Goal: Transaction & Acquisition: Obtain resource

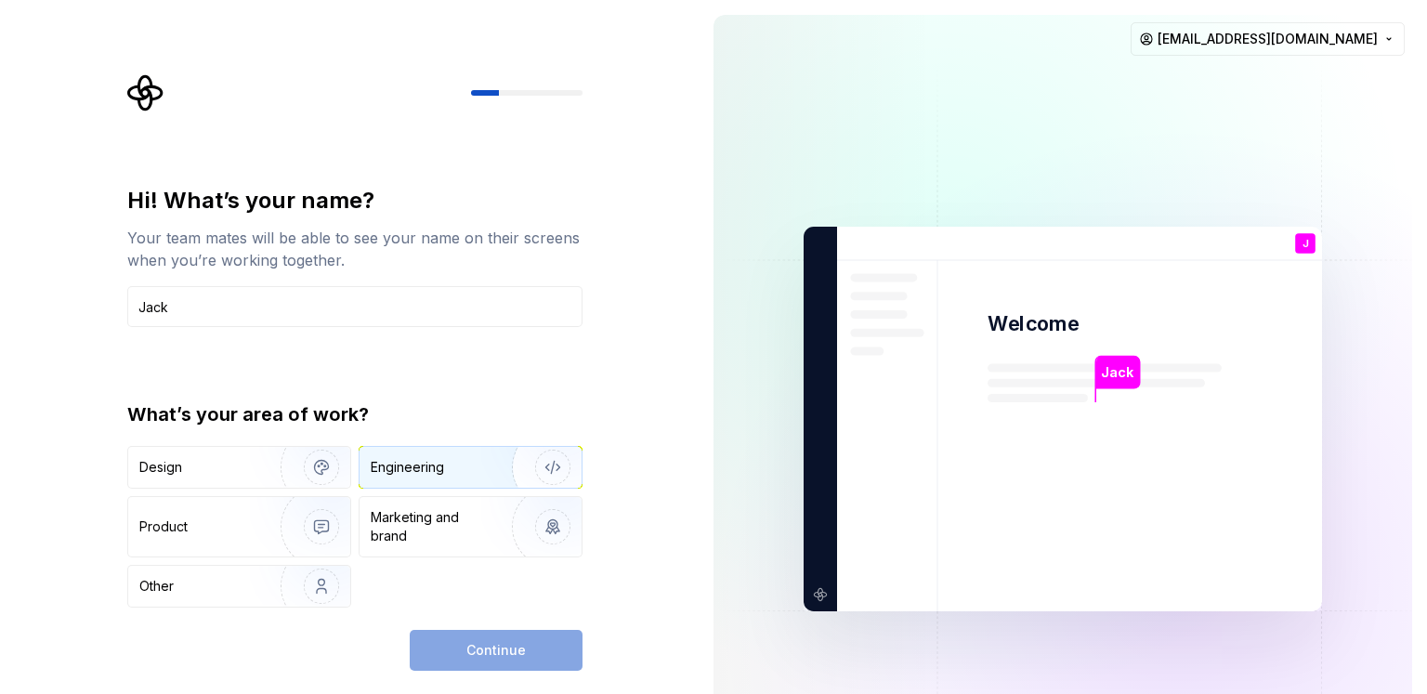
type input "Jack"
click at [441, 487] on div "Engineering" at bounding box center [470, 467] width 222 height 41
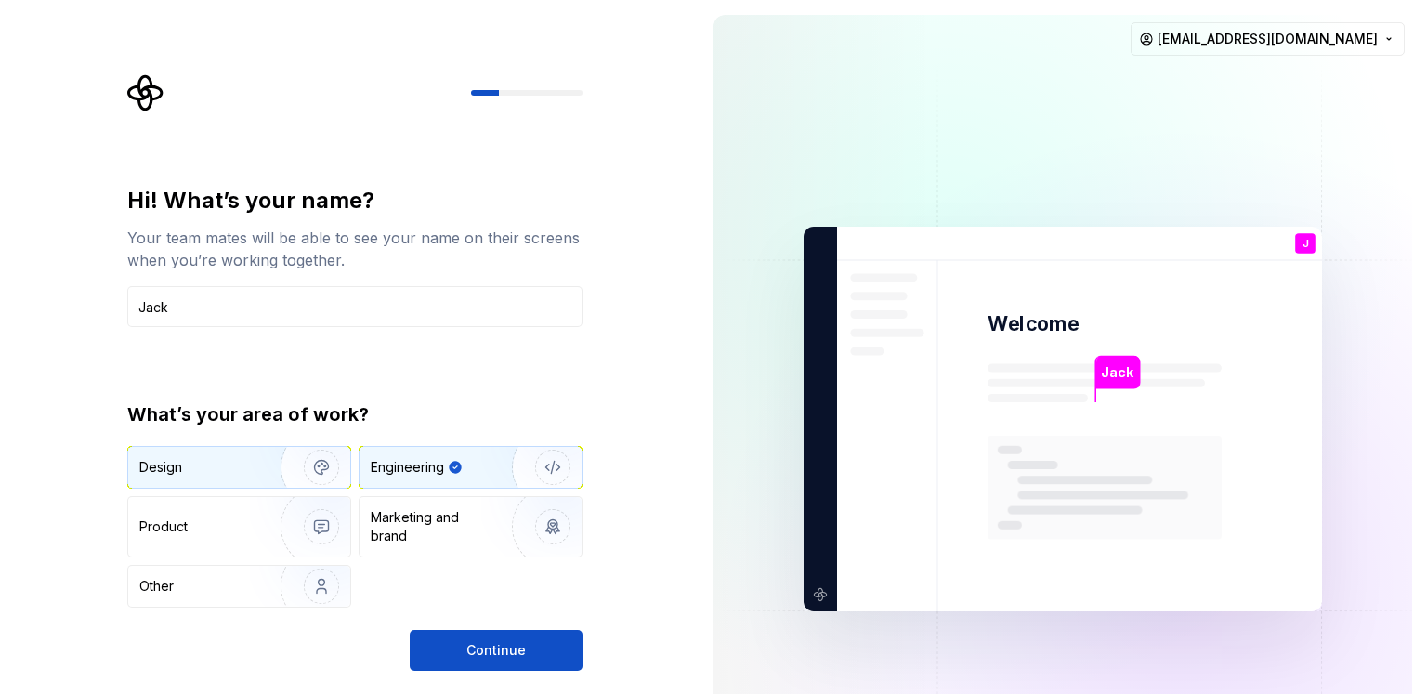
type button "Engineering"
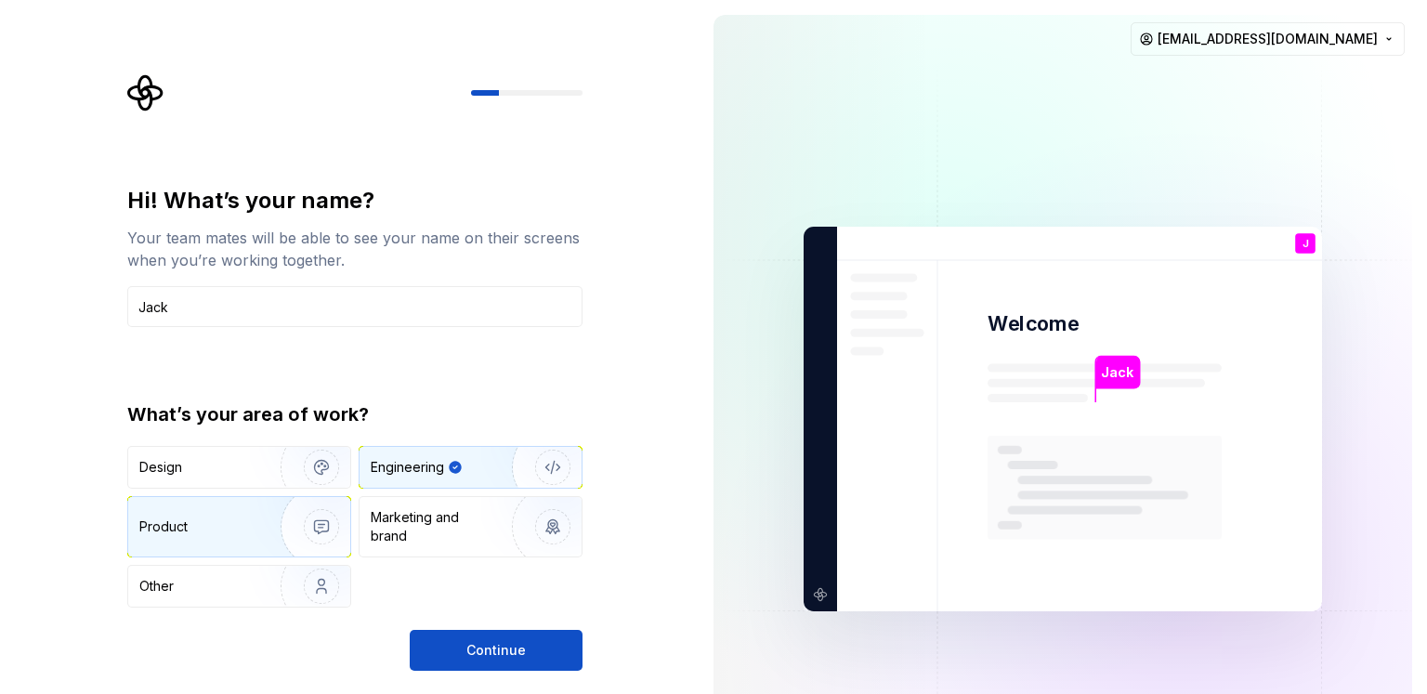
click at [267, 523] on img "button" at bounding box center [309, 526] width 119 height 124
type button "Product"
click at [430, 469] on div "Engineering" at bounding box center [407, 467] width 73 height 19
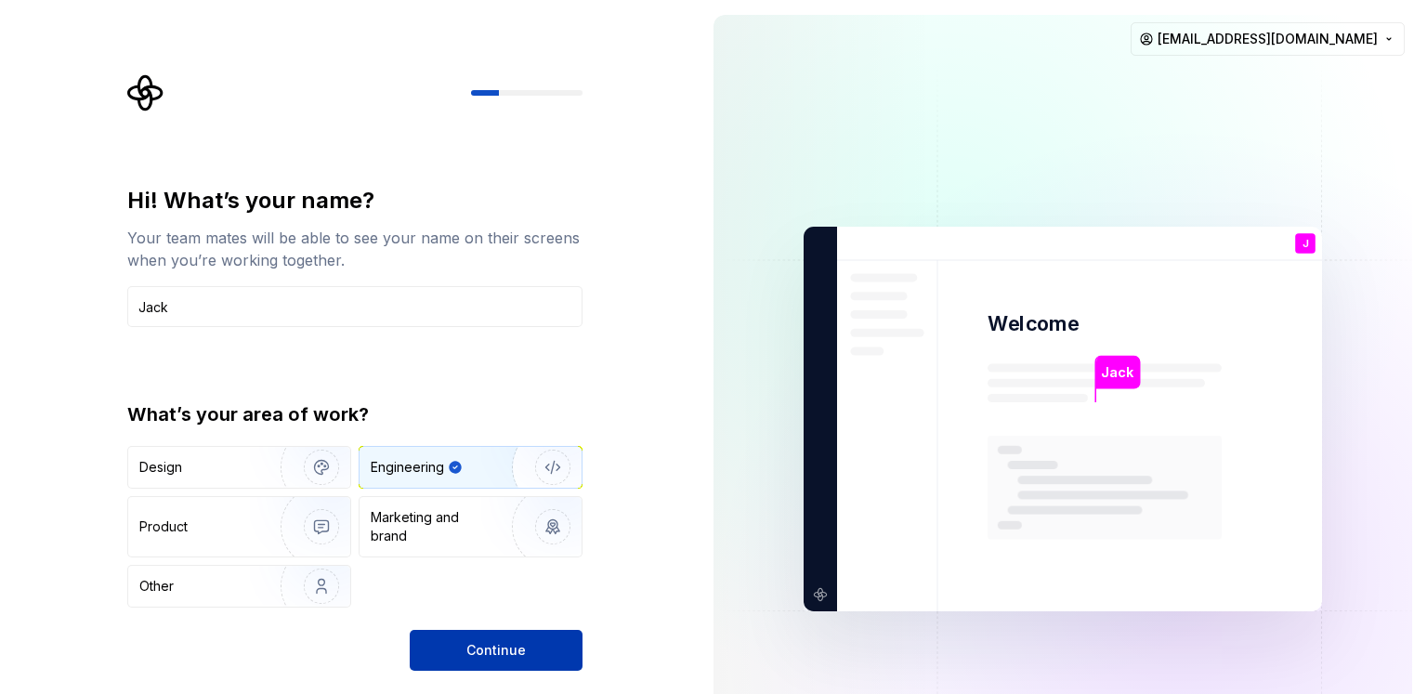
click at [466, 635] on button "Continue" at bounding box center [496, 650] width 173 height 41
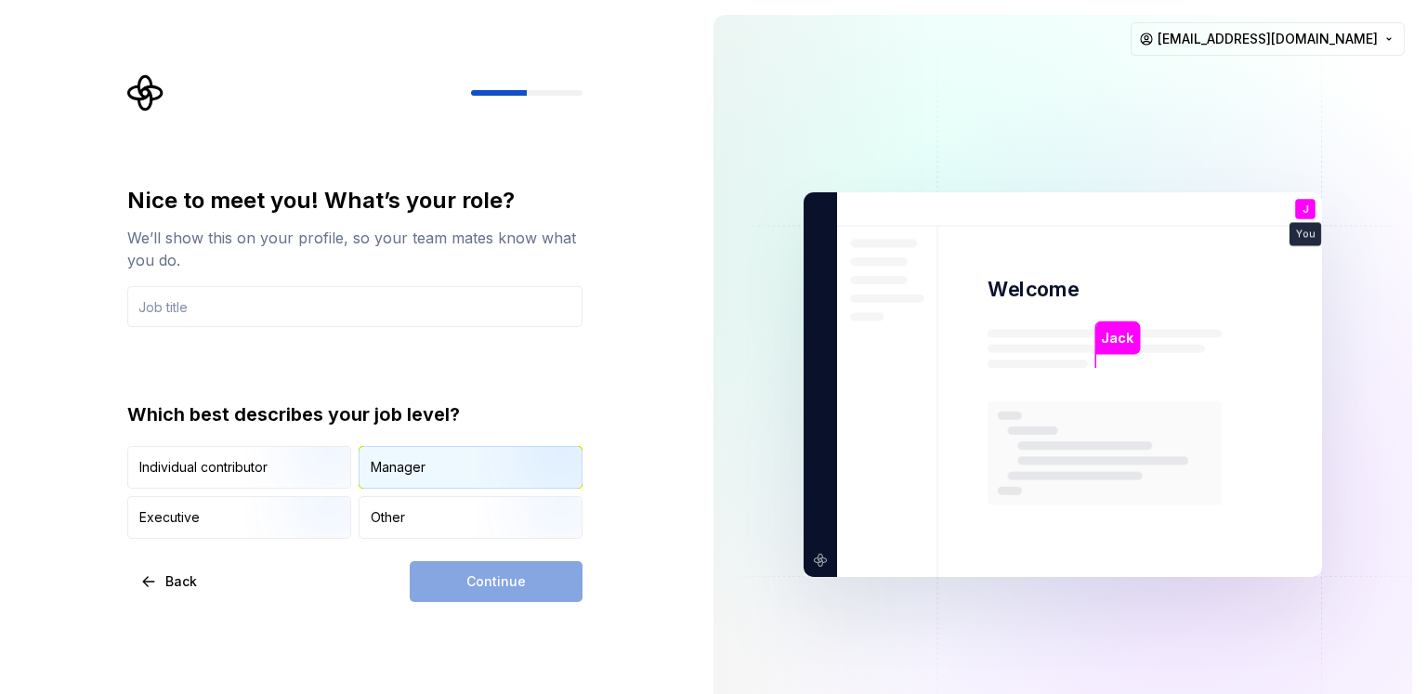
click at [420, 473] on div "Manager" at bounding box center [398, 467] width 55 height 19
click at [154, 491] on div "Individual contributor Manager Executive Other" at bounding box center [354, 492] width 455 height 93
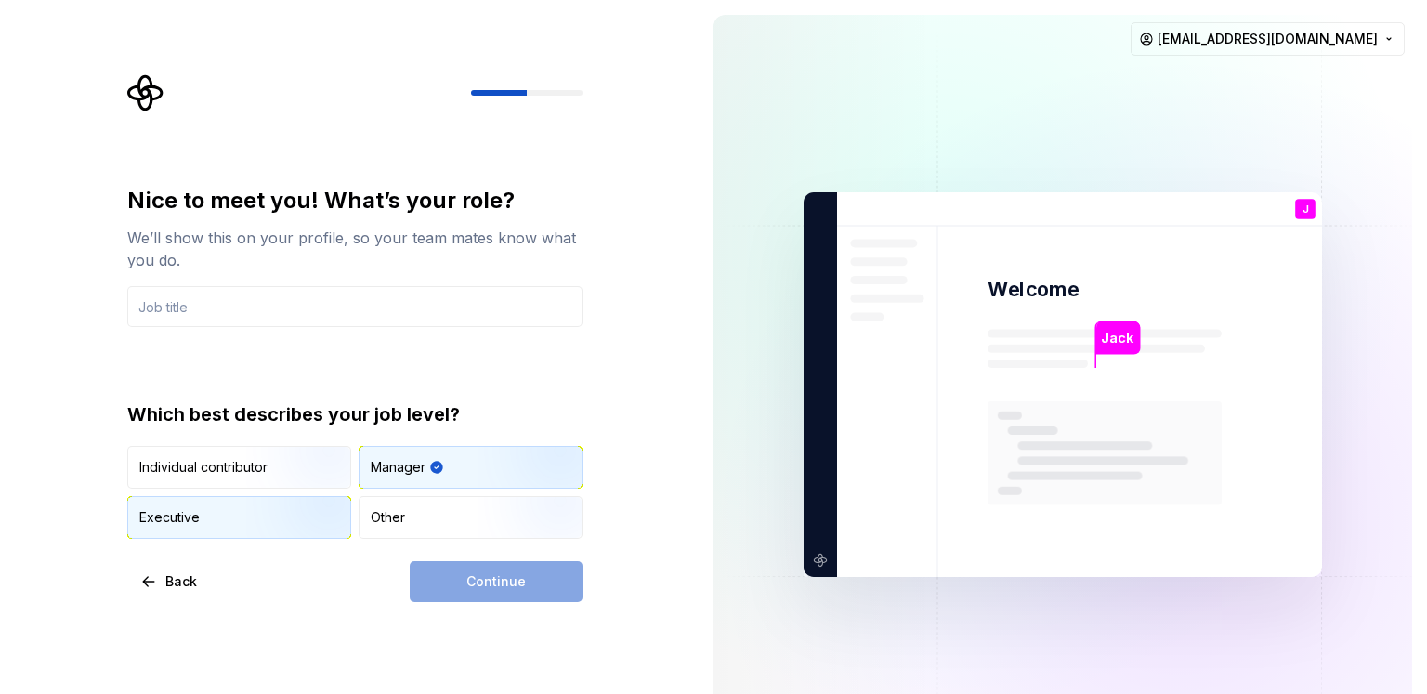
click at [166, 517] on div "Executive" at bounding box center [169, 517] width 60 height 19
click at [474, 568] on div "Continue" at bounding box center [496, 581] width 173 height 41
click at [286, 327] on div "Nice to meet you! What’s your role? We’ll show this on your profile, so your te…" at bounding box center [354, 362] width 455 height 353
click at [289, 319] on input "text" at bounding box center [354, 306] width 455 height 41
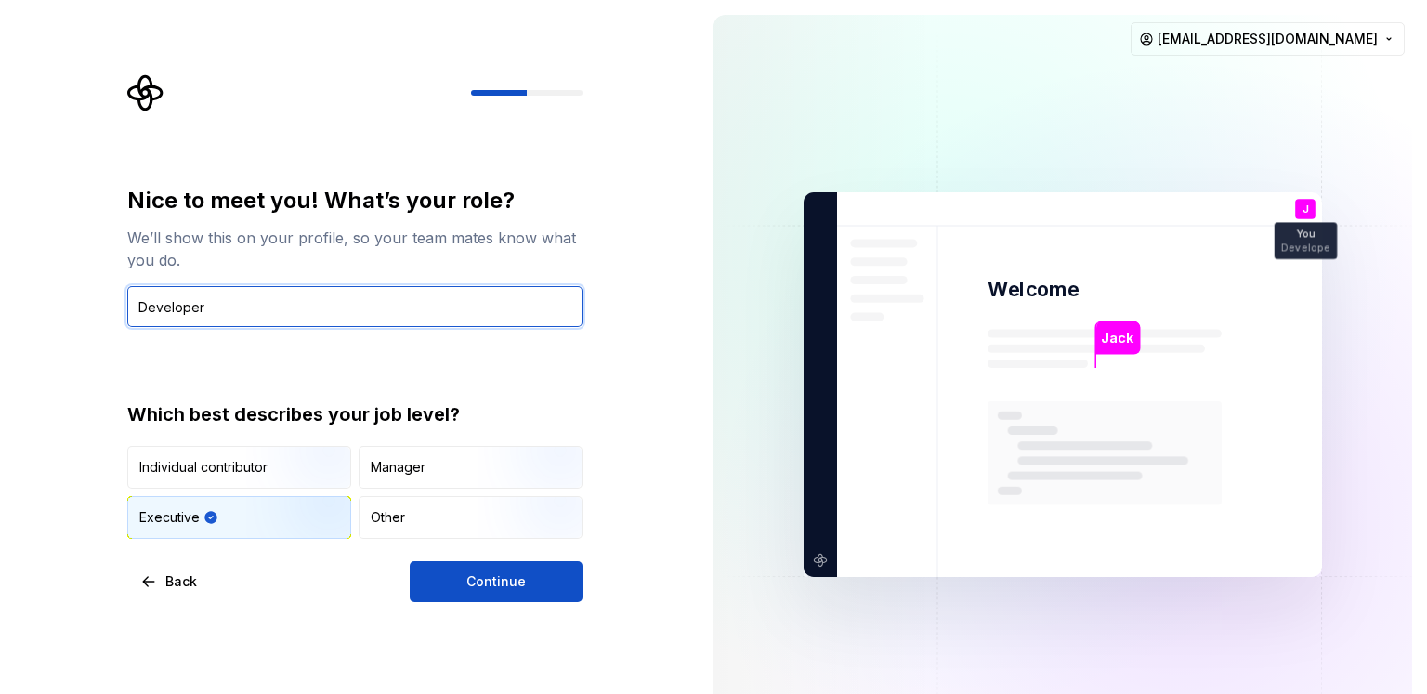
type input "Developer"
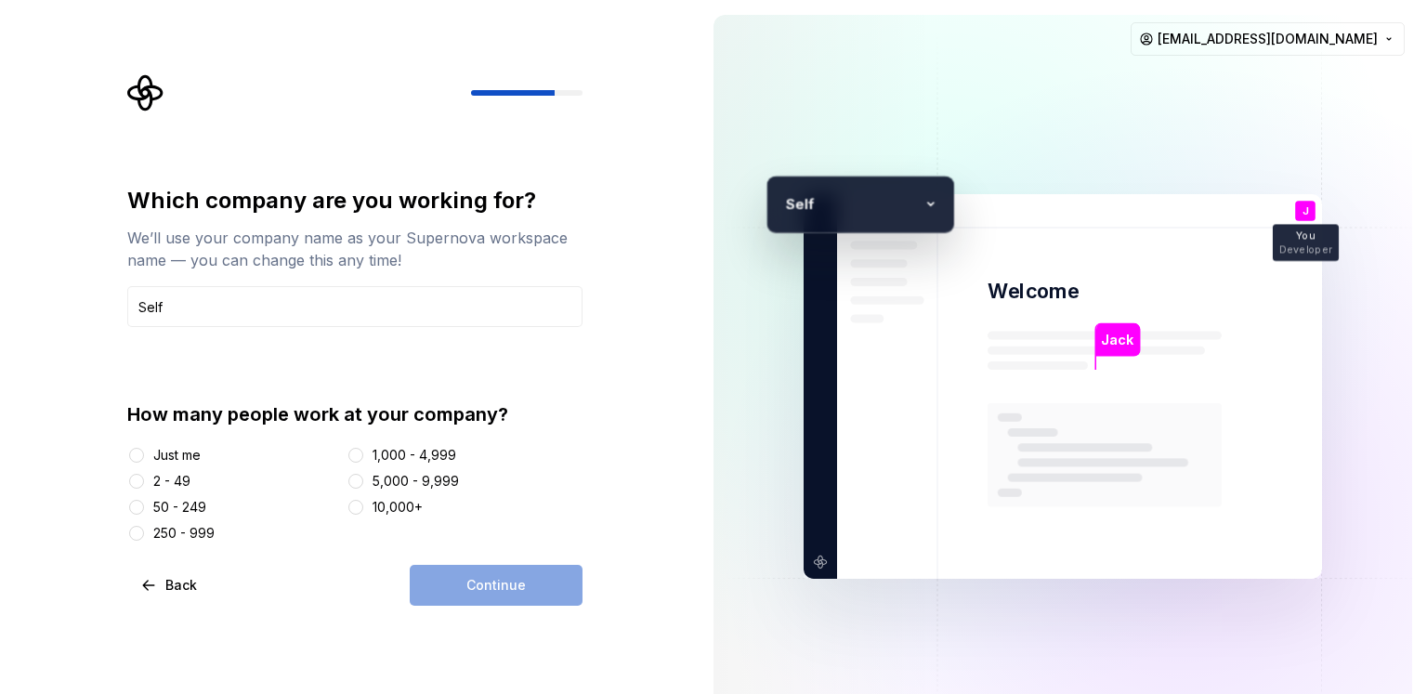
type input "Self"
click at [149, 456] on div "Just me" at bounding box center [233, 455] width 212 height 19
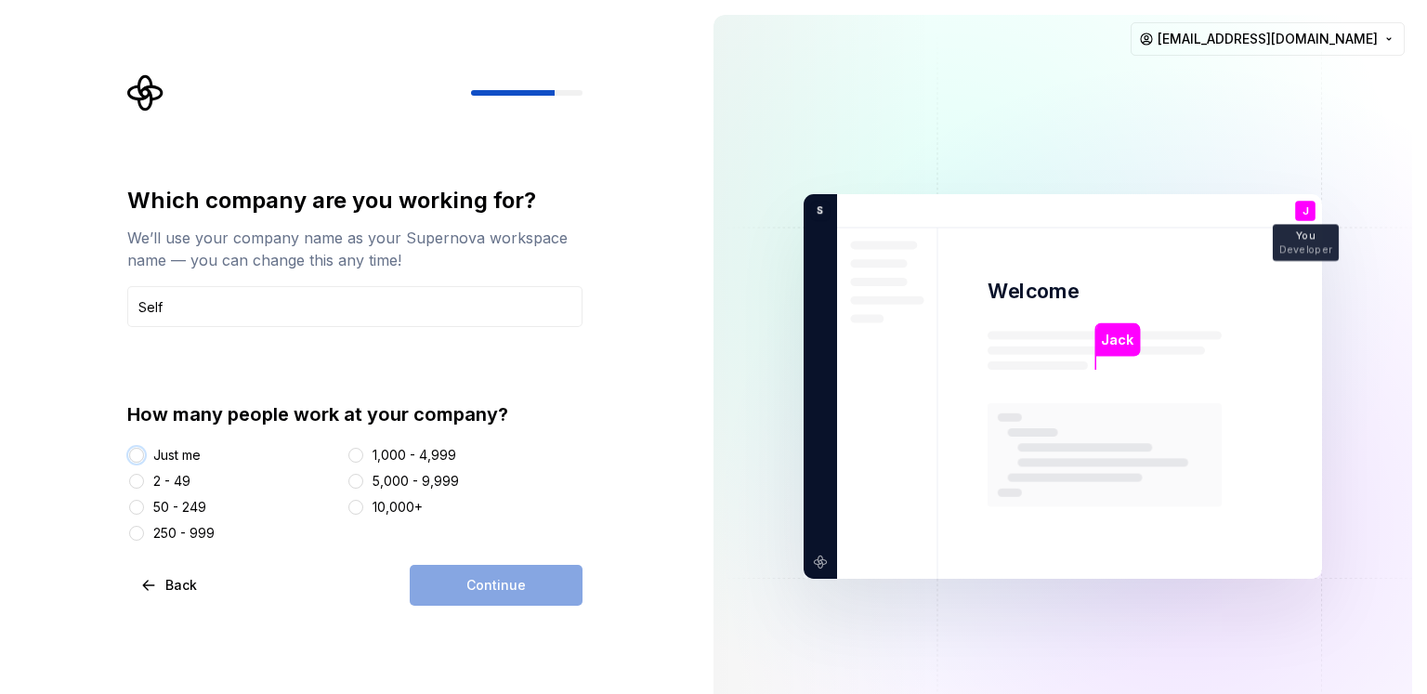
click at [140, 462] on button "Just me" at bounding box center [136, 455] width 15 height 15
click at [515, 603] on button "Continue" at bounding box center [496, 585] width 173 height 41
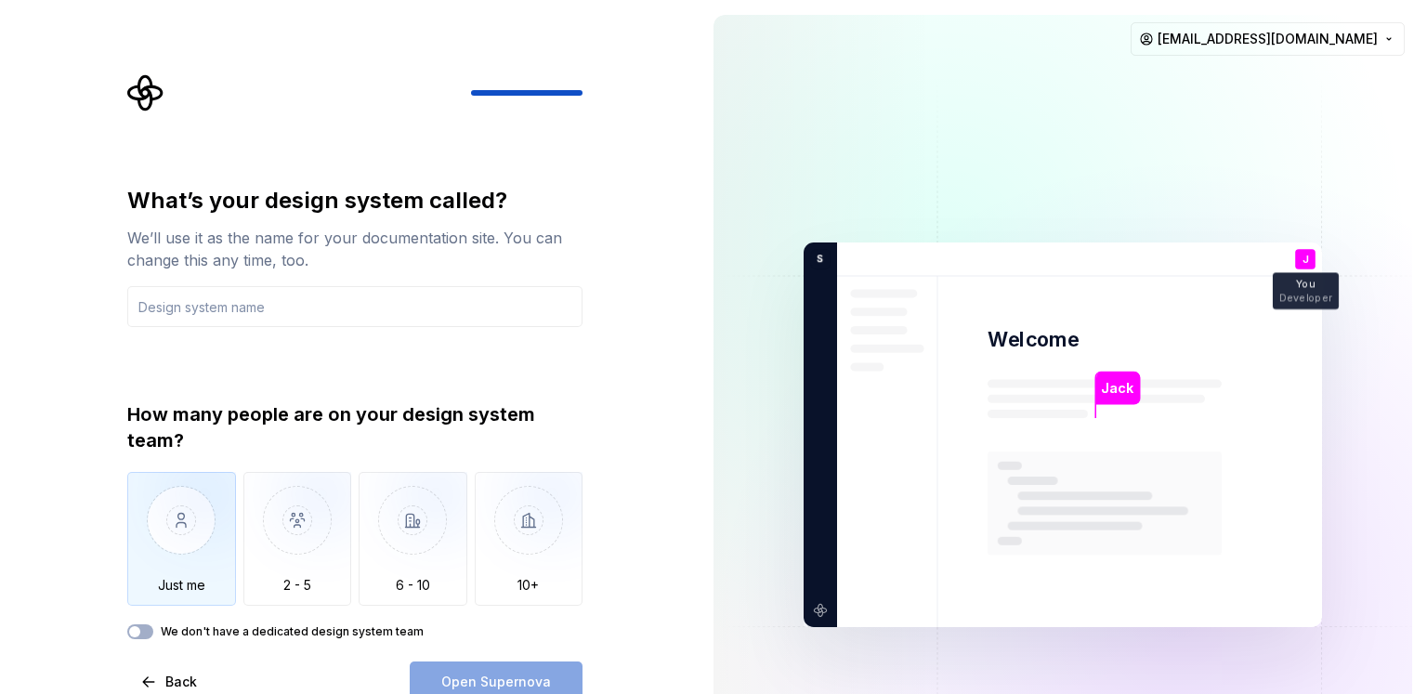
click at [181, 488] on img "button" at bounding box center [181, 534] width 109 height 124
click at [247, 313] on input "text" at bounding box center [354, 306] width 455 height 41
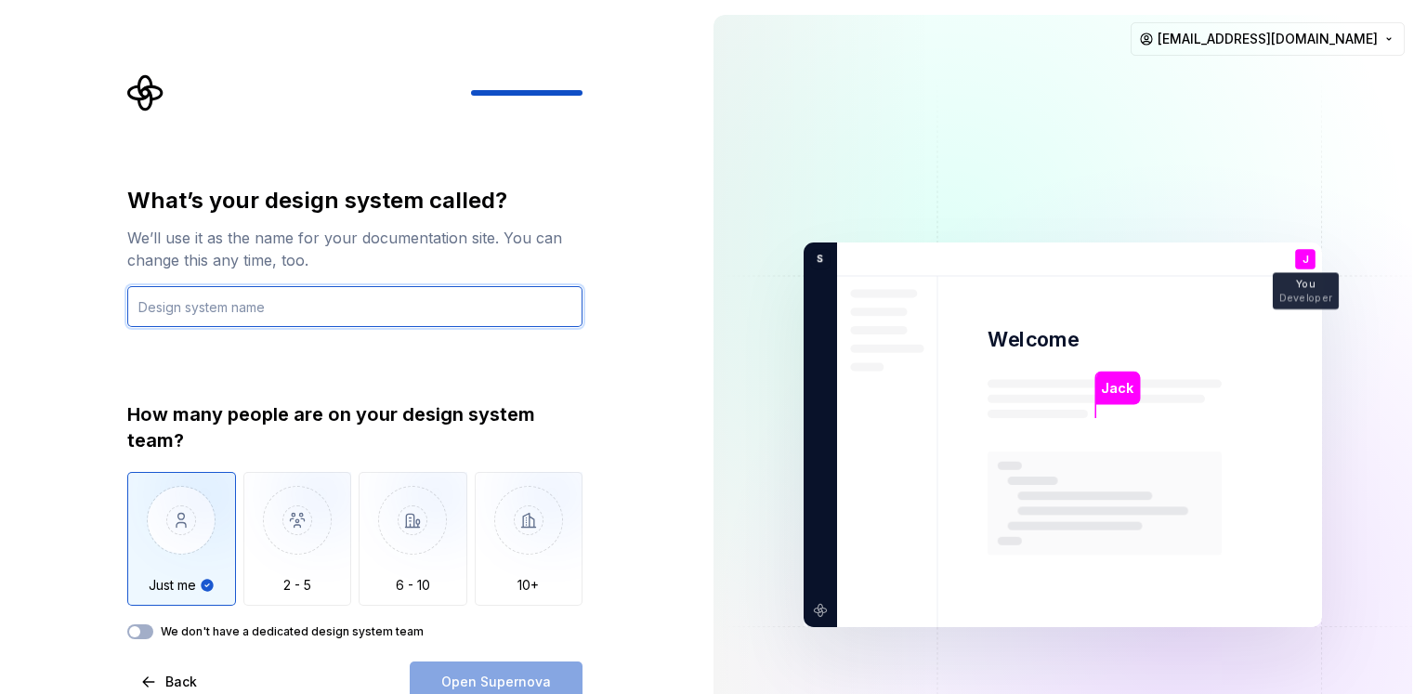
type input "A"
type input "ligher"
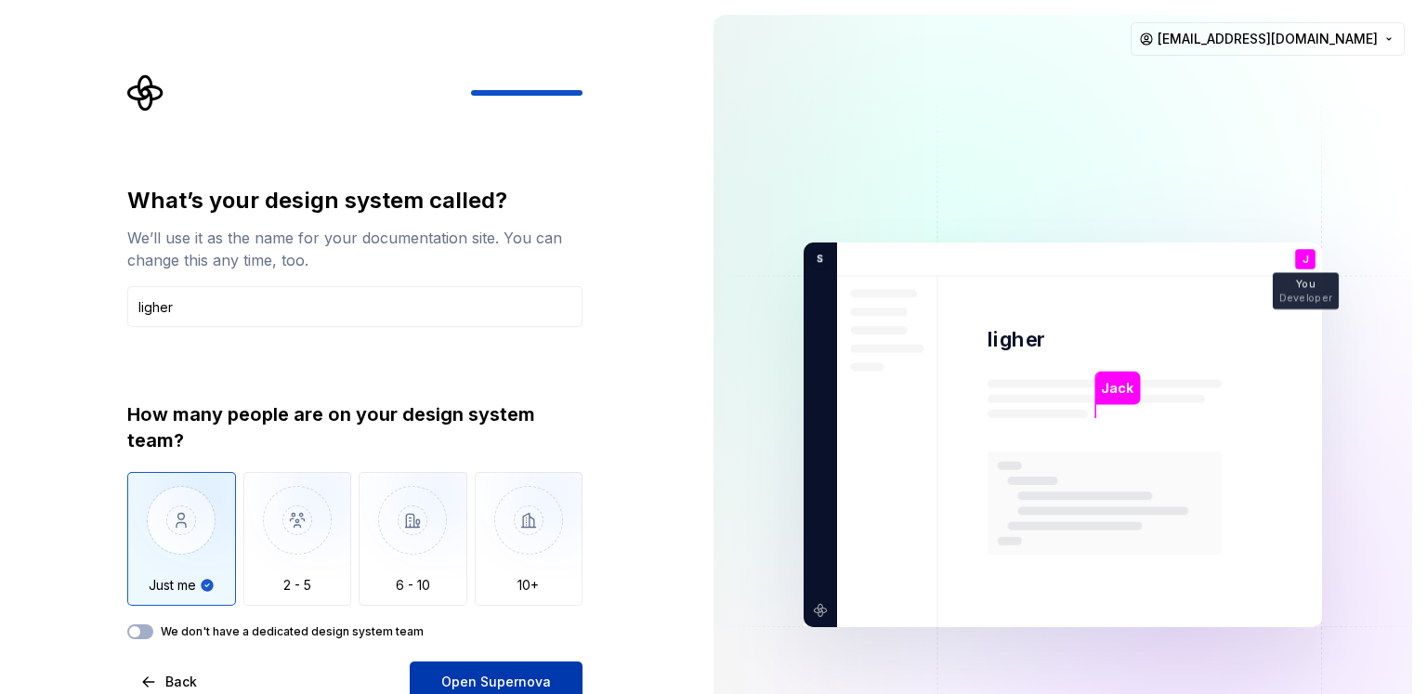
click at [493, 686] on span "Open Supernova" at bounding box center [496, 681] width 110 height 19
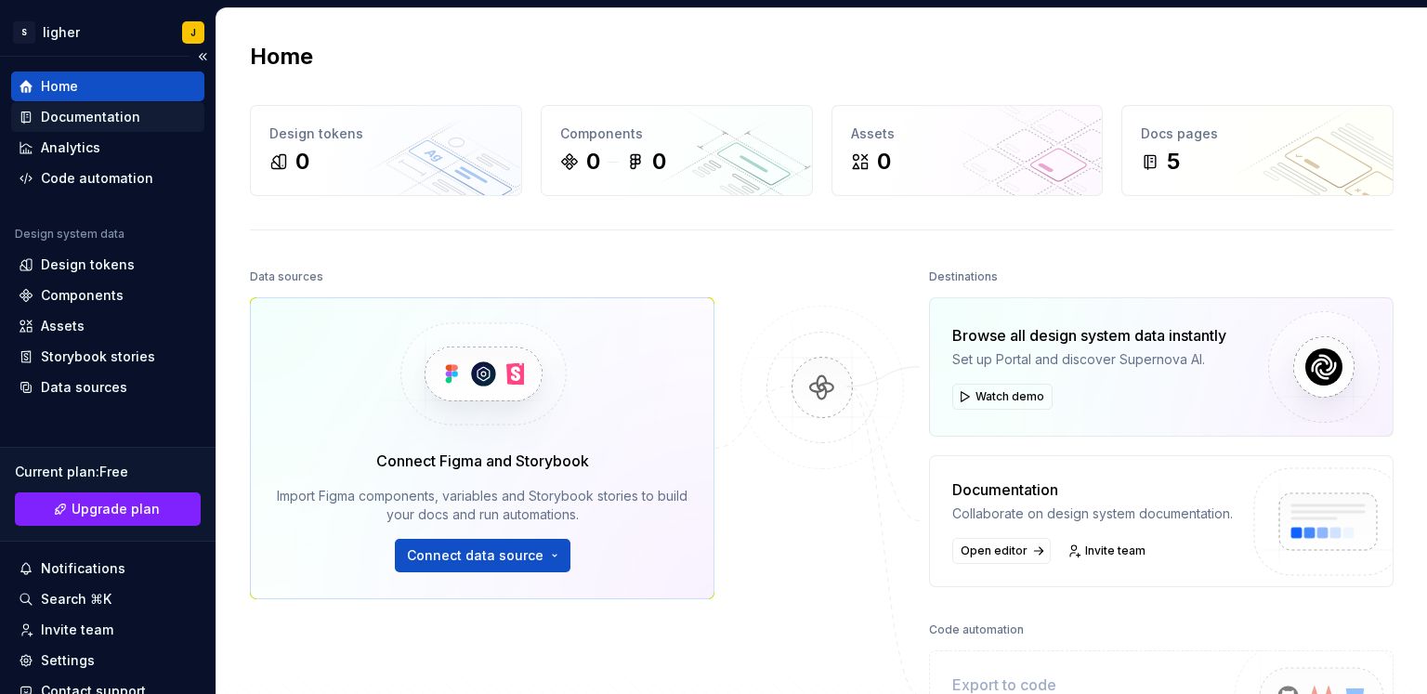
click at [85, 120] on div "Documentation" at bounding box center [90, 117] width 99 height 19
click at [87, 176] on div "Code automation" at bounding box center [97, 178] width 112 height 19
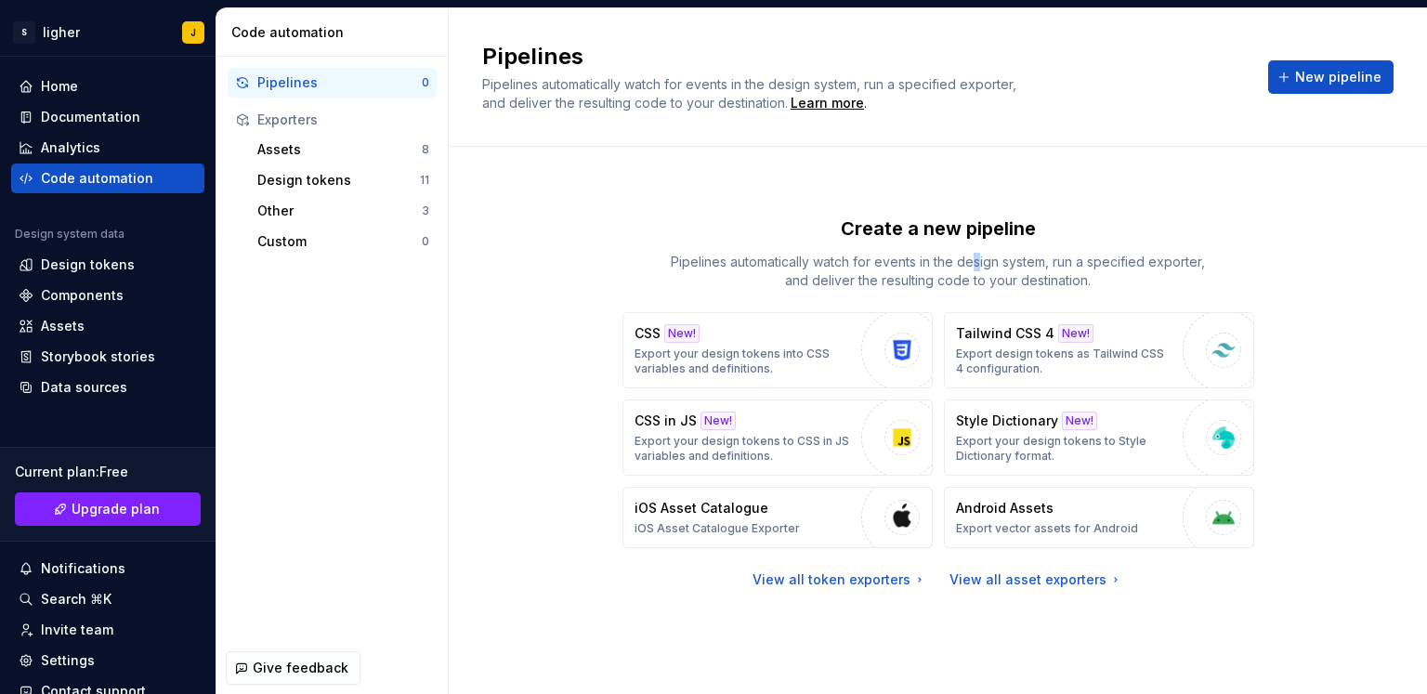
drag, startPoint x: 998, startPoint y: 325, endPoint x: 977, endPoint y: 258, distance: 69.9
click at [977, 258] on p "Pipelines automatically watch for events in the design system, run a specified …" at bounding box center [937, 271] width 557 height 37
click at [1007, 343] on div "Tailwind CSS 4 New! Export design tokens as Tailwind CSS 4 configuration." at bounding box center [1064, 350] width 217 height 52
click at [1018, 350] on p "Export design tokens as Tailwind CSS 4 configuration." at bounding box center [1064, 361] width 217 height 30
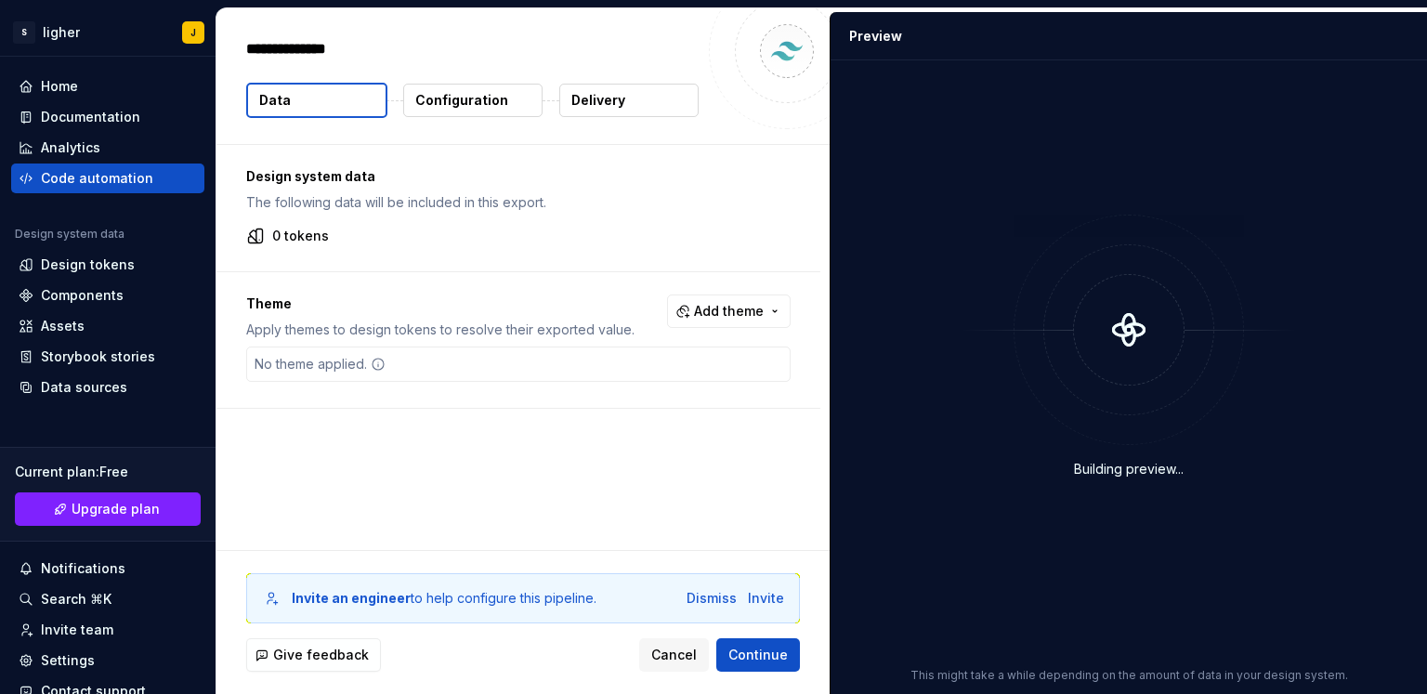
click at [640, 104] on button "Delivery" at bounding box center [628, 100] width 139 height 33
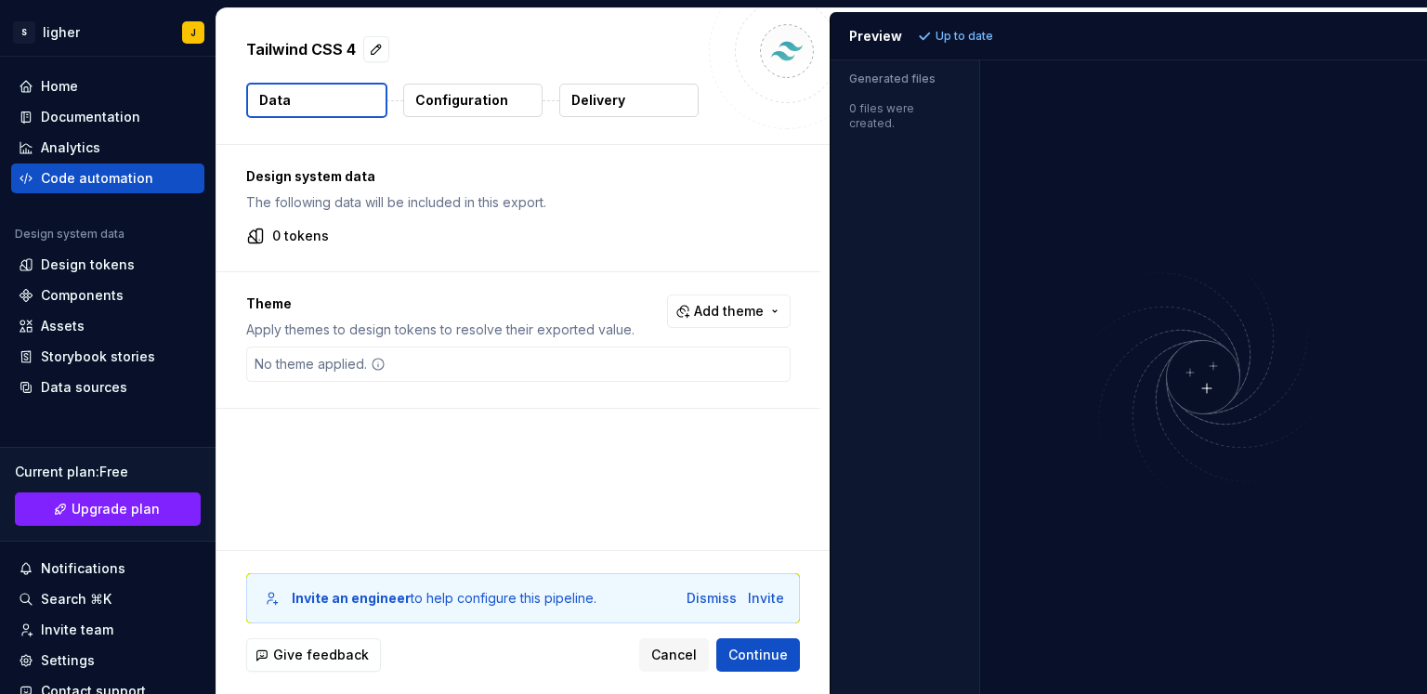
click at [410, 102] on button "Configuration" at bounding box center [472, 100] width 139 height 33
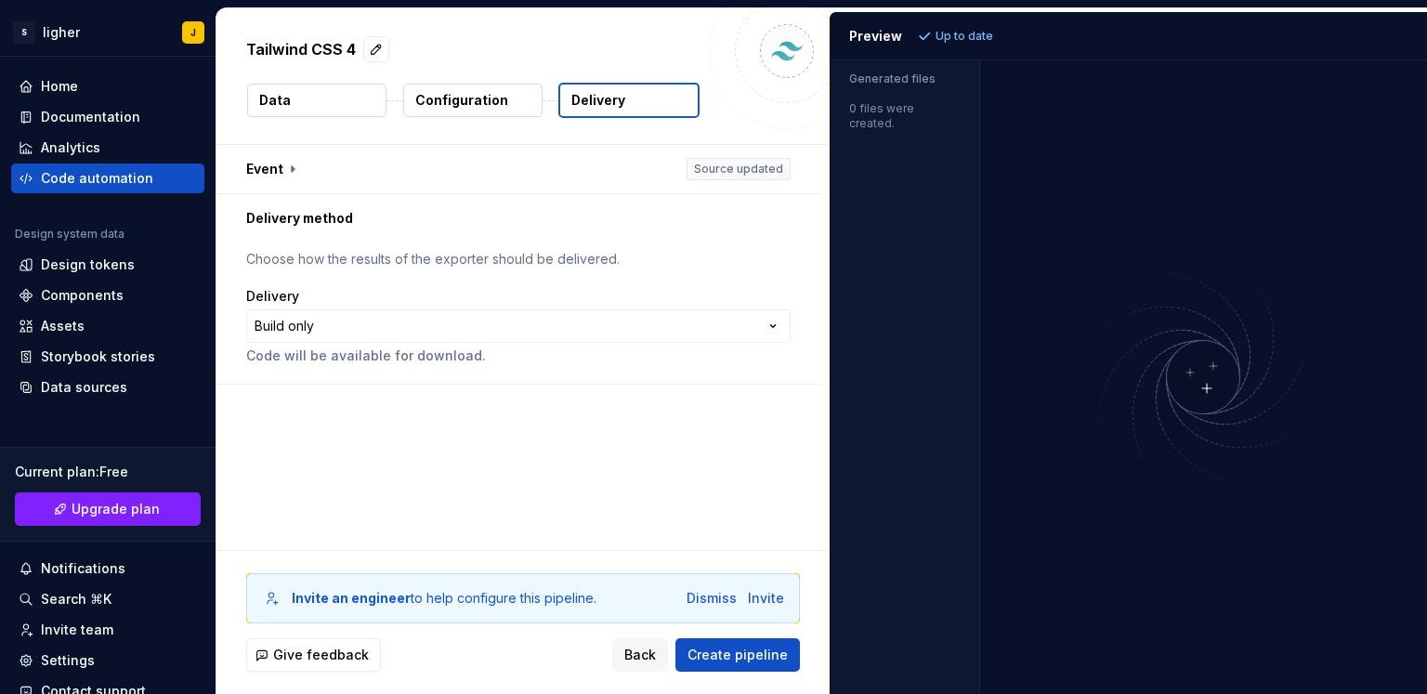
click at [360, 106] on button "Data" at bounding box center [316, 100] width 139 height 33
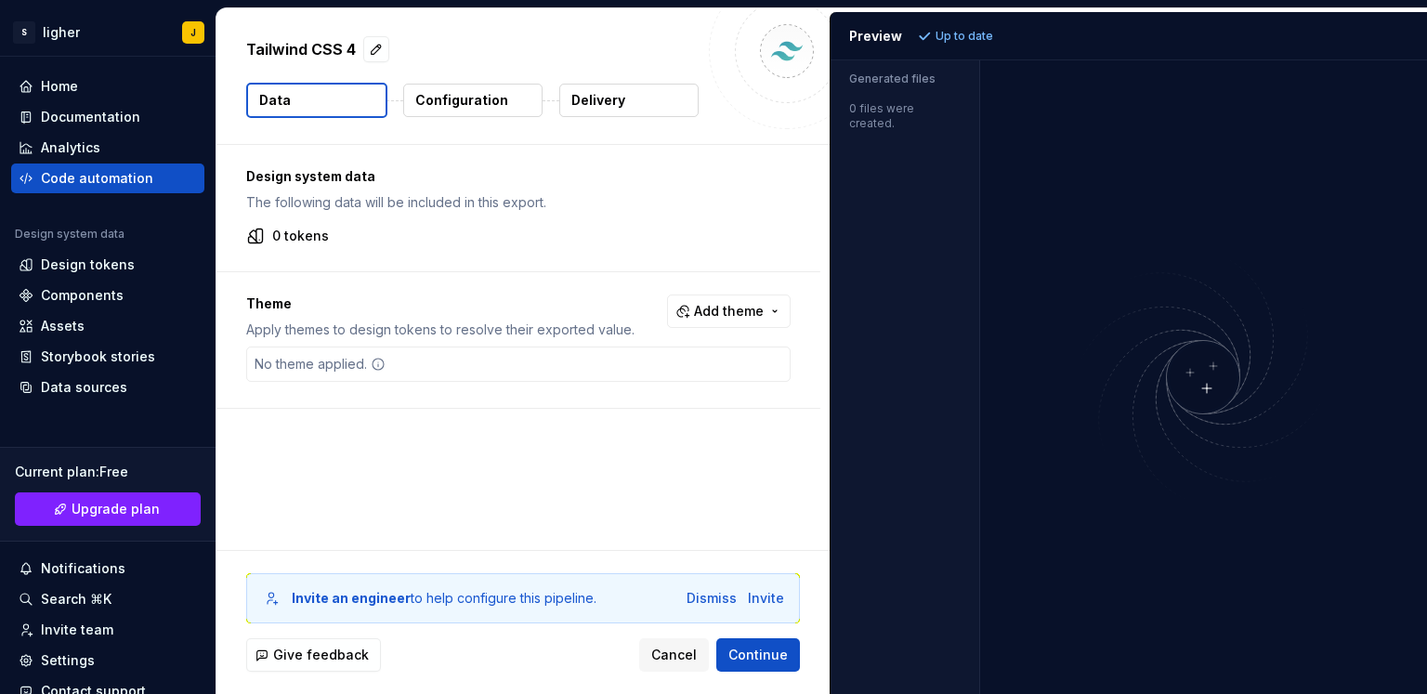
click at [350, 106] on button "Data" at bounding box center [316, 100] width 141 height 35
click at [521, 90] on button "Configuration" at bounding box center [472, 100] width 139 height 33
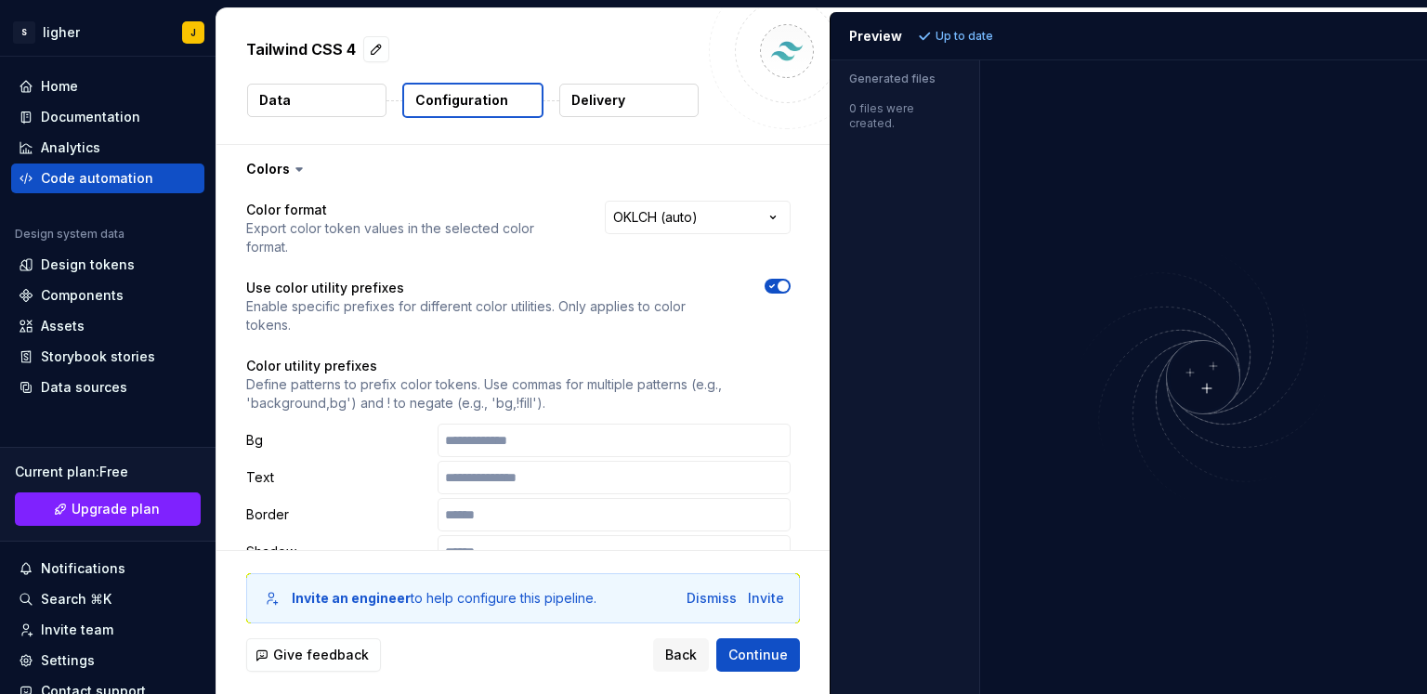
click at [520, 93] on button "Configuration" at bounding box center [472, 100] width 141 height 35
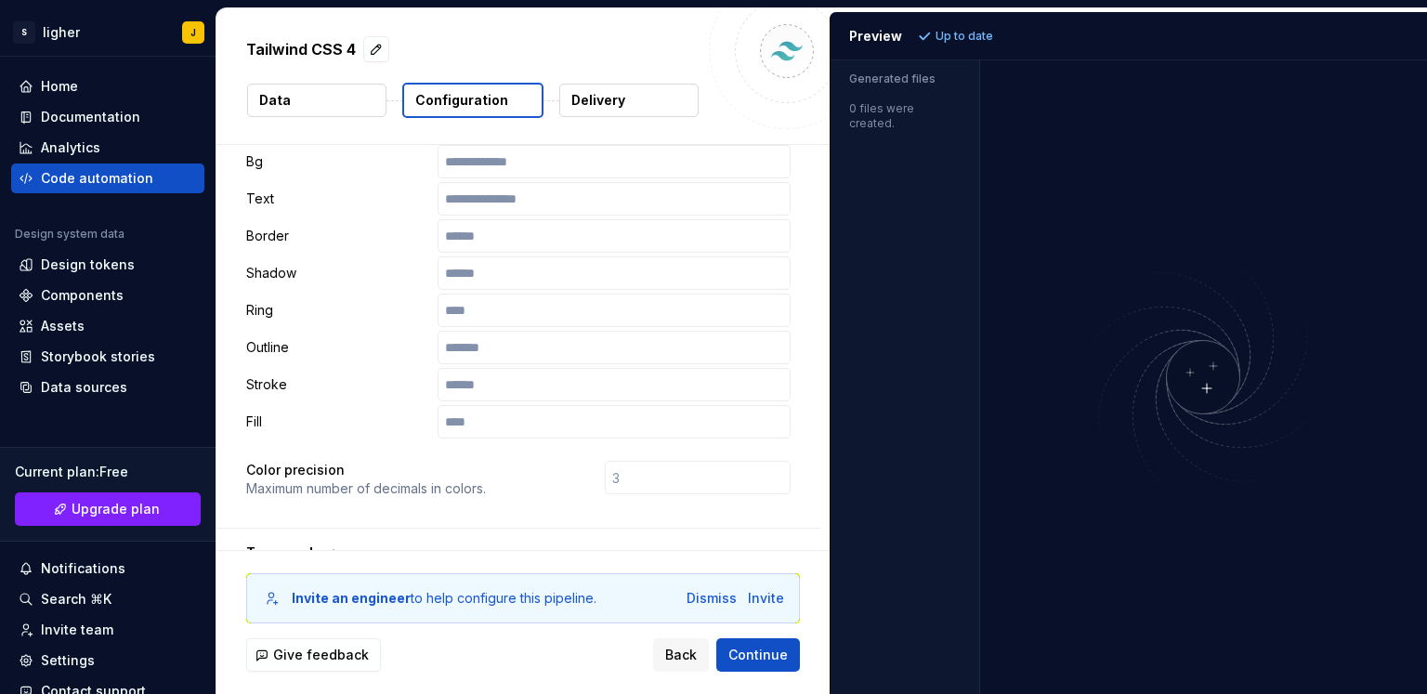
click at [634, 97] on button "Delivery" at bounding box center [628, 100] width 139 height 33
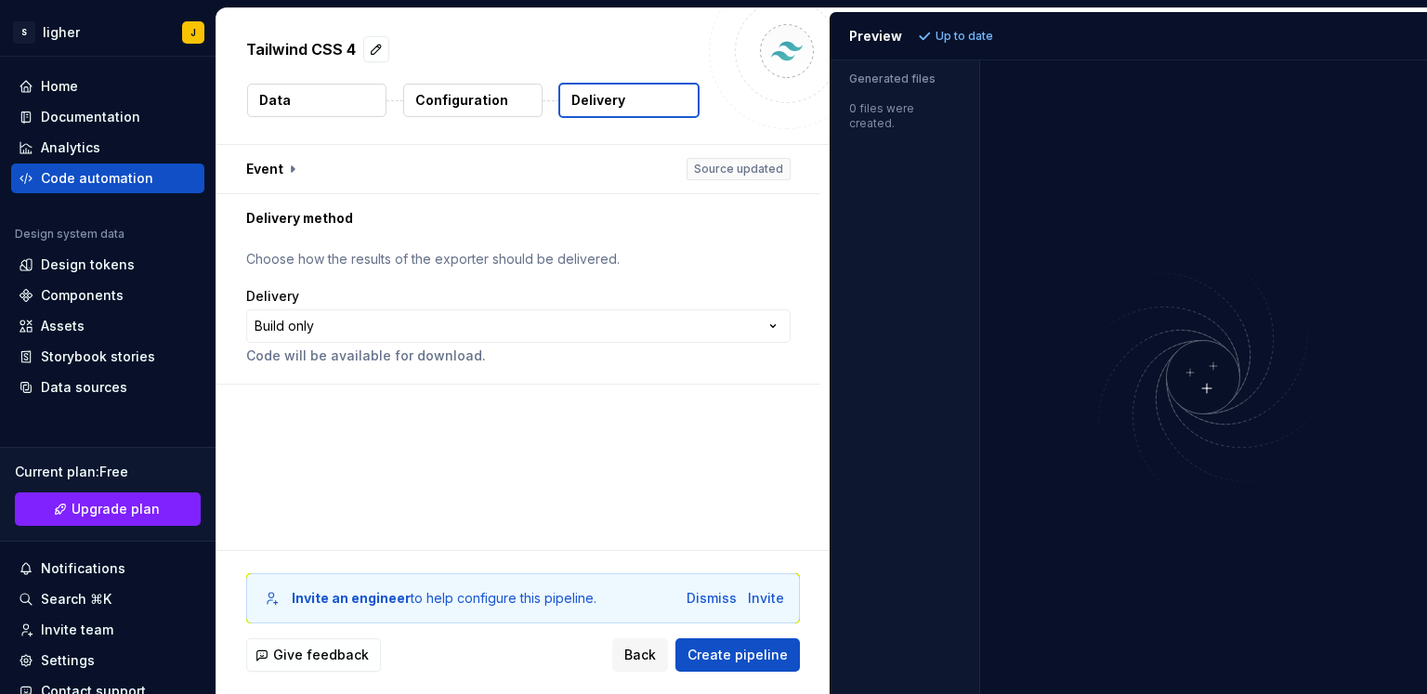
click at [312, 101] on button "Data" at bounding box center [316, 100] width 139 height 33
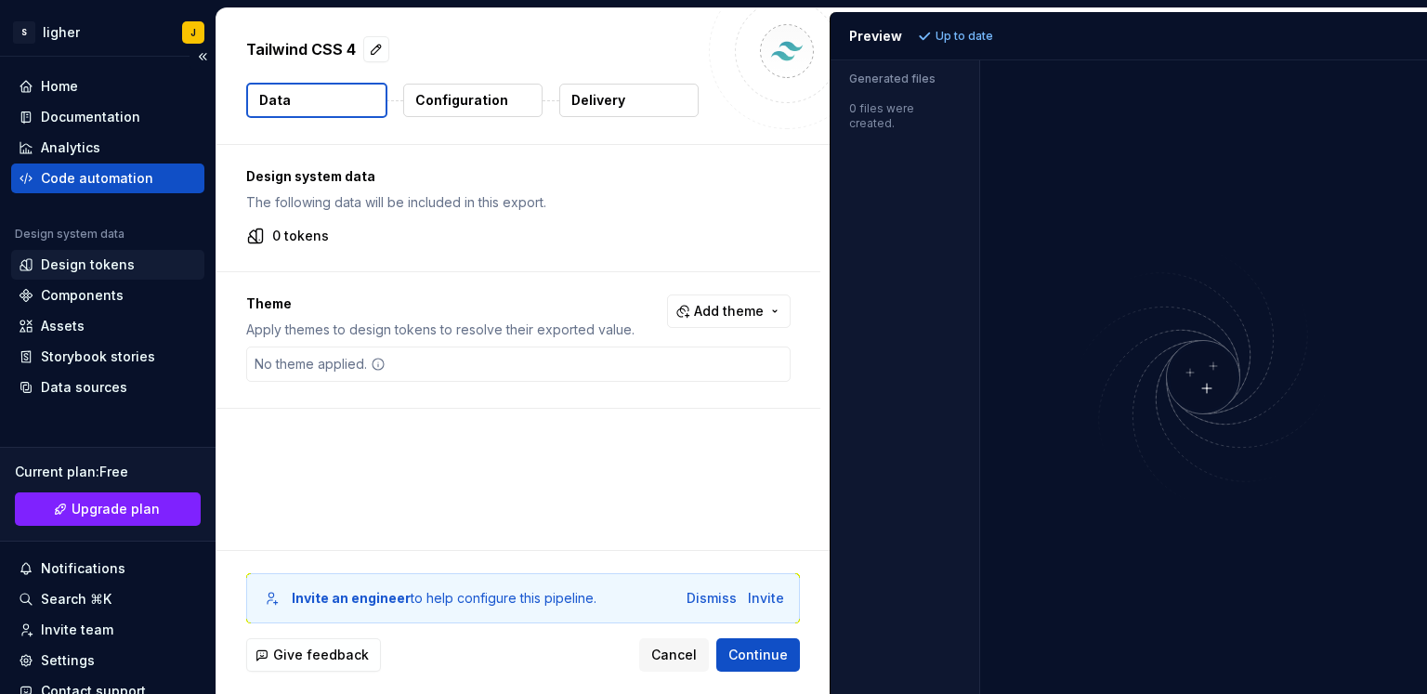
click at [111, 273] on div "Design tokens" at bounding box center [88, 264] width 94 height 19
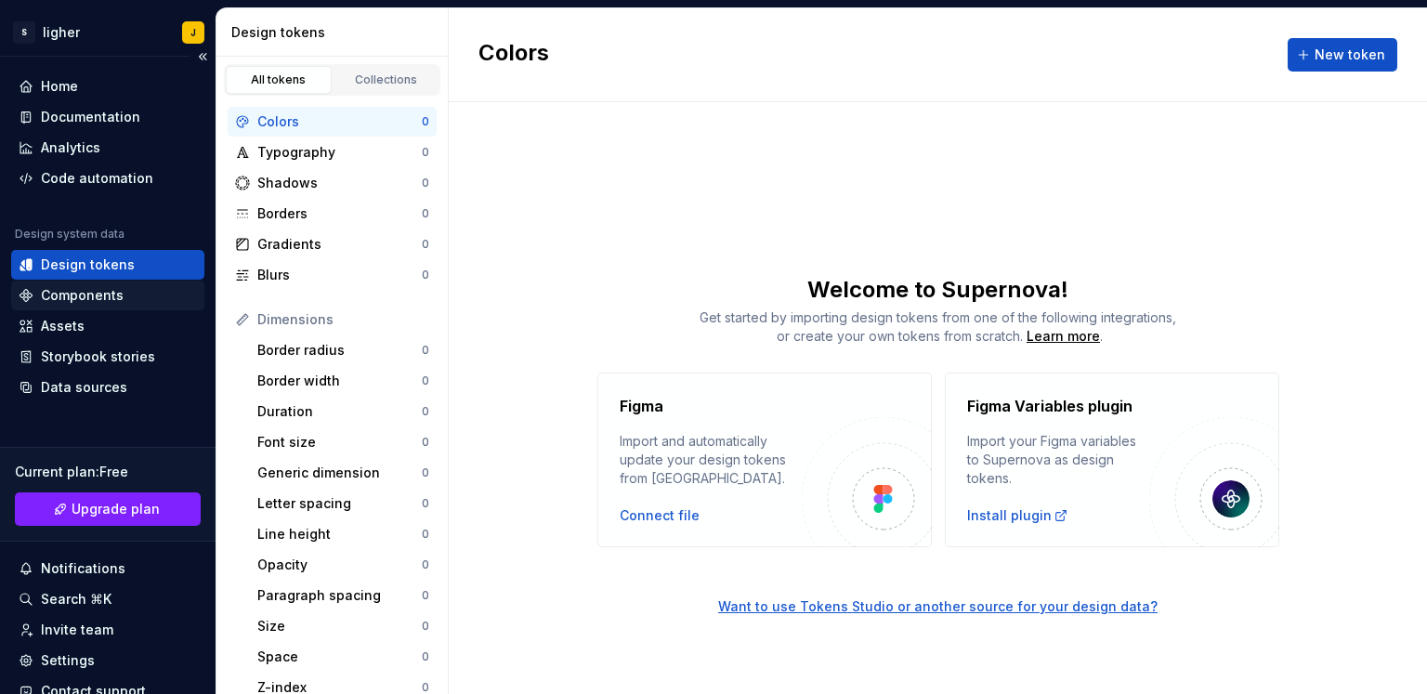
click at [97, 287] on div "Components" at bounding box center [82, 295] width 83 height 19
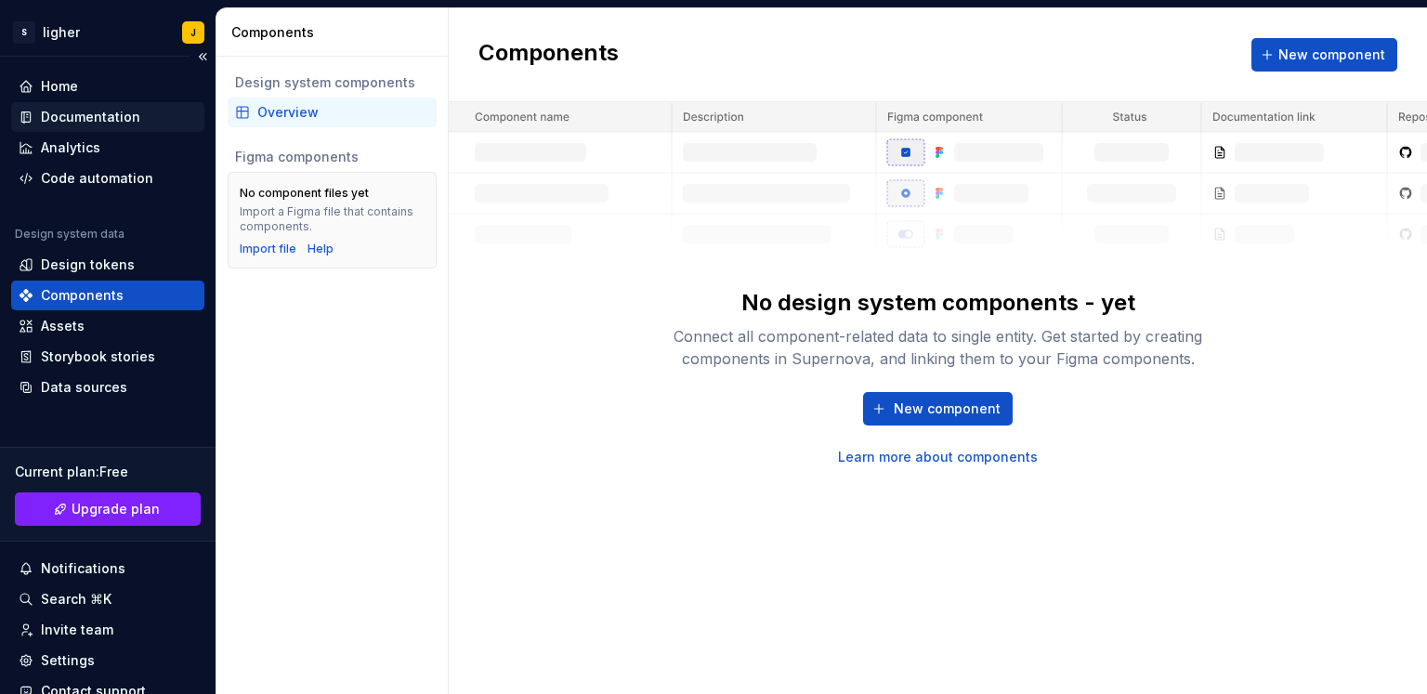
click at [81, 113] on div "Documentation" at bounding box center [90, 117] width 99 height 19
click at [82, 100] on div "Home" at bounding box center [107, 87] width 193 height 30
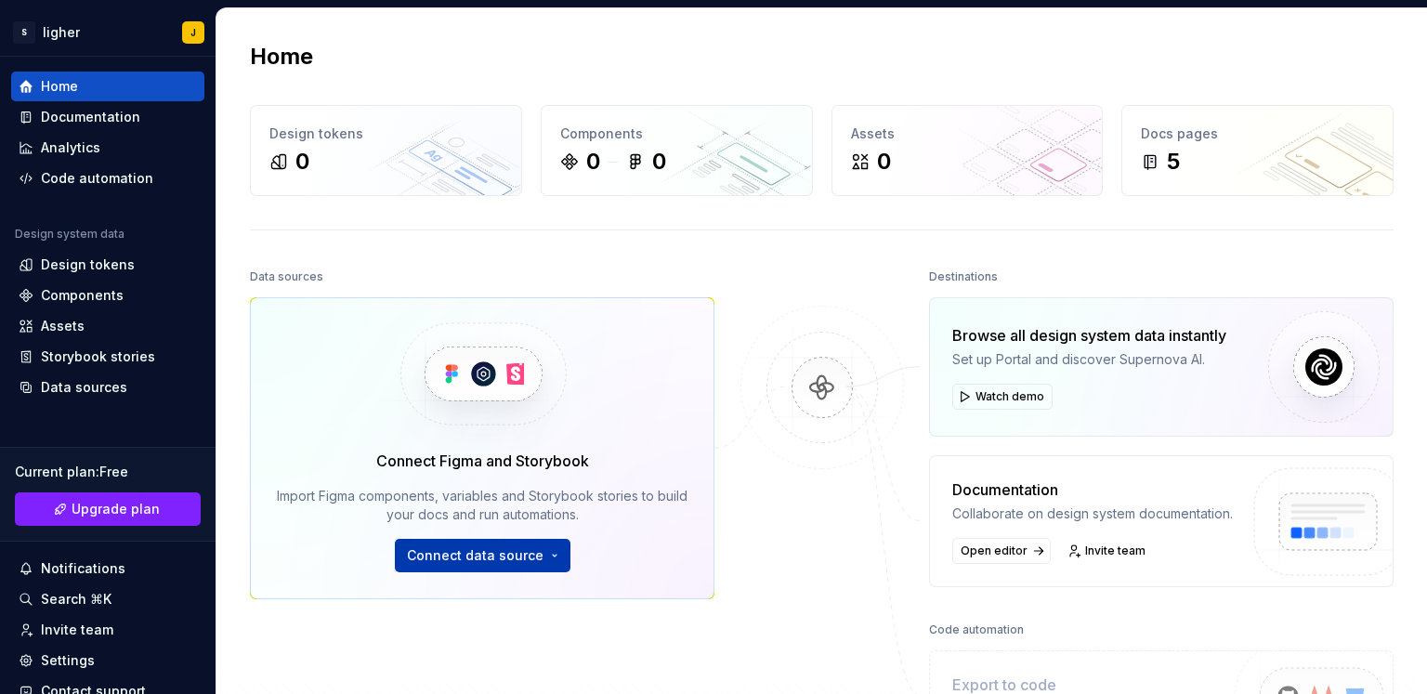
click at [544, 554] on button "Connect data source" at bounding box center [483, 555] width 176 height 33
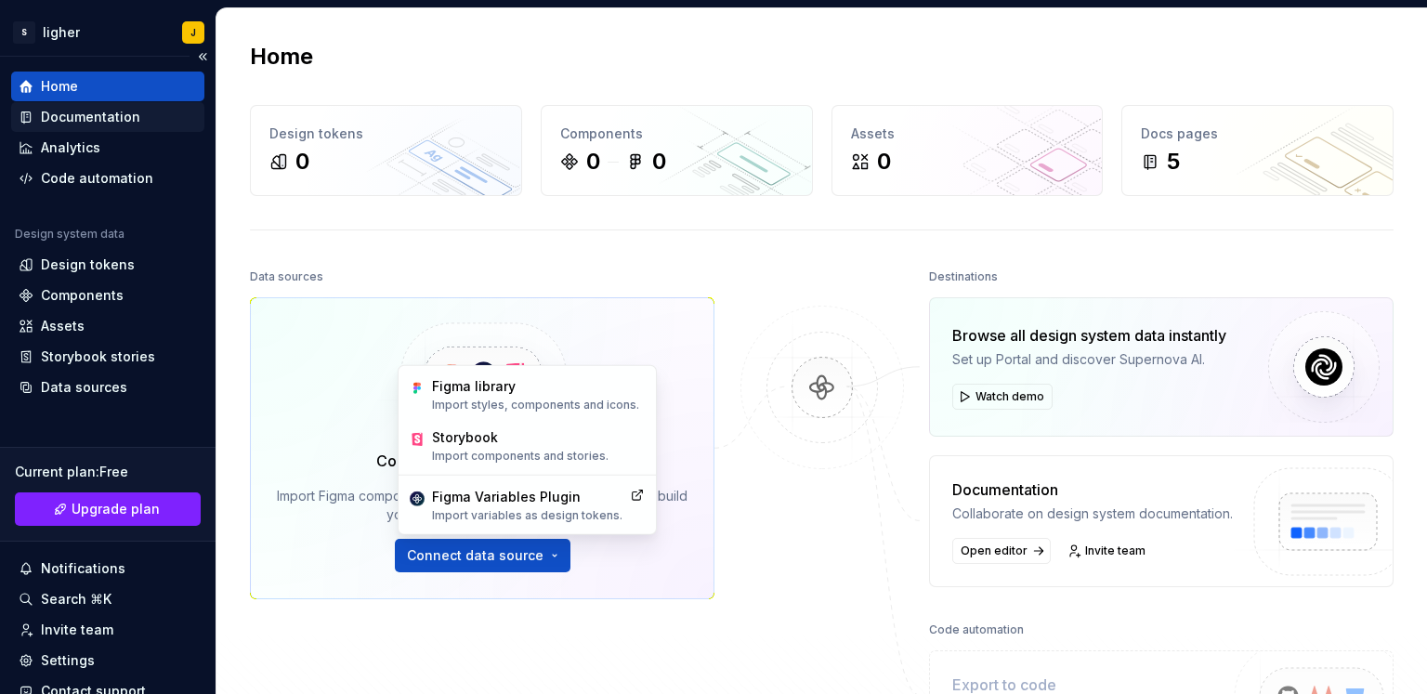
click at [145, 116] on div "Documentation" at bounding box center [108, 117] width 178 height 19
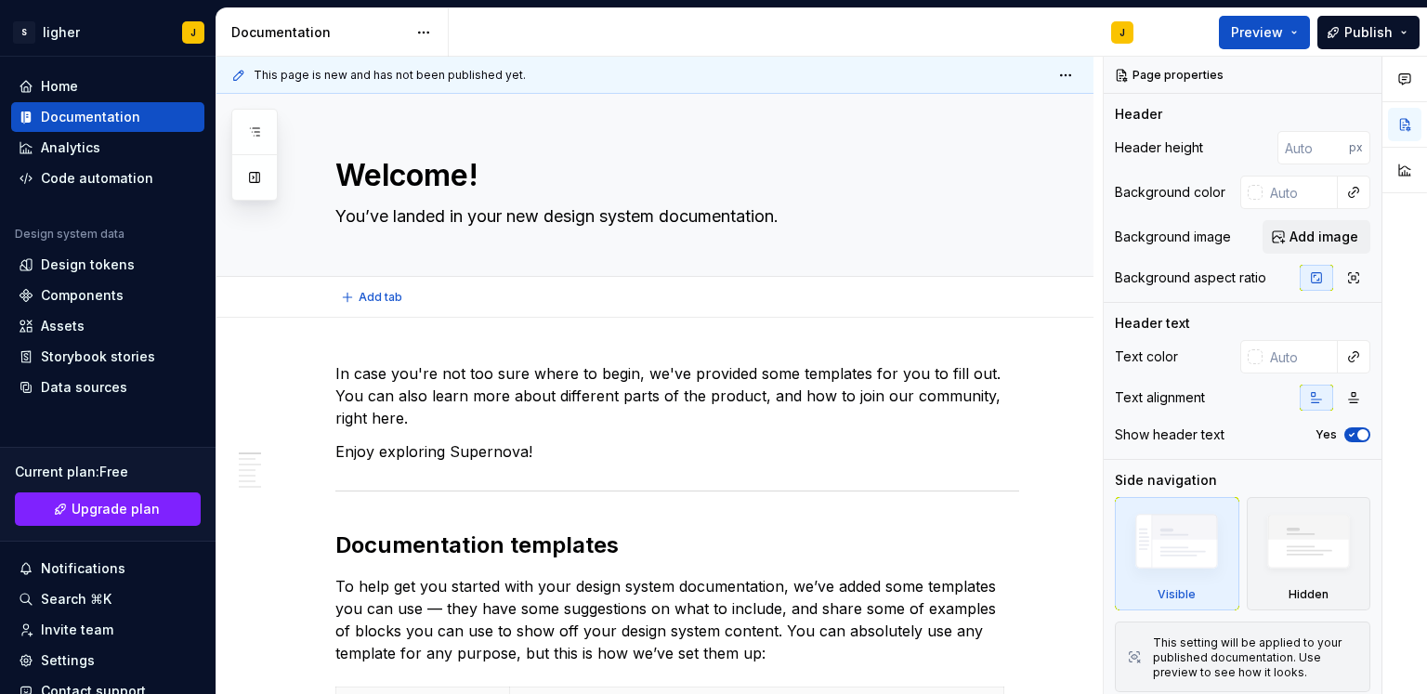
type textarea "*"
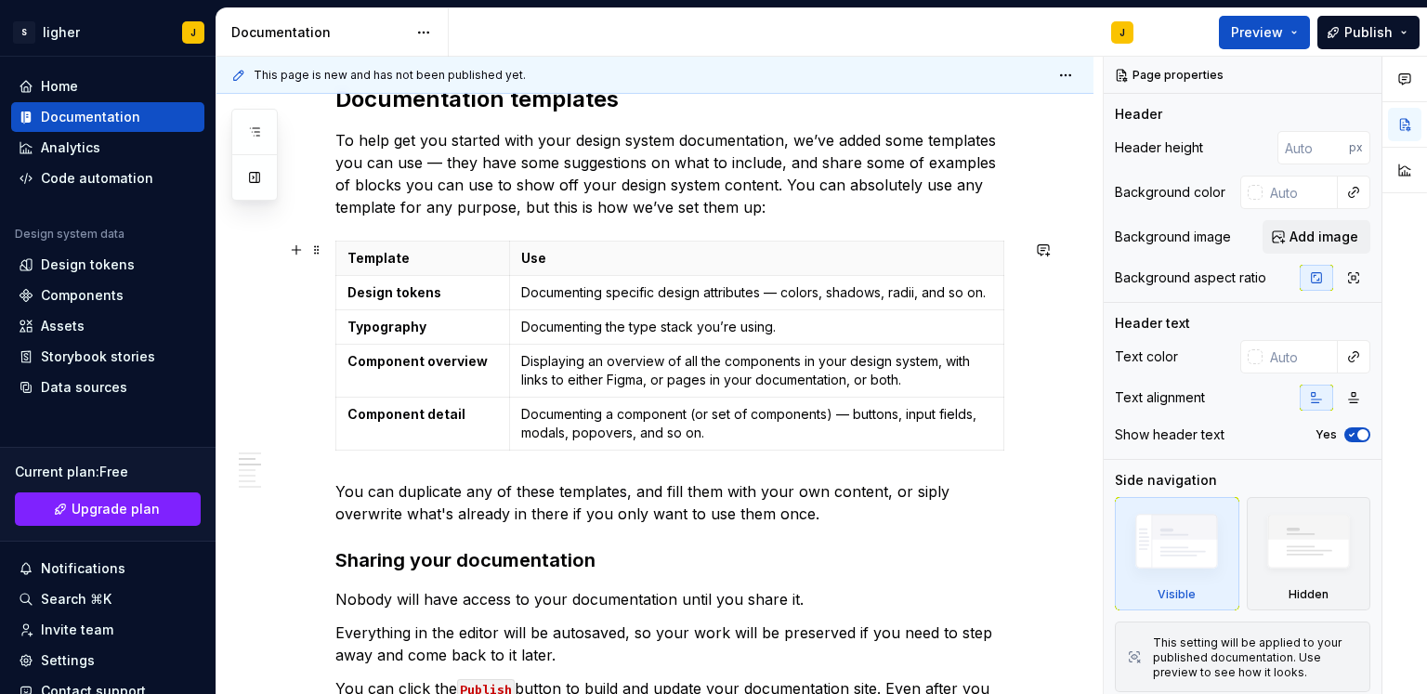
scroll to position [650, 0]
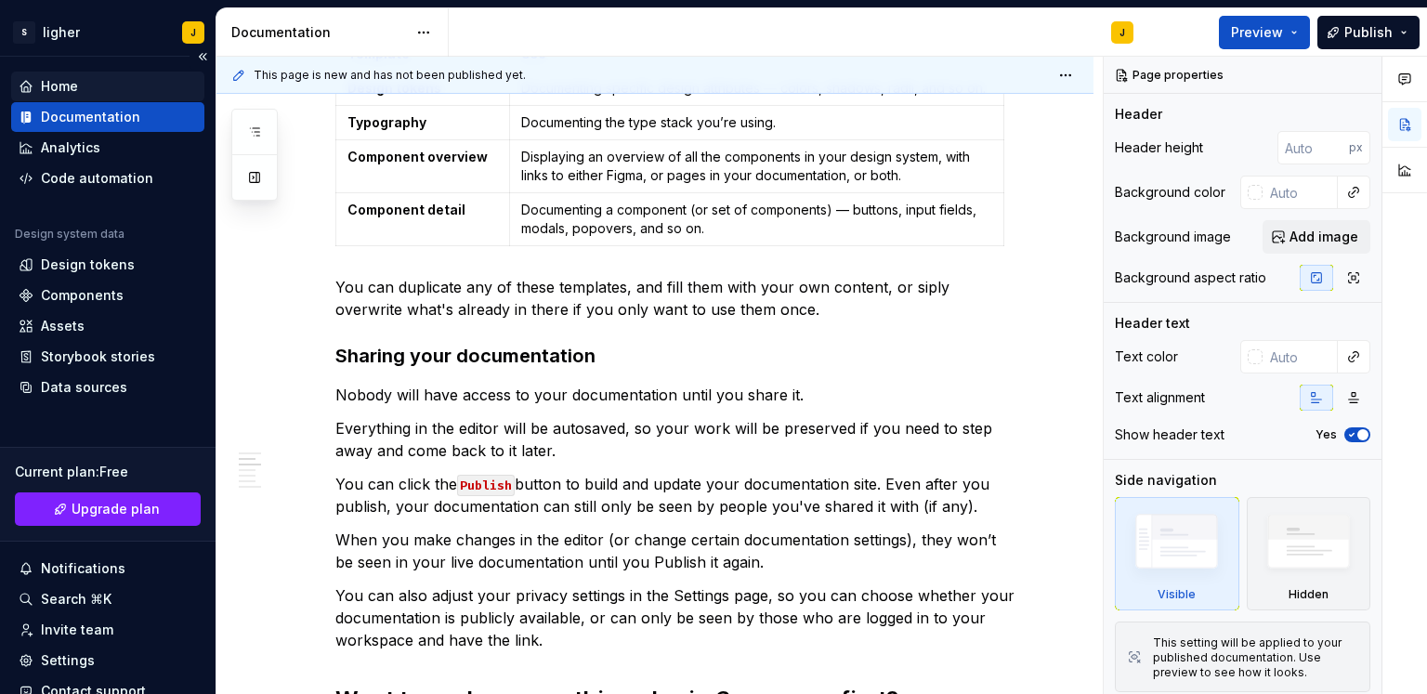
click at [104, 97] on div "Home" at bounding box center [107, 87] width 193 height 30
click at [76, 83] on div "Home" at bounding box center [59, 86] width 37 height 19
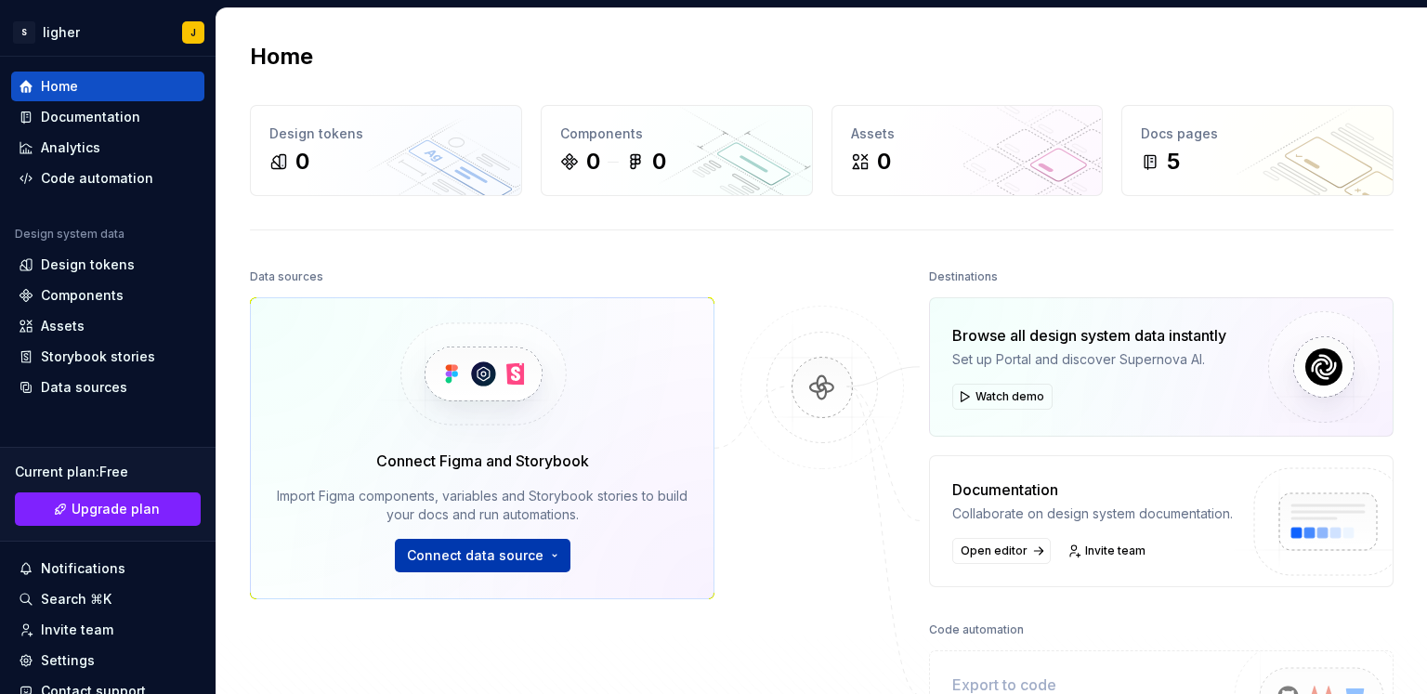
click at [450, 552] on span "Connect data source" at bounding box center [475, 555] width 137 height 19
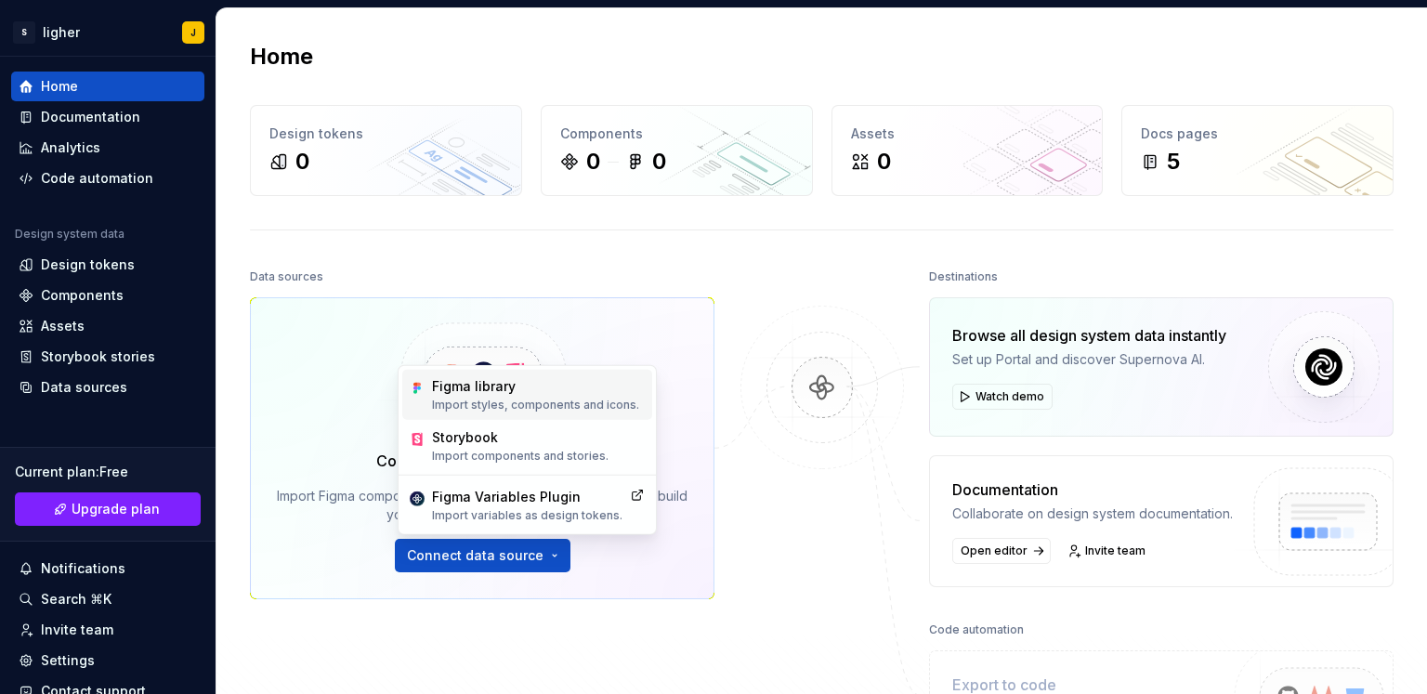
click at [500, 387] on div "Figma library" at bounding box center [535, 386] width 207 height 19
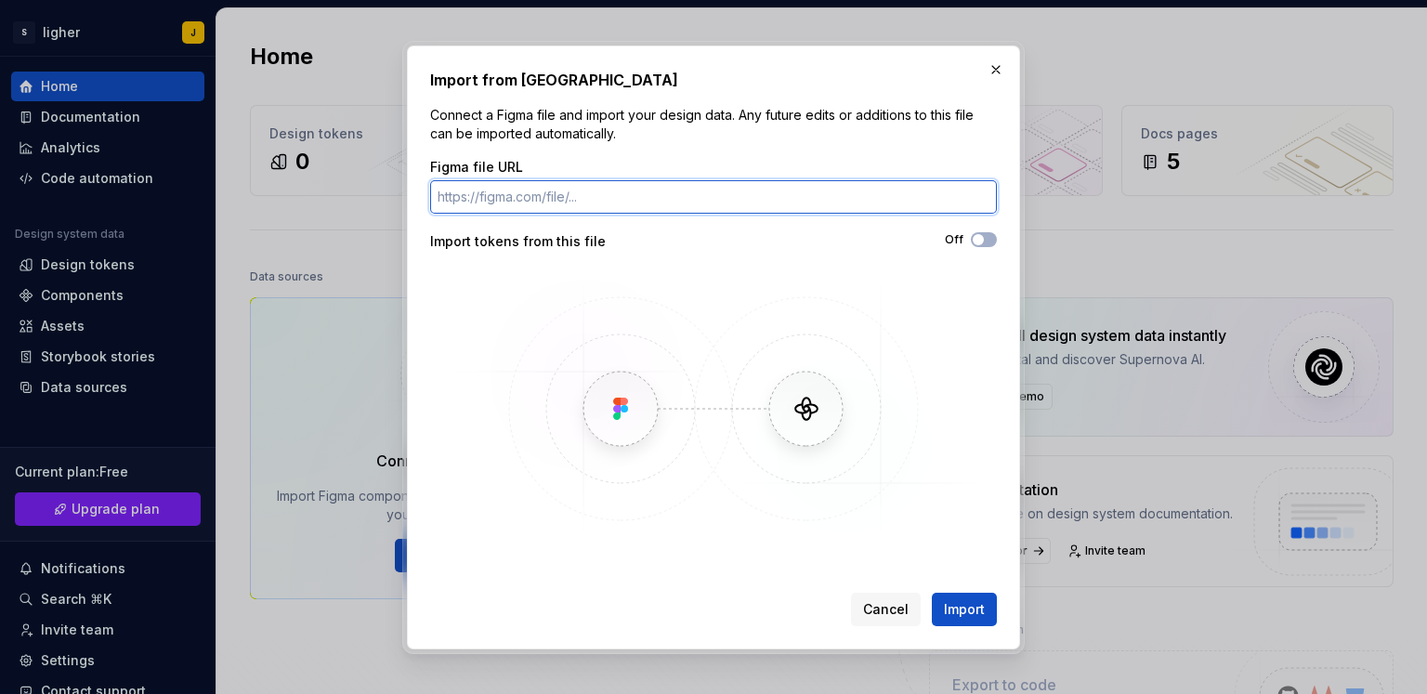
paste input "https://www.figma.com/design/QqDTM9CV6ji8c3hT8ROz7R/Temp--Community-?node-id=11…"
type input "https://www.figma.com/design/QqDTM9CV6ji8c3hT8ROz7R/Temp--Community-?node-id=11…"
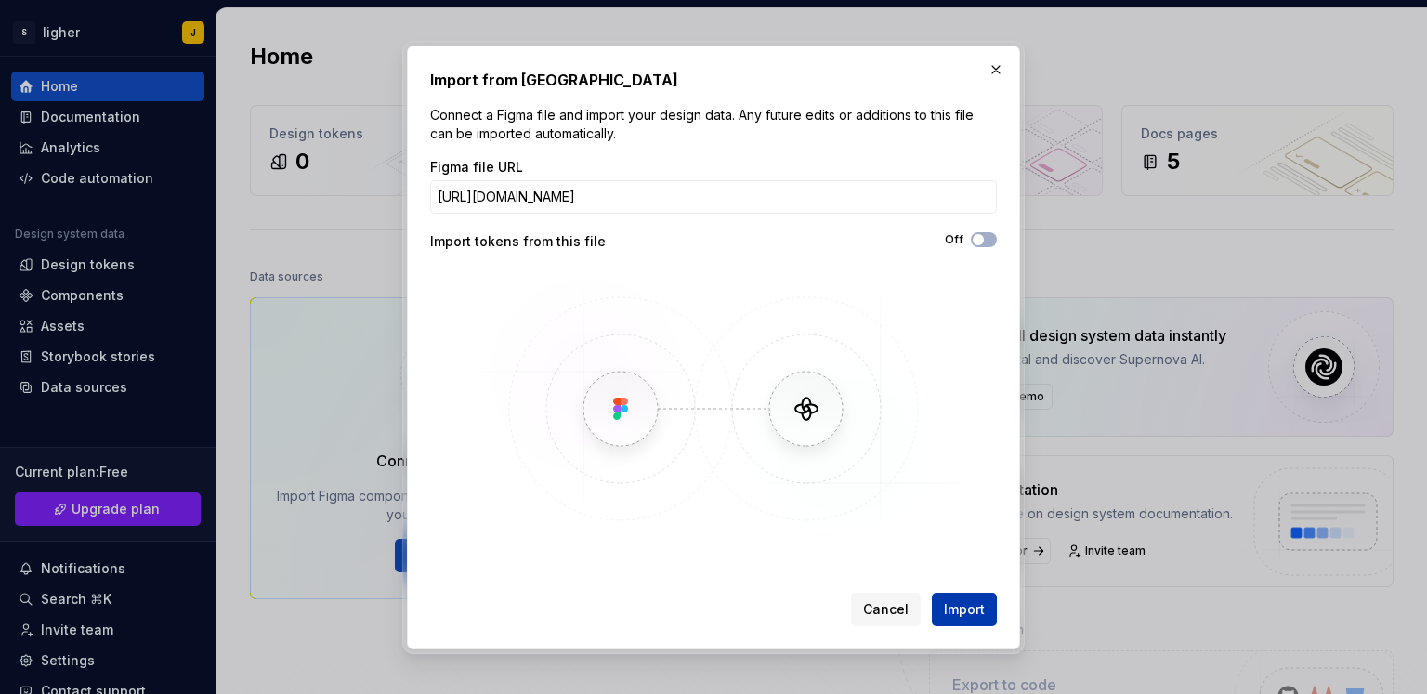
scroll to position [0, 0]
click at [968, 615] on span "Import" at bounding box center [964, 609] width 41 height 19
click at [960, 620] on button "Import" at bounding box center [964, 609] width 65 height 33
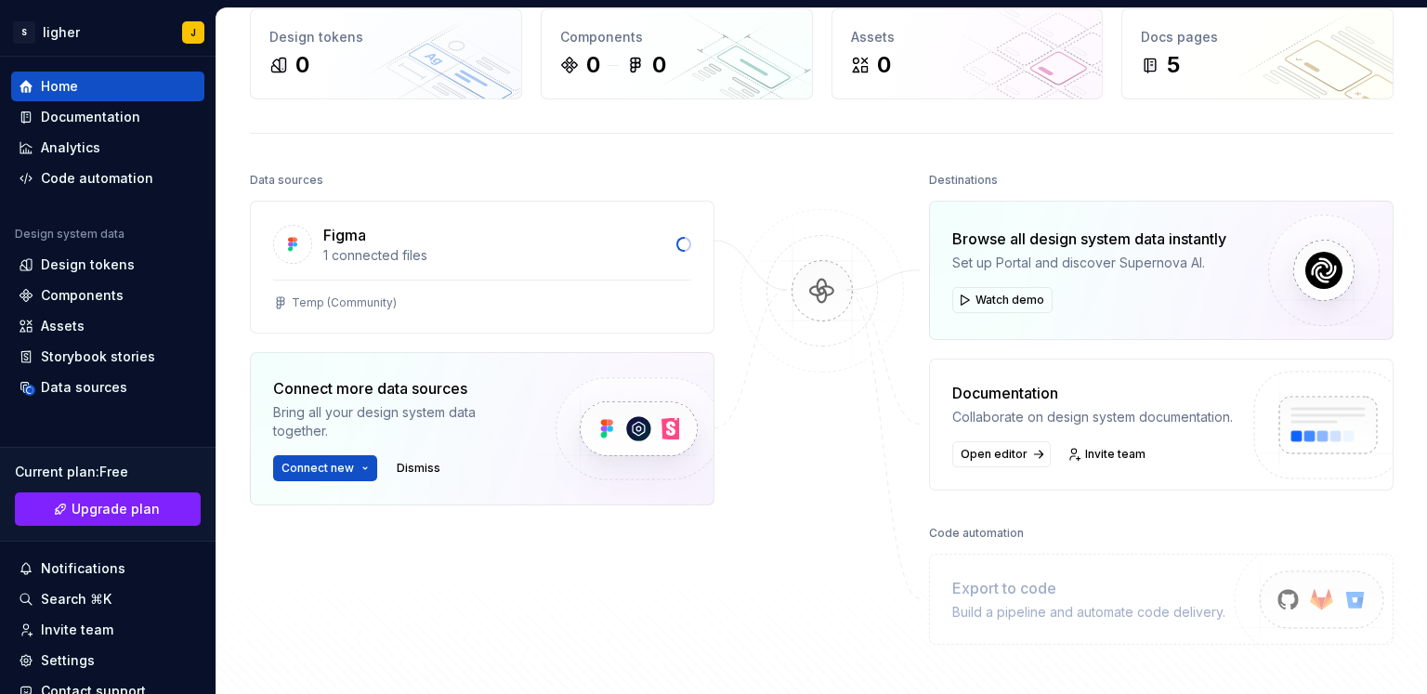
scroll to position [186, 0]
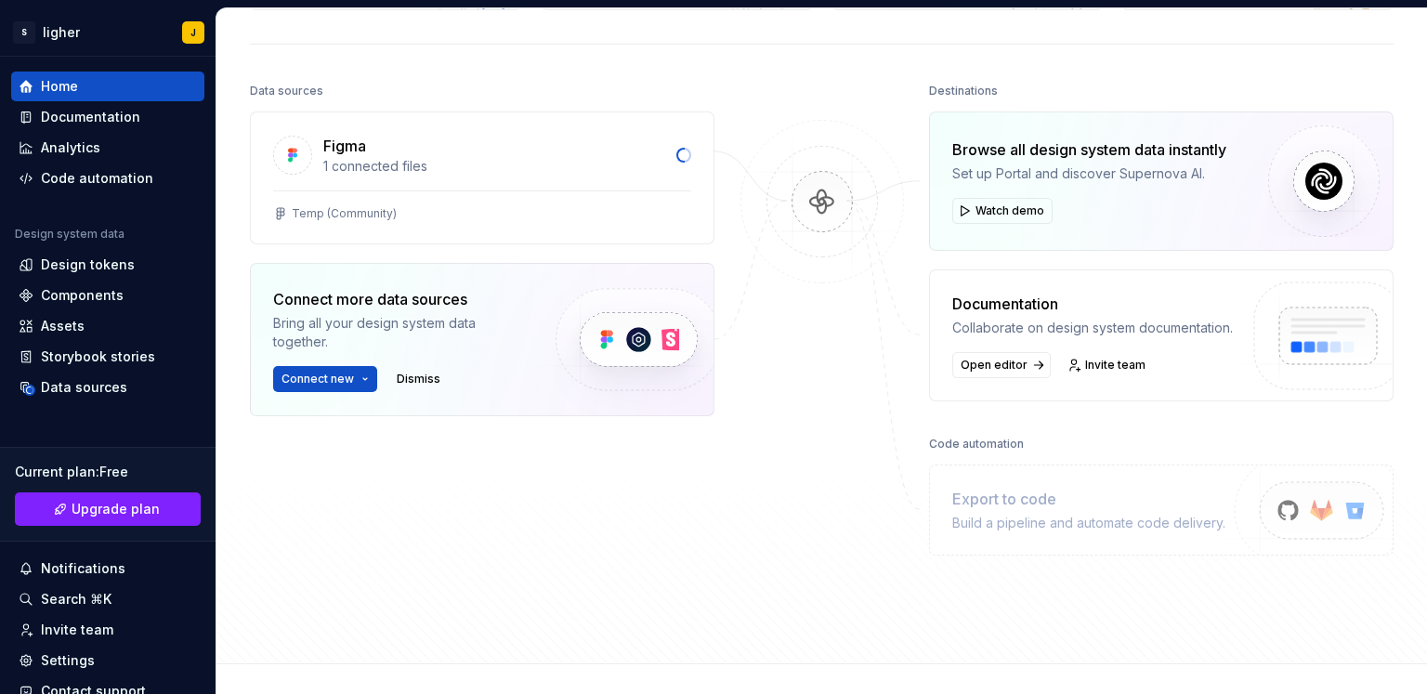
click at [797, 208] on img at bounding box center [822, 221] width 180 height 202
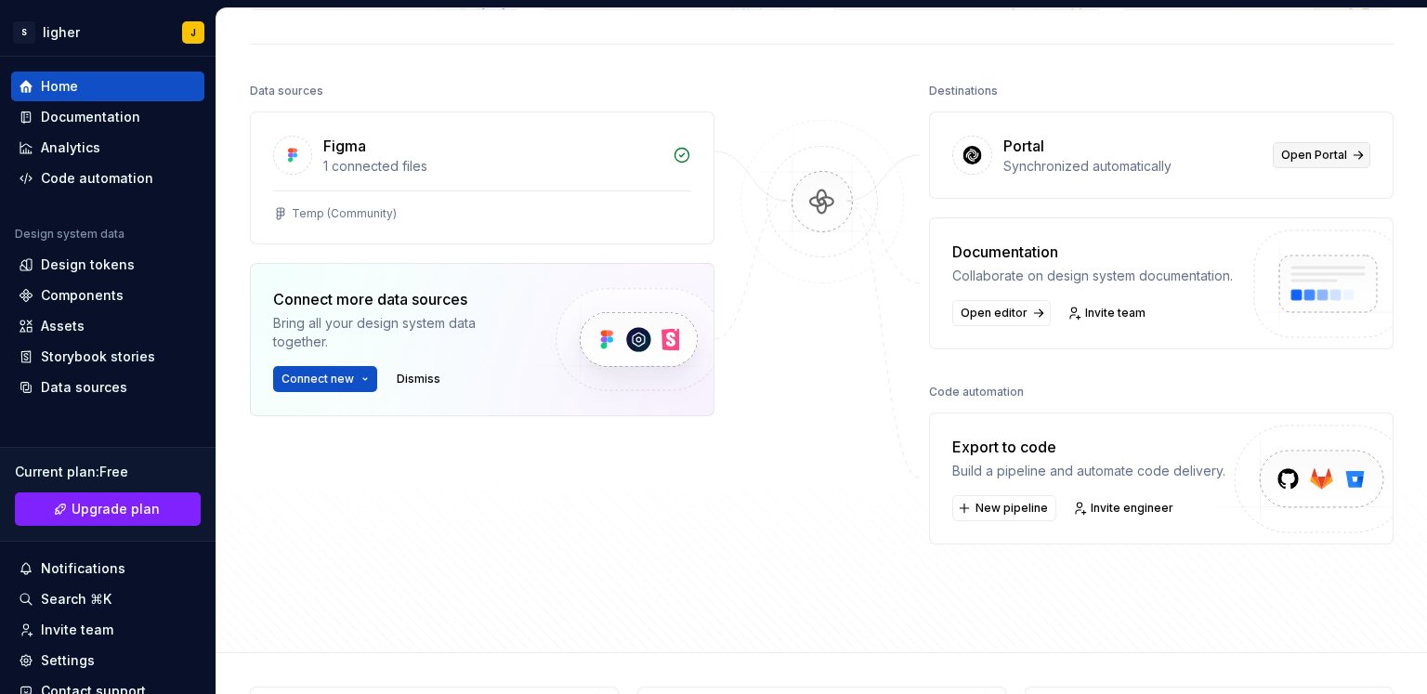
click at [1297, 157] on span "Open Portal" at bounding box center [1314, 155] width 66 height 15
click at [1320, 307] on img at bounding box center [1324, 303] width 196 height 151
drag, startPoint x: 988, startPoint y: 308, endPoint x: 874, endPoint y: 329, distance: 116.1
click at [874, 329] on div at bounding box center [822, 311] width 186 height 466
click at [359, 378] on button "Connect new" at bounding box center [325, 379] width 104 height 26
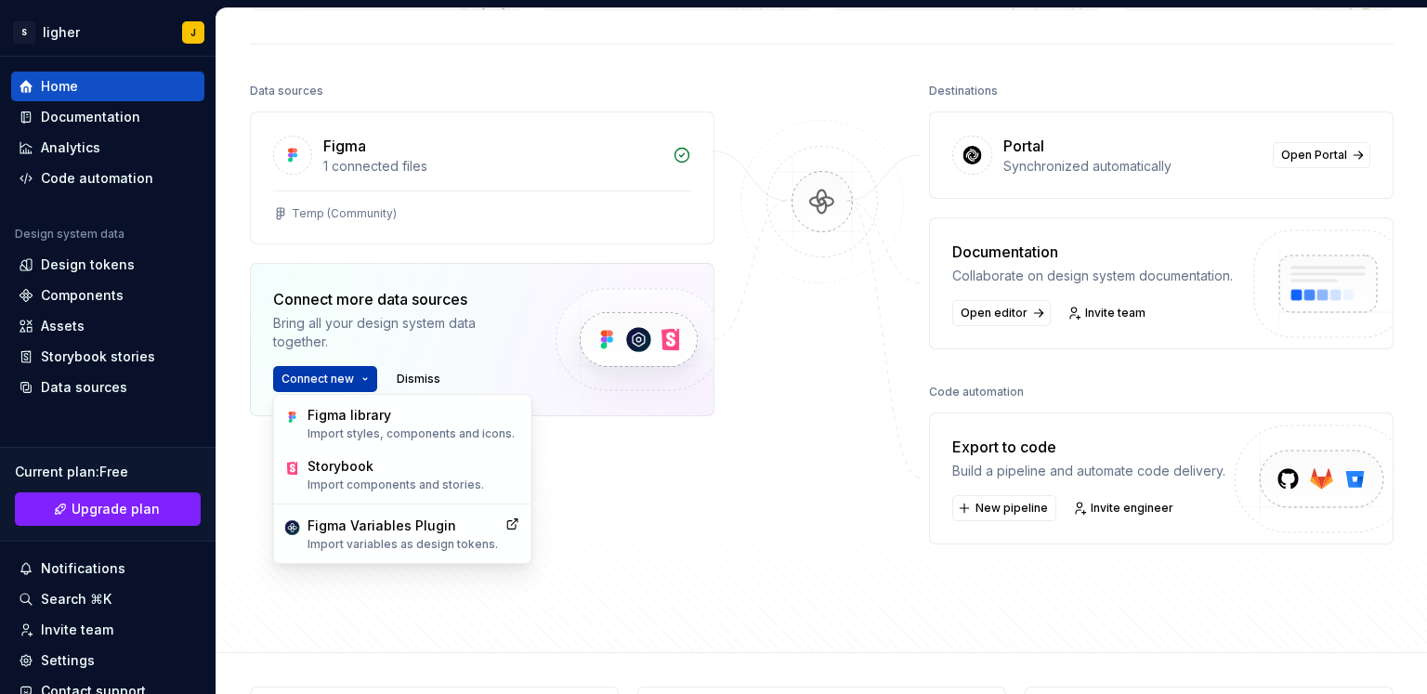
click at [359, 378] on button "Connect new" at bounding box center [325, 379] width 104 height 26
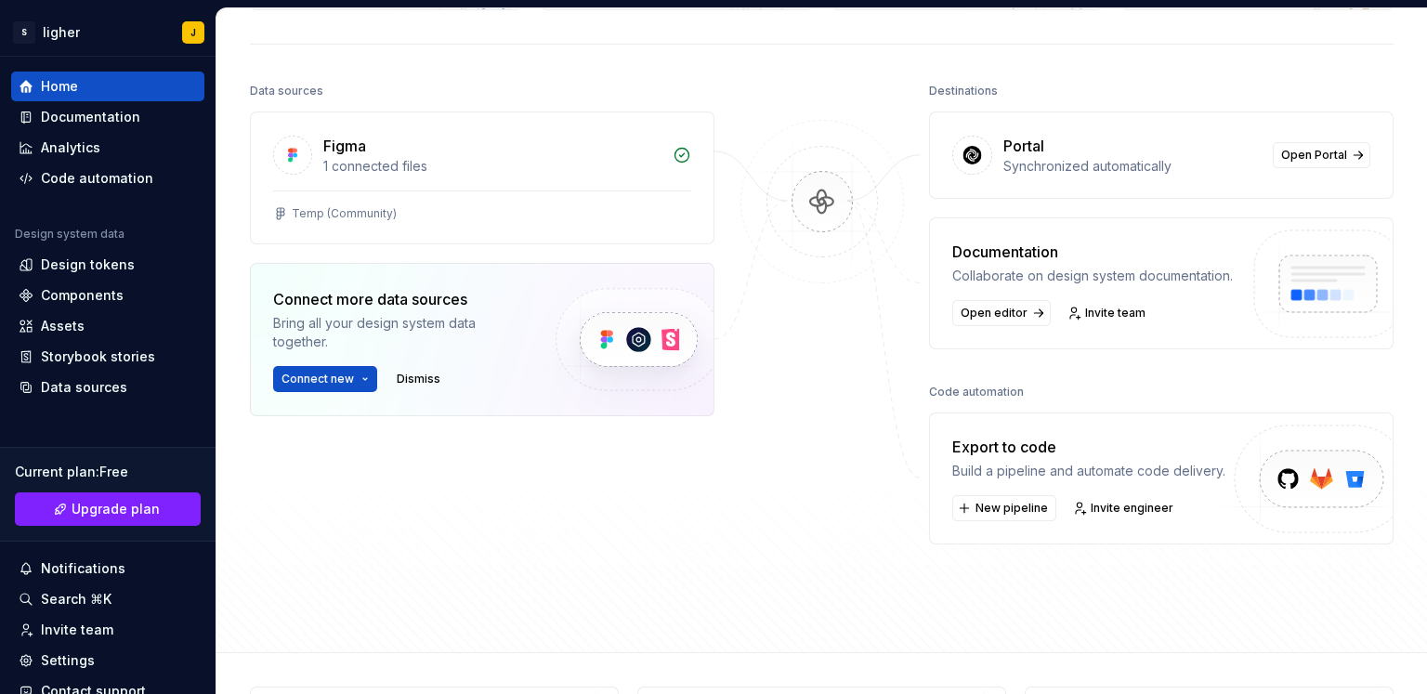
click at [962, 155] on img at bounding box center [972, 155] width 20 height 19
click at [989, 306] on span "Open editor" at bounding box center [993, 313] width 67 height 15
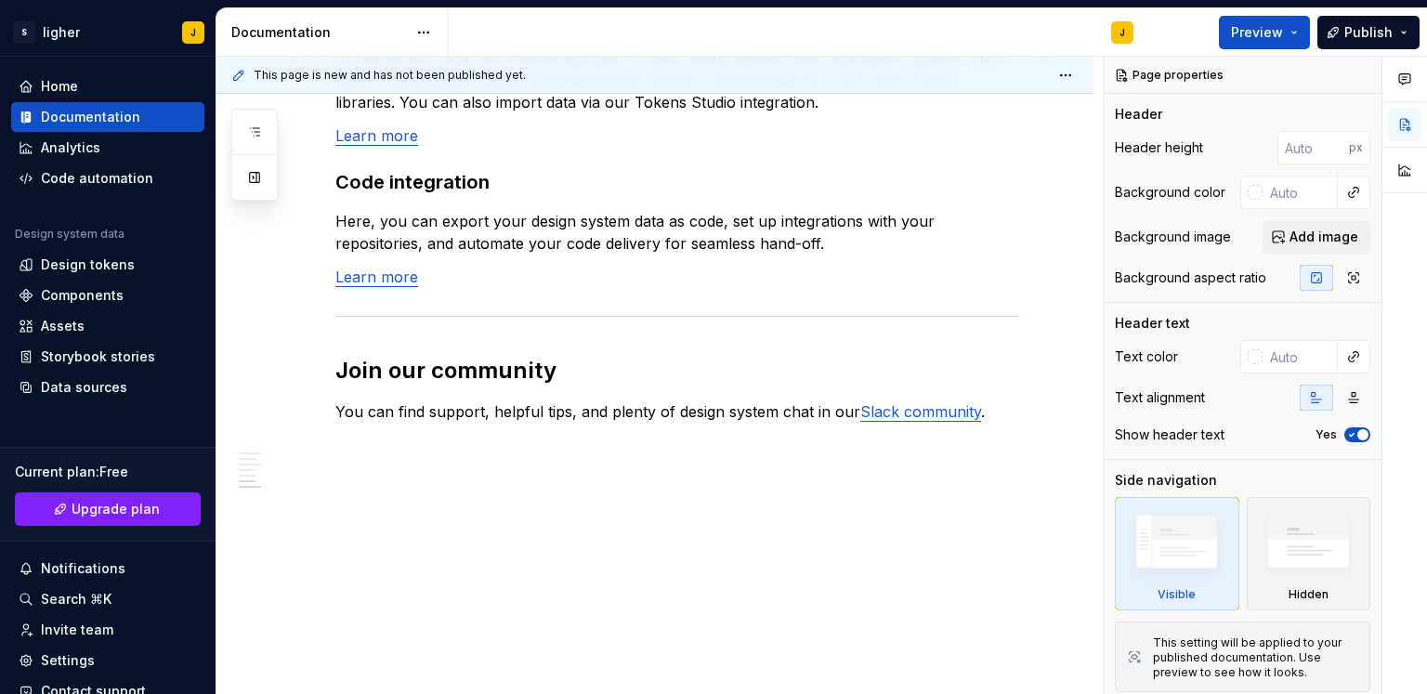
scroll to position [1627, 0]
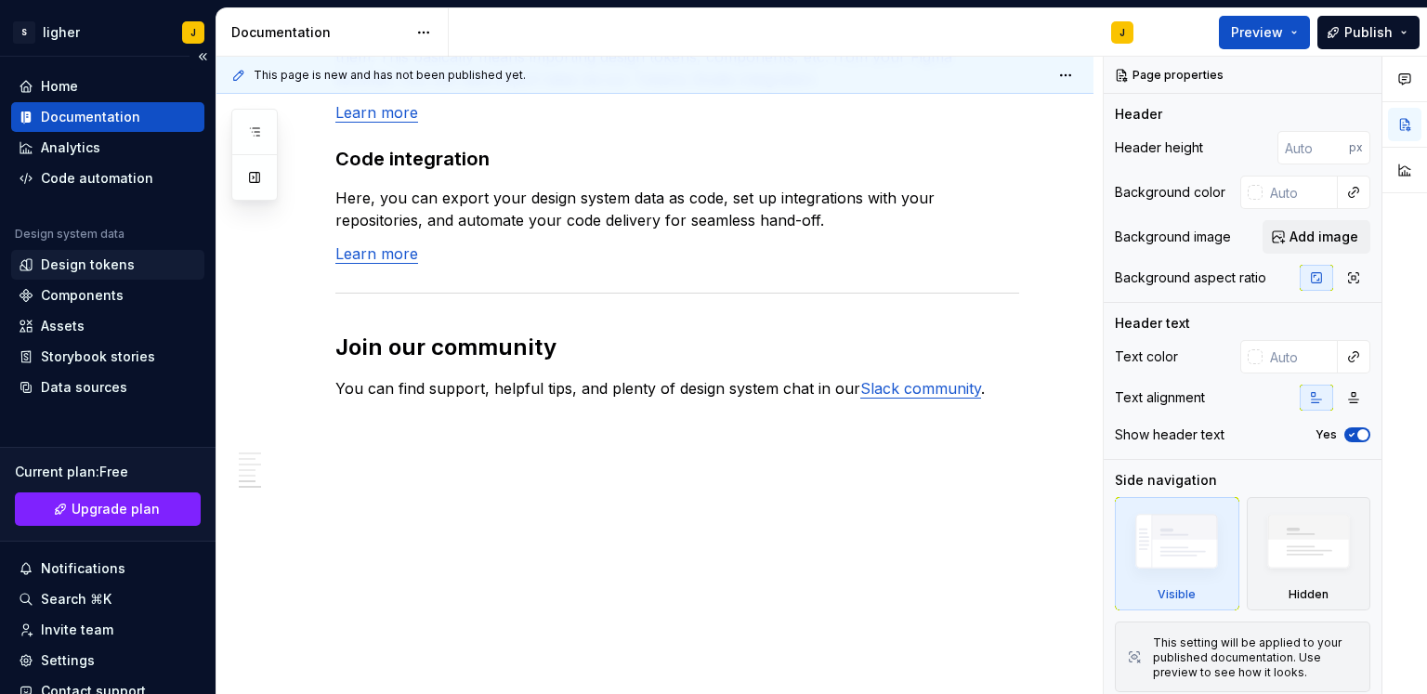
click at [62, 256] on div "Design tokens" at bounding box center [88, 264] width 94 height 19
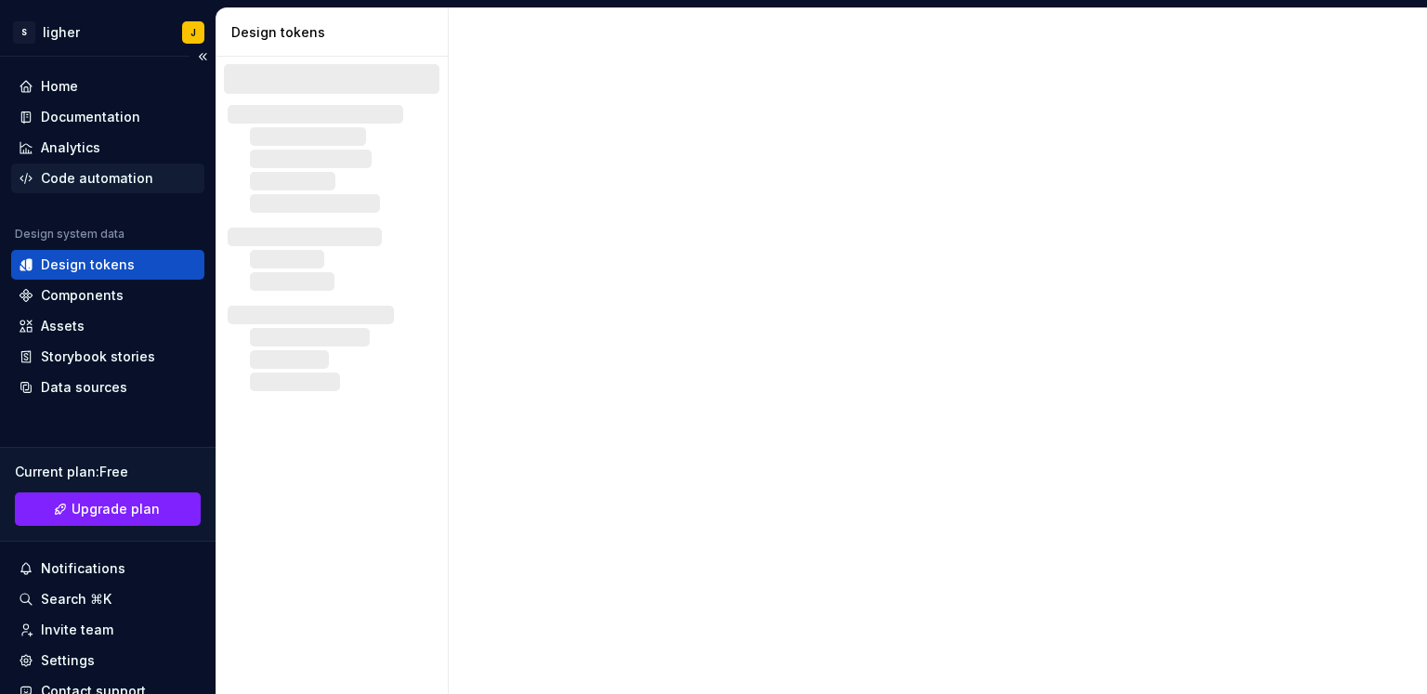
click at [105, 172] on div "Code automation" at bounding box center [97, 178] width 112 height 19
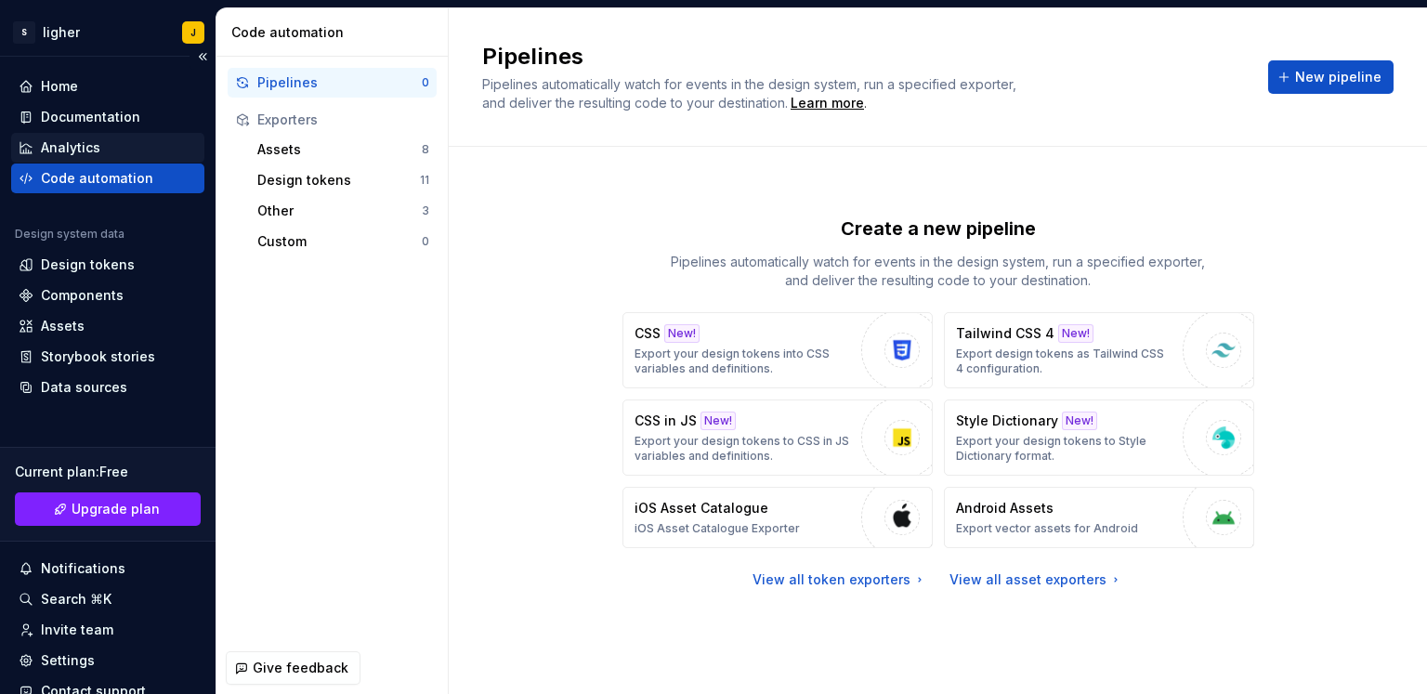
click at [111, 143] on div "Analytics" at bounding box center [108, 147] width 178 height 19
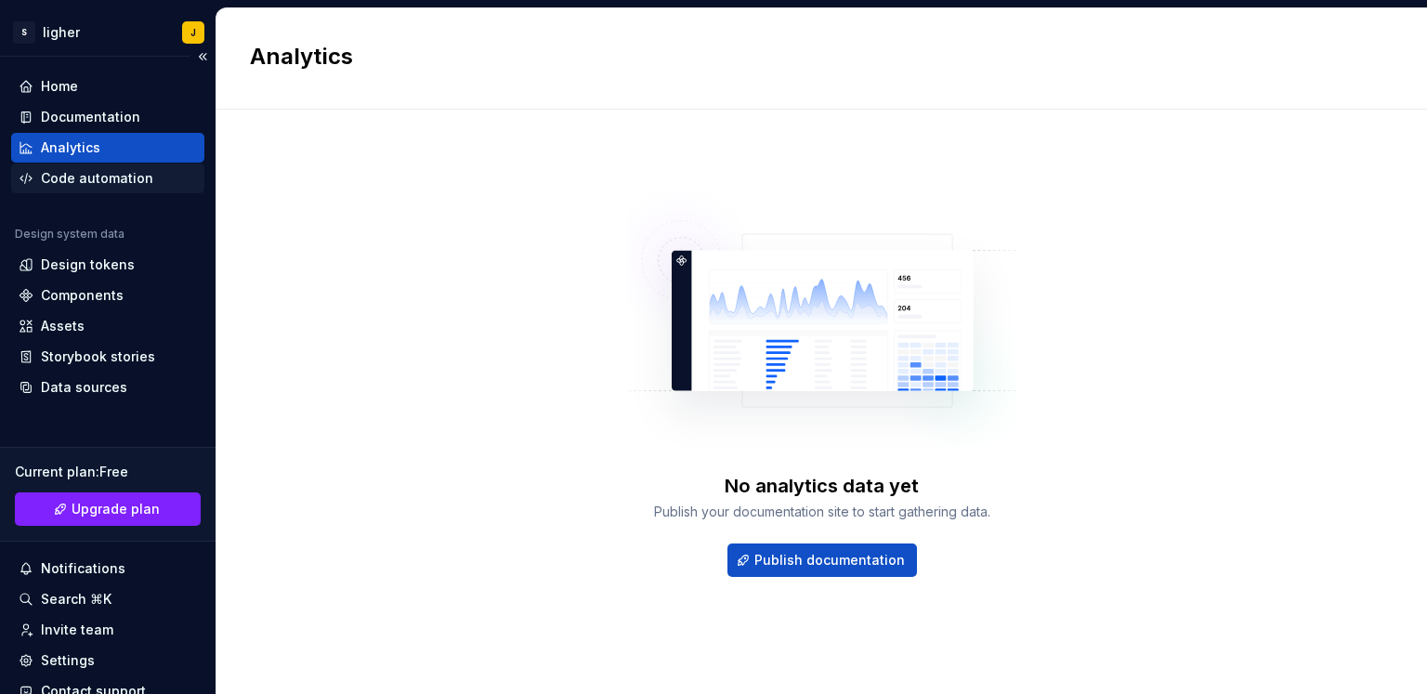
click at [111, 172] on div "Code automation" at bounding box center [97, 178] width 112 height 19
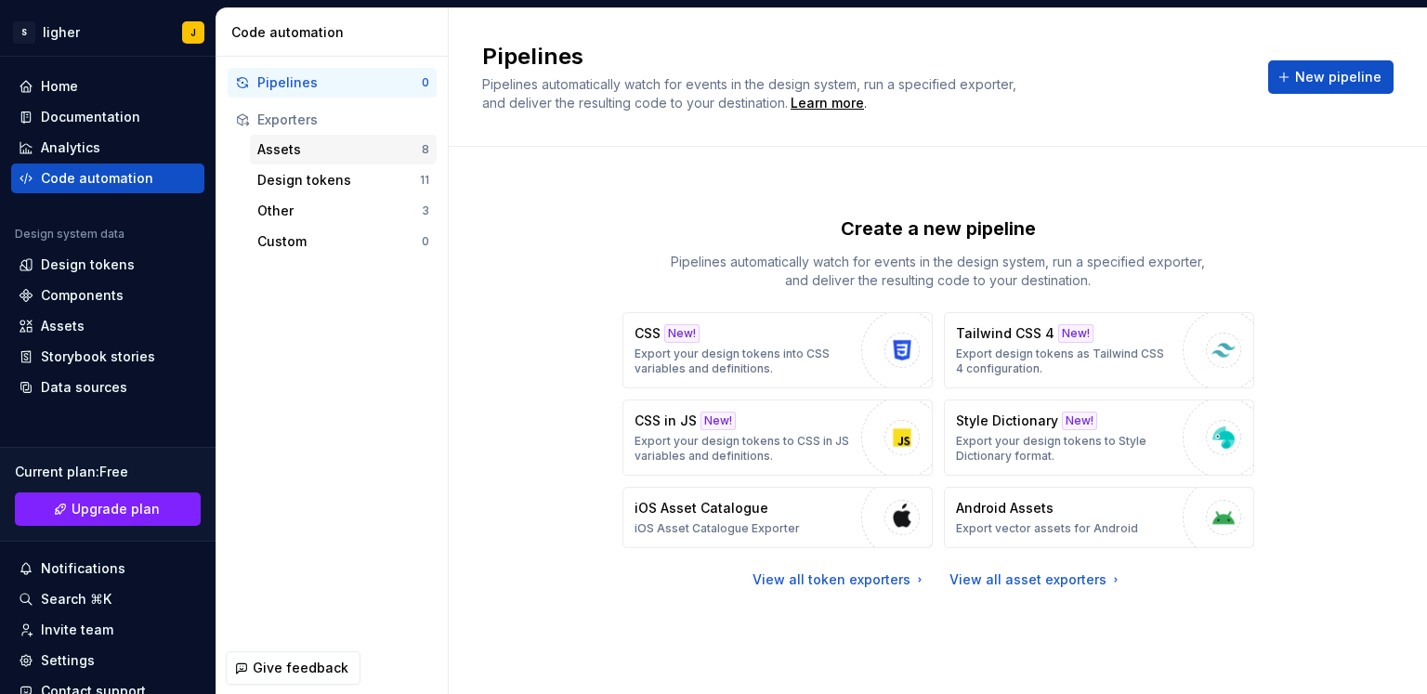
click at [317, 163] on div "Assets 8" at bounding box center [343, 150] width 187 height 30
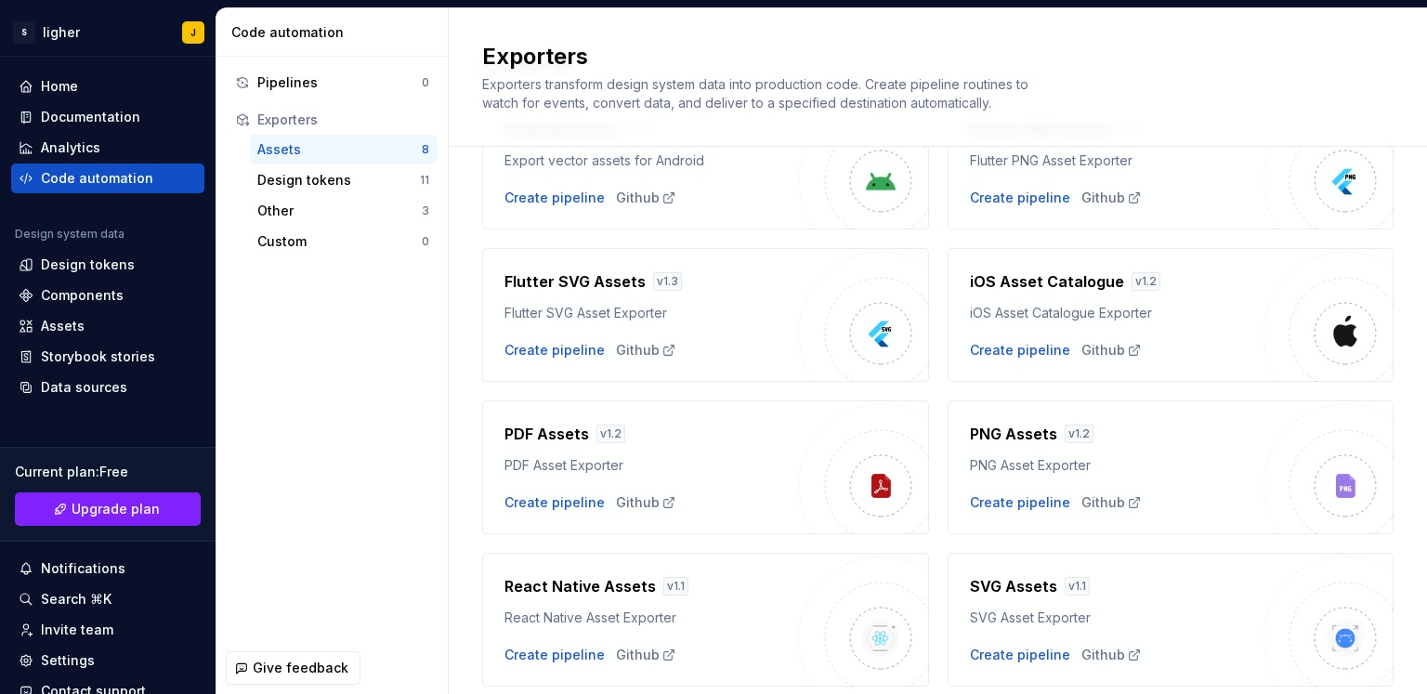
scroll to position [191, 0]
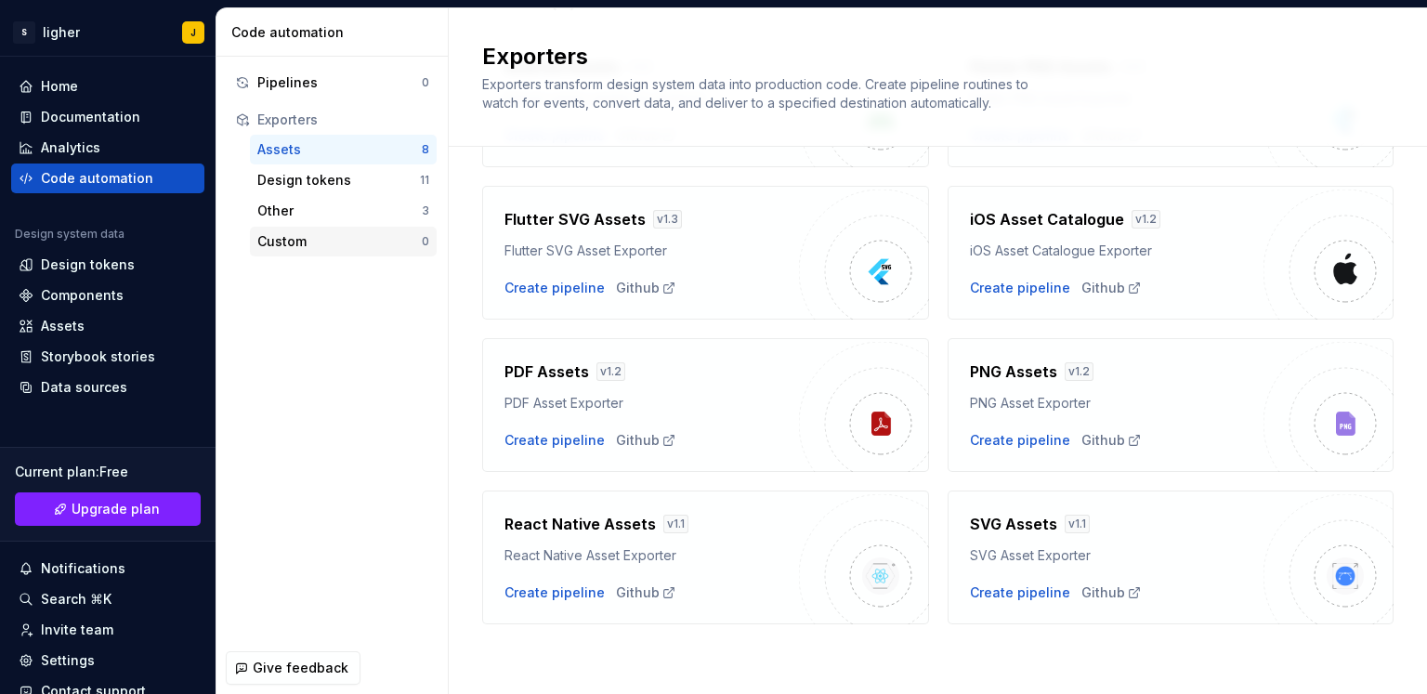
click at [293, 242] on div "Custom" at bounding box center [339, 241] width 164 height 19
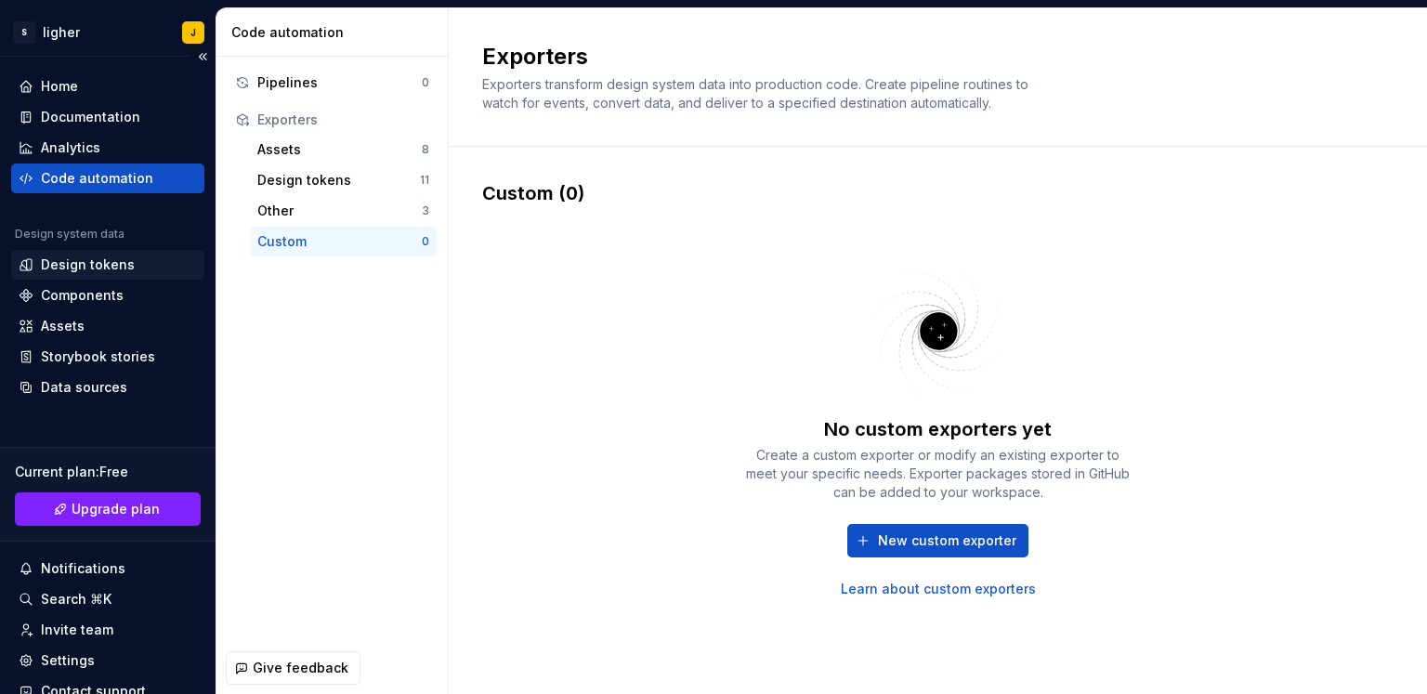
click at [78, 252] on div "Design tokens" at bounding box center [107, 265] width 193 height 30
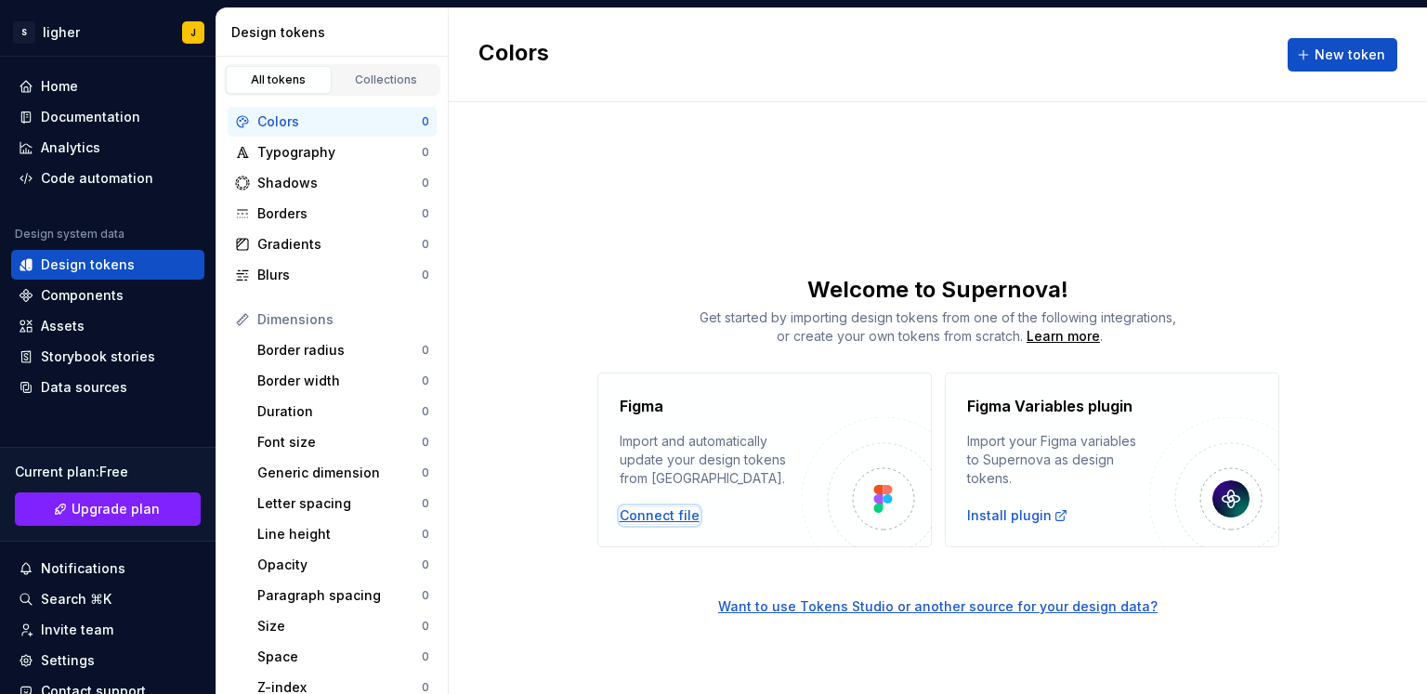
drag, startPoint x: 671, startPoint y: 519, endPoint x: 680, endPoint y: 515, distance: 10.0
click at [680, 515] on div "Connect file" at bounding box center [659, 515] width 80 height 19
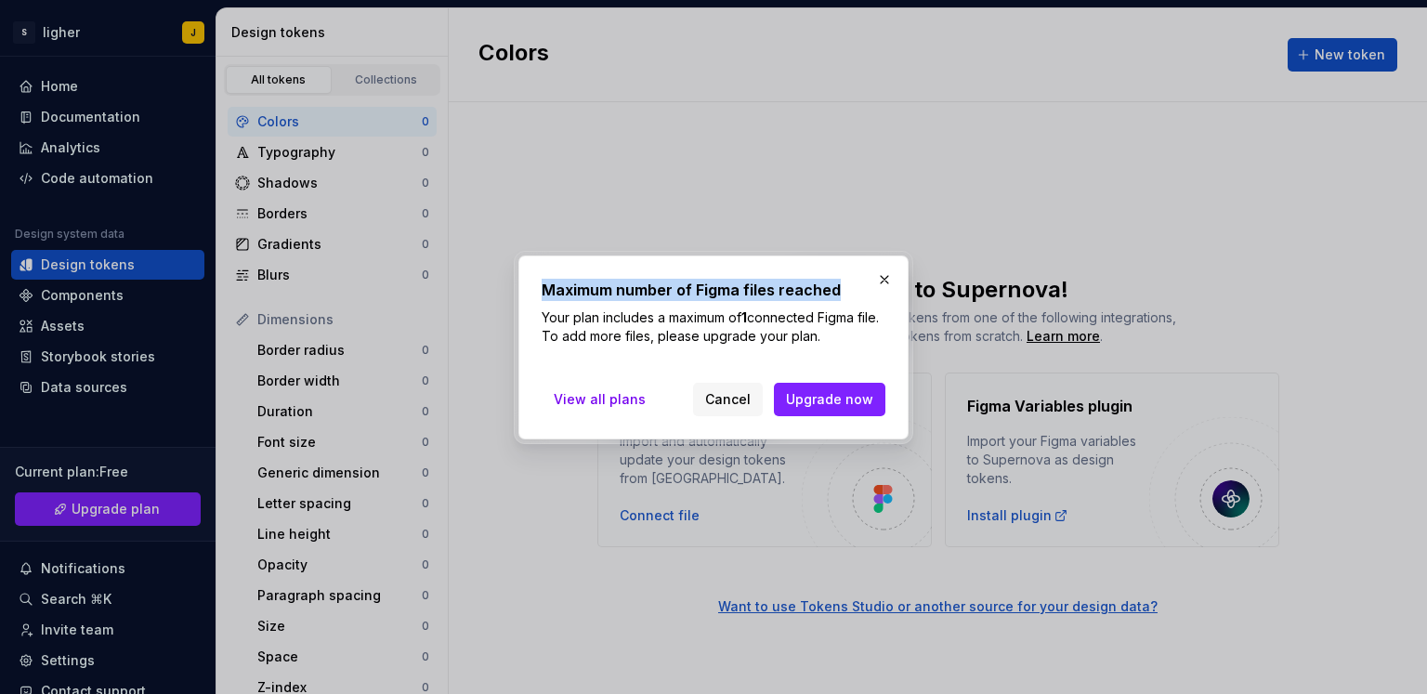
drag, startPoint x: 546, startPoint y: 293, endPoint x: 847, endPoint y: 277, distance: 301.4
click at [840, 277] on div "Maximum number of Figma files reached Your plan includes a maximum of 1 connect…" at bounding box center [713, 347] width 390 height 184
click at [876, 283] on button "button" at bounding box center [884, 280] width 26 height 26
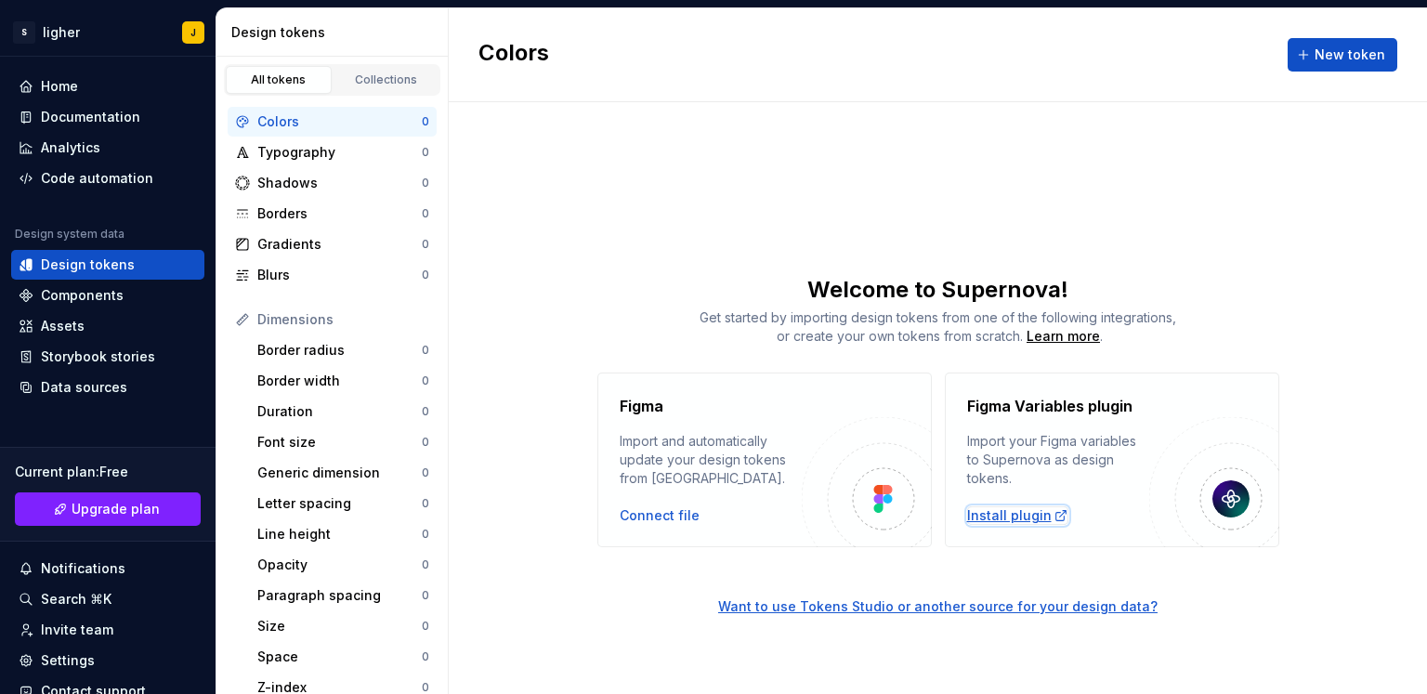
click at [1009, 506] on div "Install plugin" at bounding box center [1017, 515] width 101 height 19
click at [669, 517] on div "Connect file" at bounding box center [659, 515] width 80 height 19
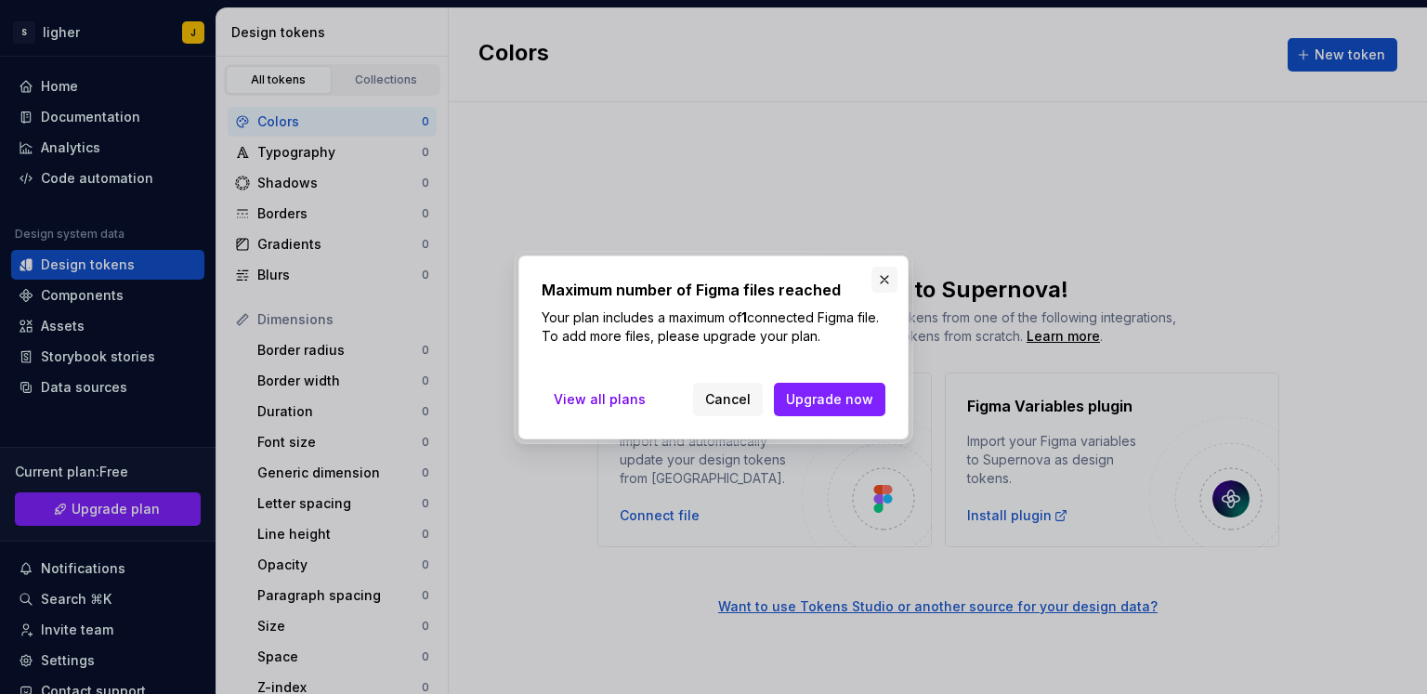
click at [887, 278] on button "button" at bounding box center [884, 280] width 26 height 26
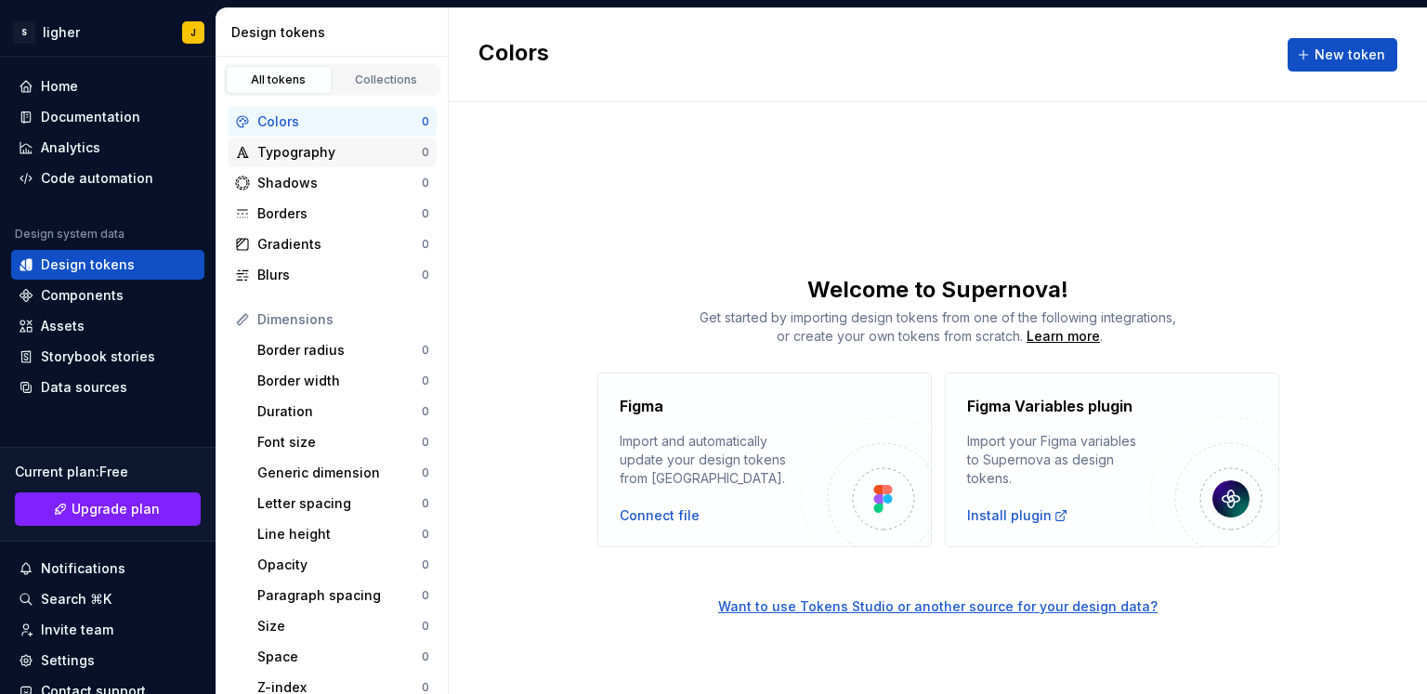
click at [327, 159] on div "Typography" at bounding box center [339, 152] width 164 height 19
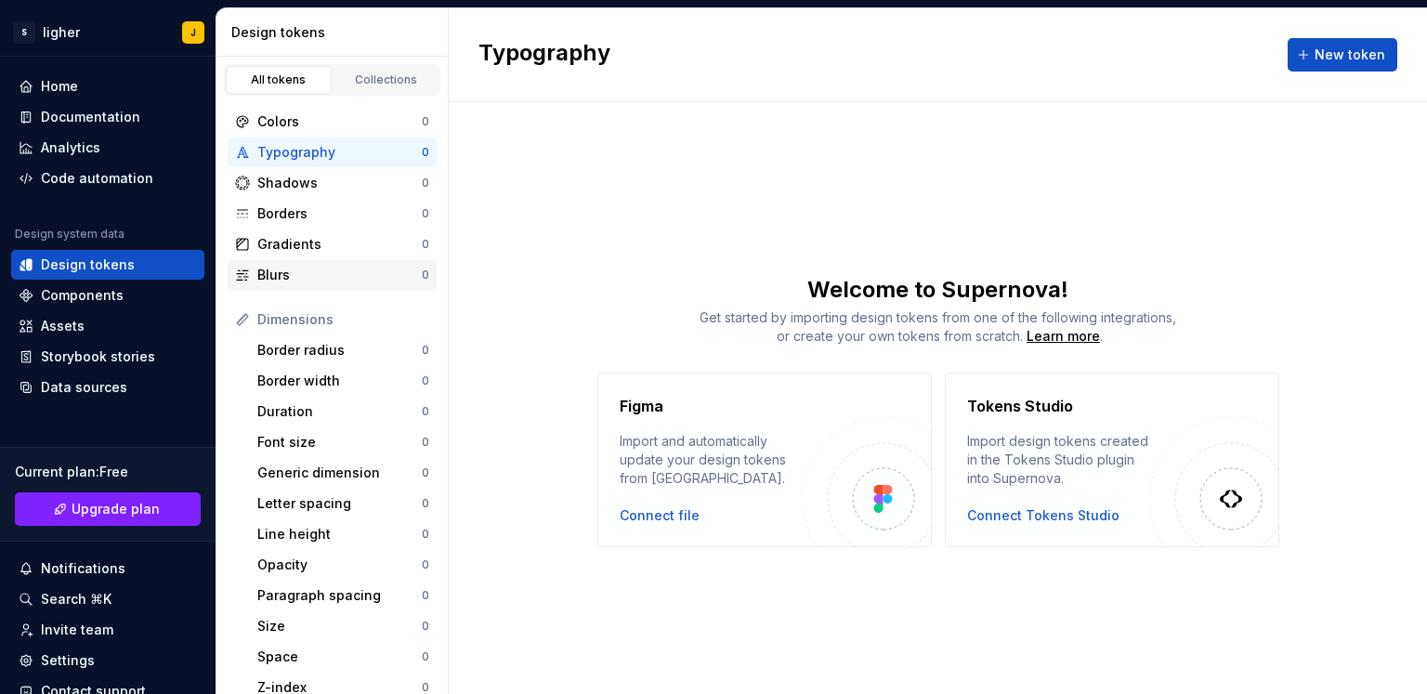
click at [327, 280] on div "Blurs" at bounding box center [339, 275] width 164 height 19
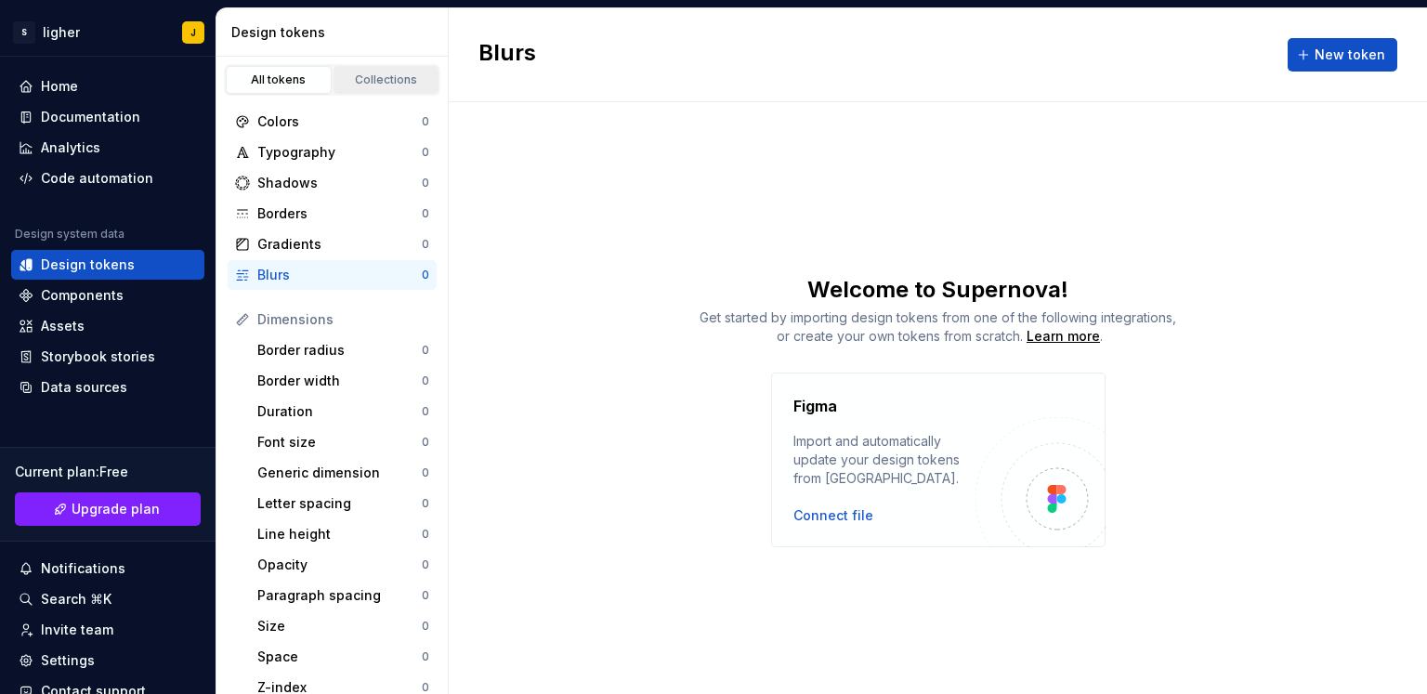
click at [377, 85] on div "Collections" at bounding box center [386, 79] width 93 height 15
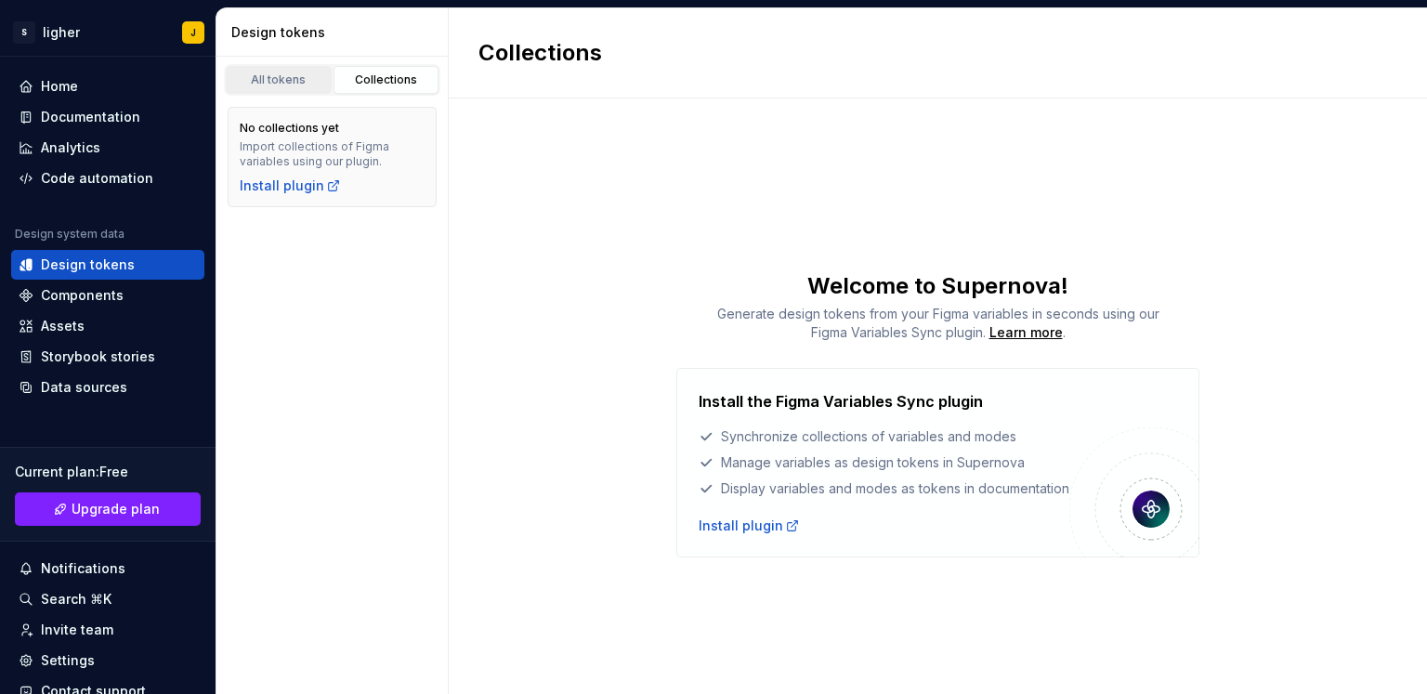
click at [282, 66] on link "All tokens" at bounding box center [279, 80] width 106 height 28
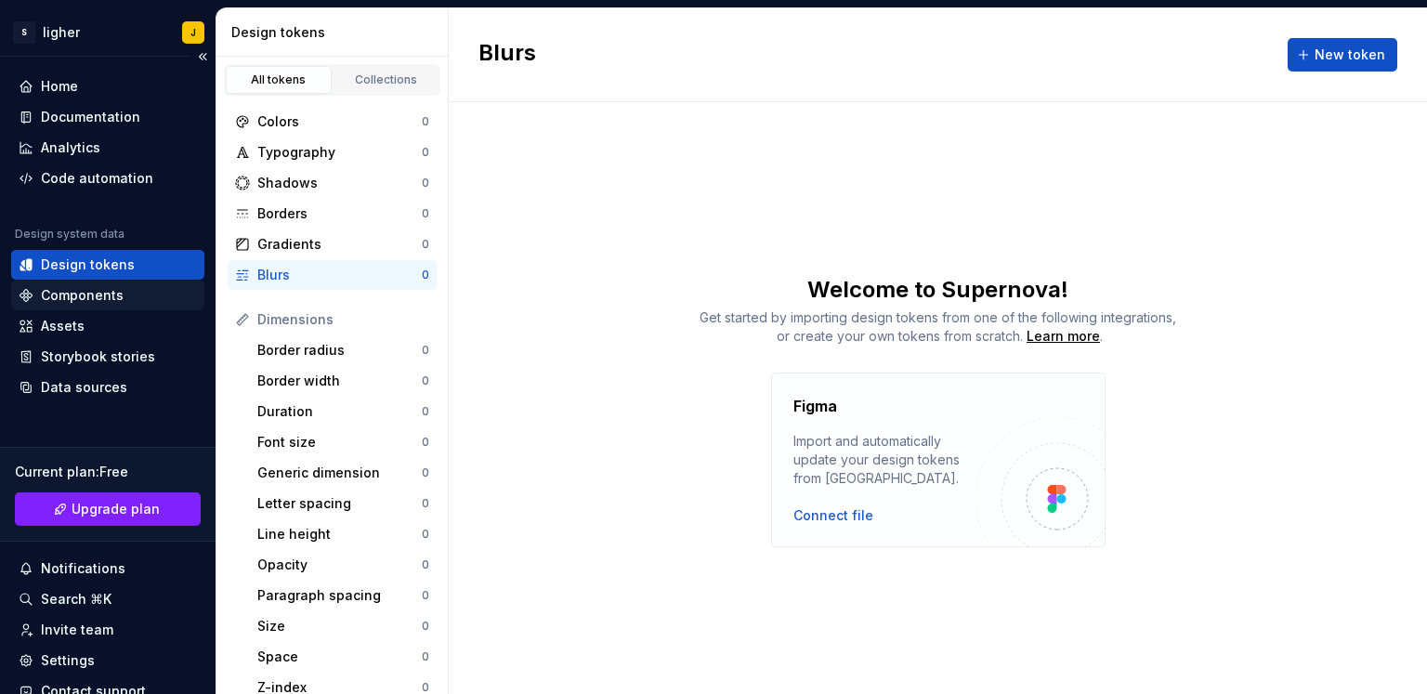
click at [86, 298] on div "Components" at bounding box center [82, 295] width 83 height 19
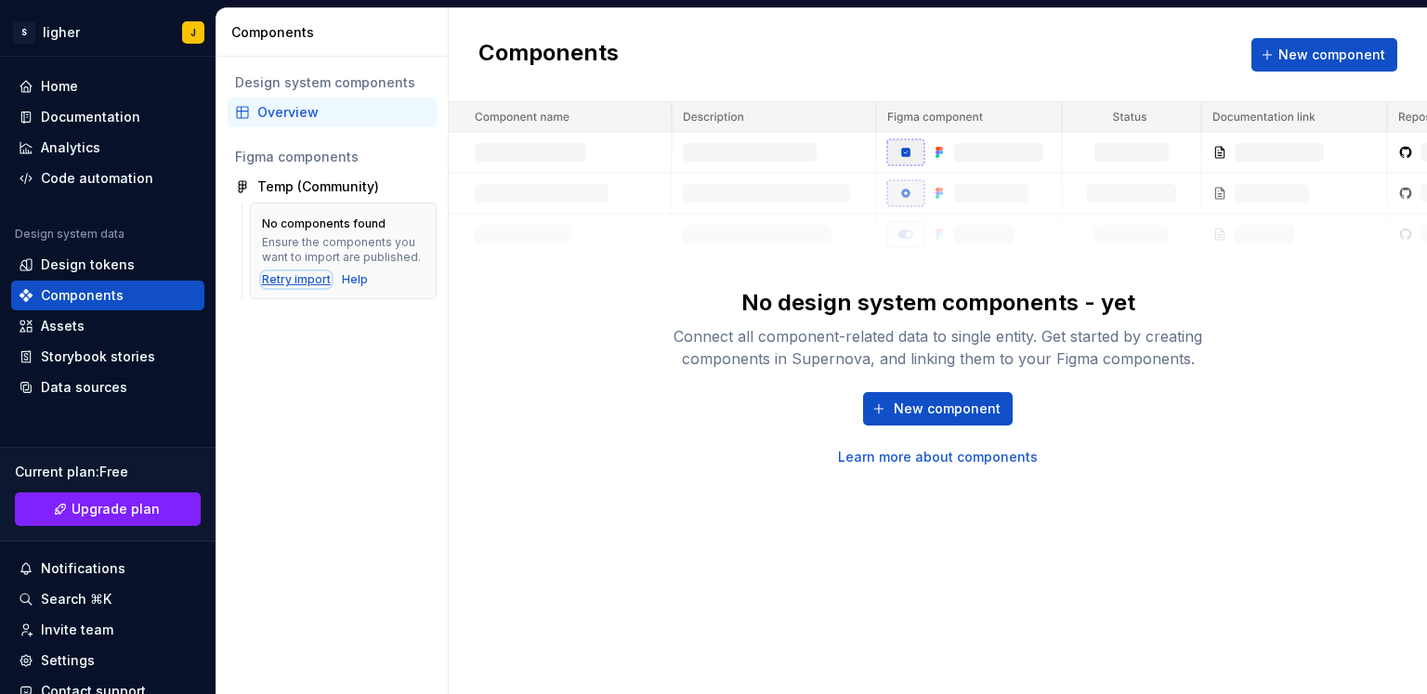
click at [322, 279] on div "Retry import" at bounding box center [296, 279] width 69 height 15
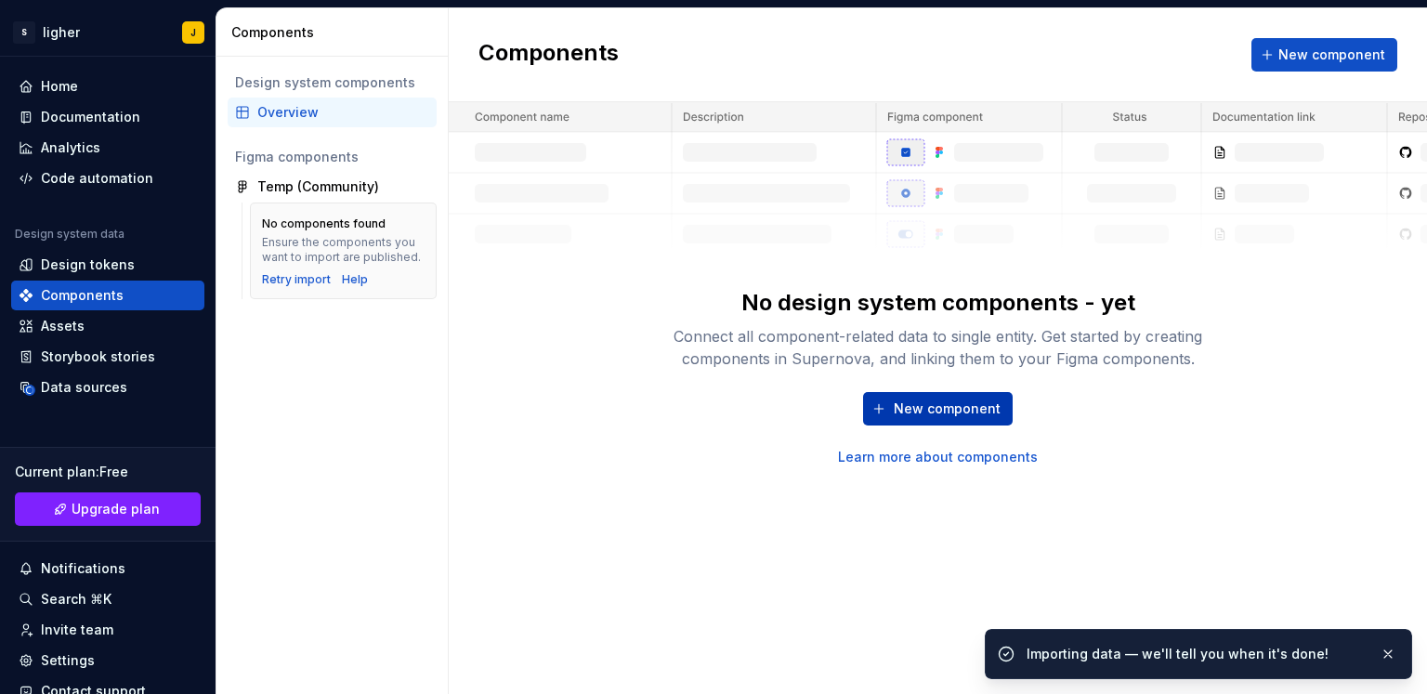
click at [937, 406] on span "New component" at bounding box center [946, 408] width 107 height 19
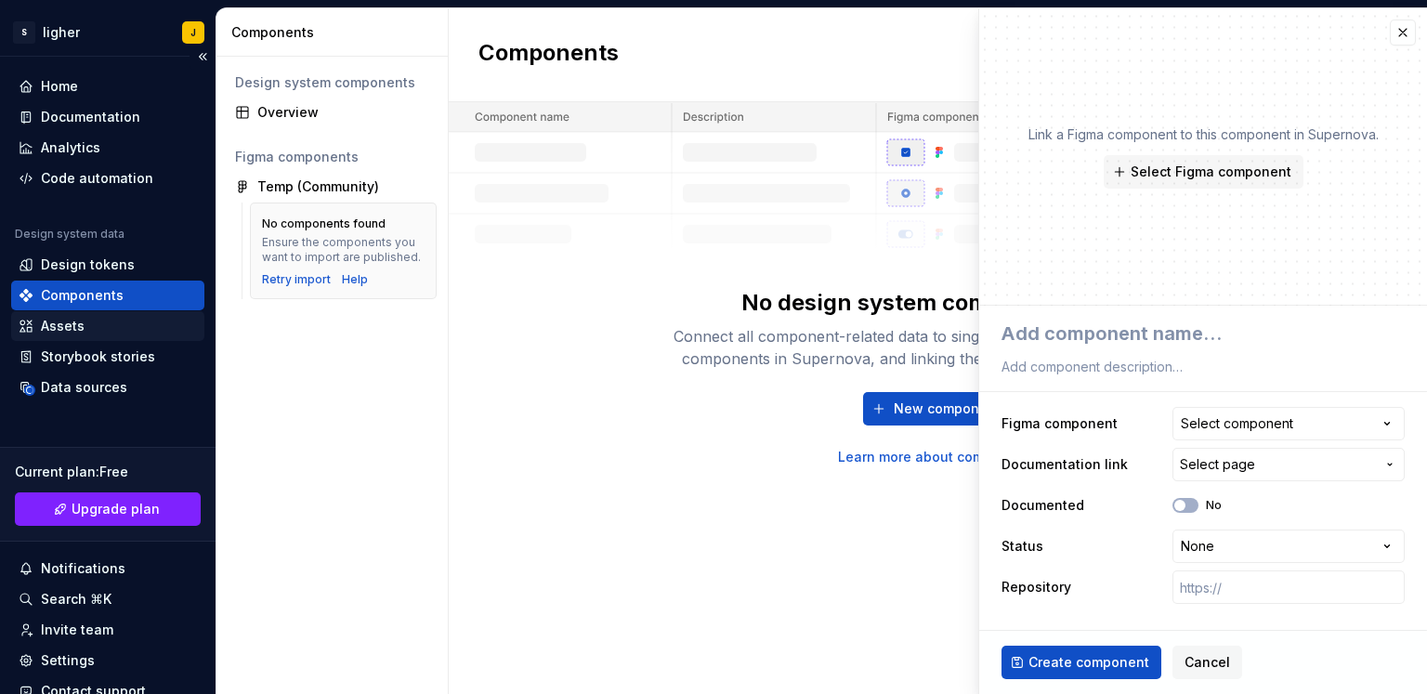
click at [98, 325] on div "Assets" at bounding box center [108, 326] width 178 height 19
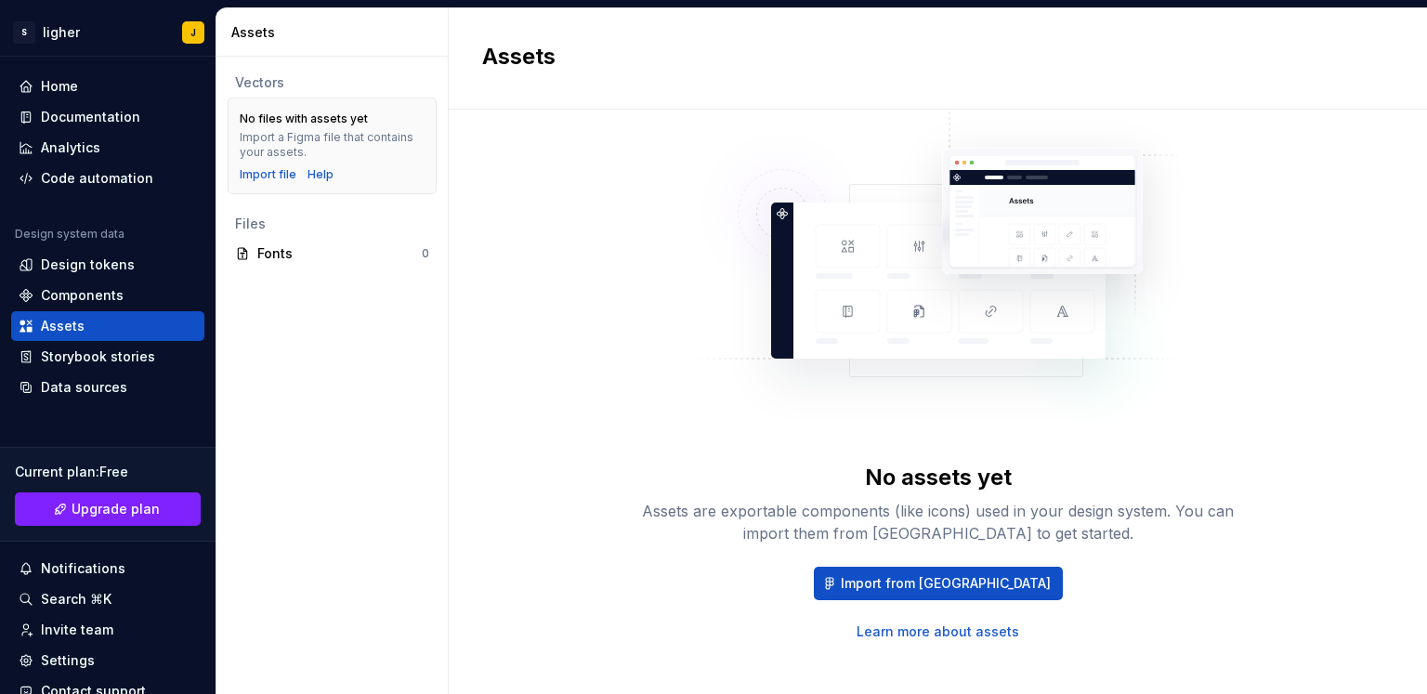
scroll to position [80, 0]
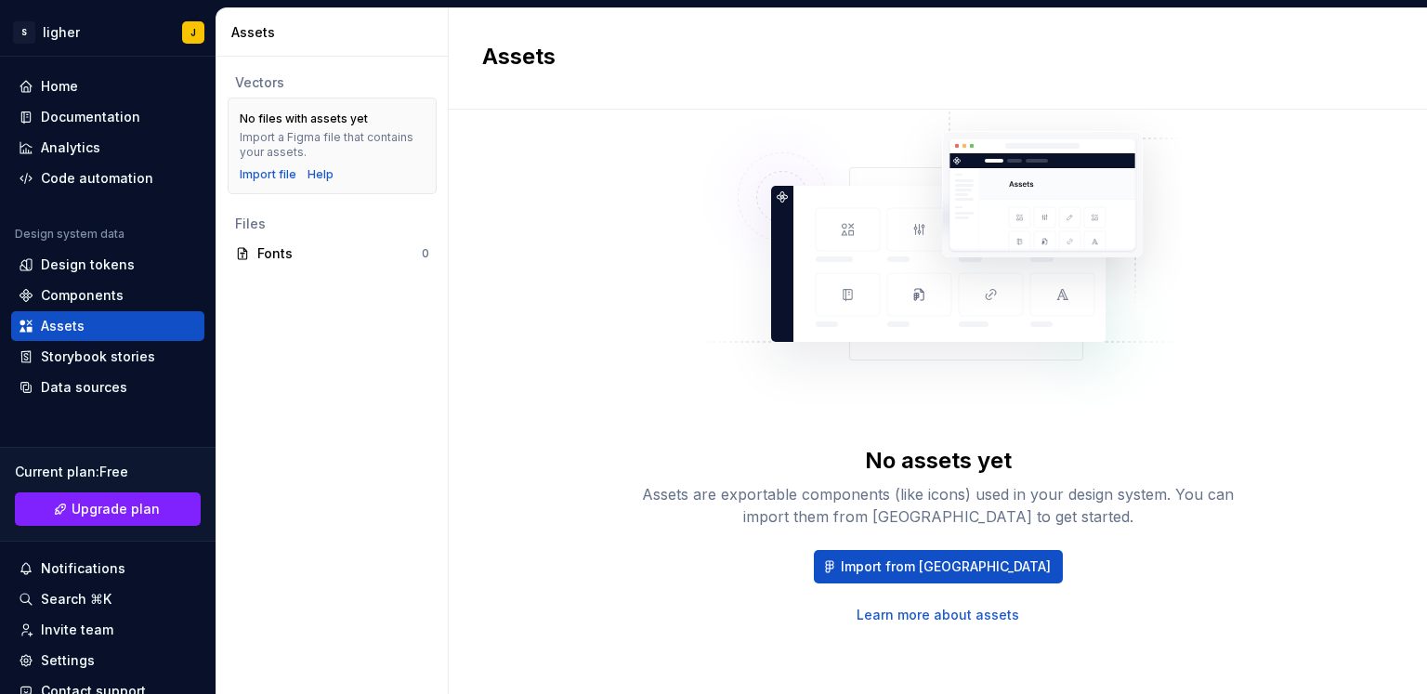
click at [936, 645] on div "No assets yet Assets are exportable components (like icons) used in your design…" at bounding box center [937, 362] width 911 height 665
click at [908, 547] on div "No assets yet Assets are exportable components (like icons) used in your design…" at bounding box center [938, 535] width 594 height 178
click at [906, 562] on span "Import from Figma" at bounding box center [946, 566] width 210 height 19
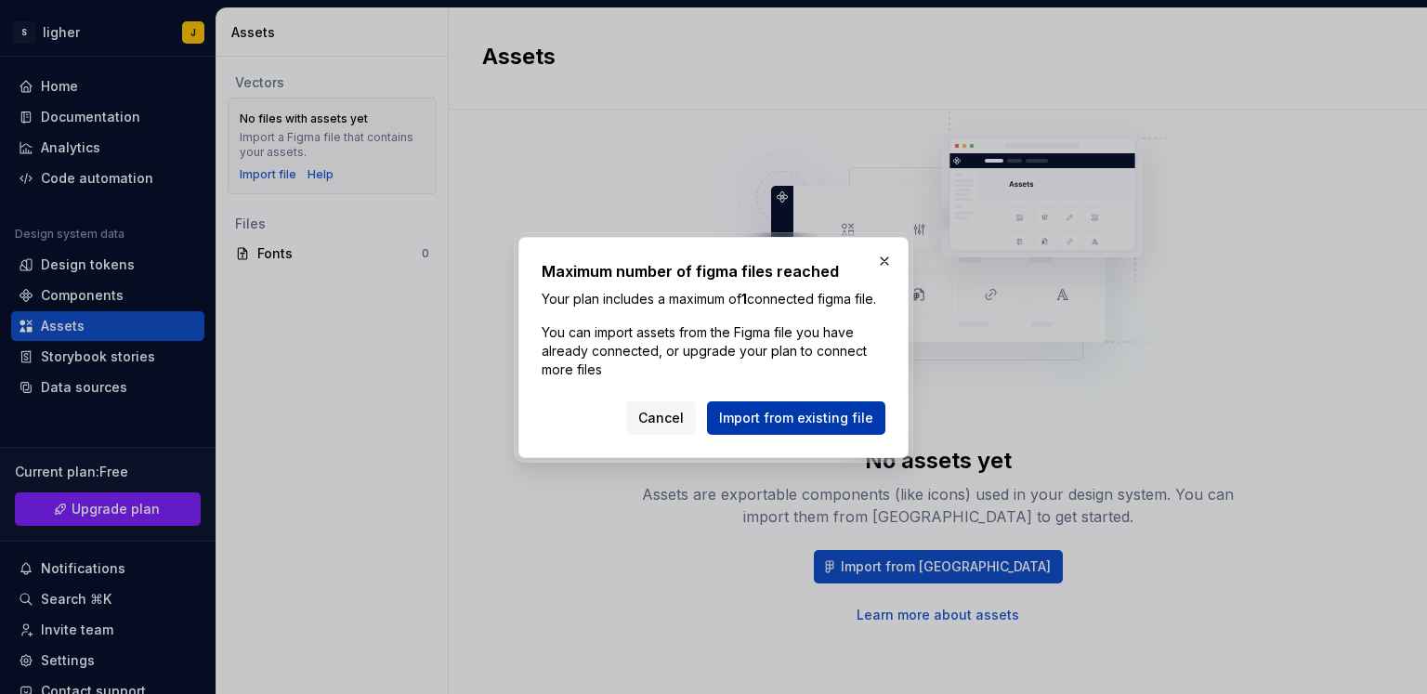
click at [814, 427] on span "Import from existing file" at bounding box center [796, 418] width 154 height 19
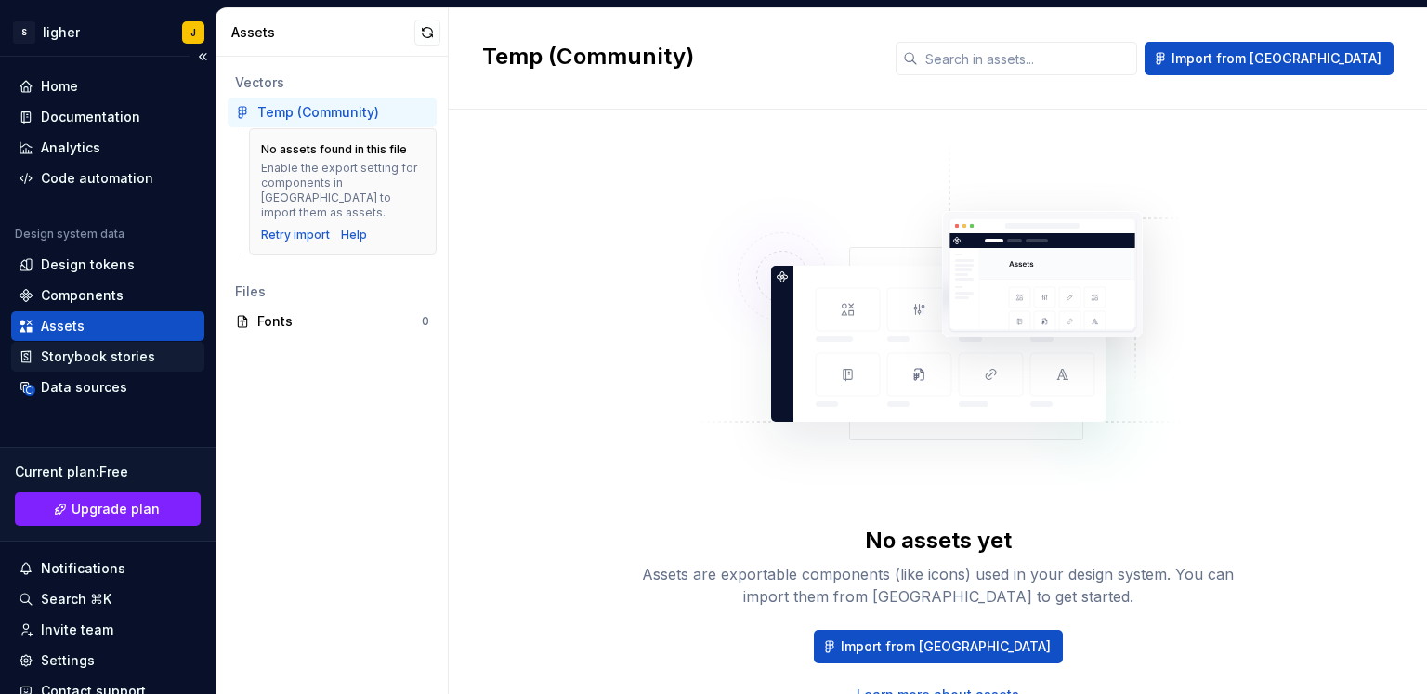
click at [79, 361] on div "Storybook stories" at bounding box center [98, 356] width 114 height 19
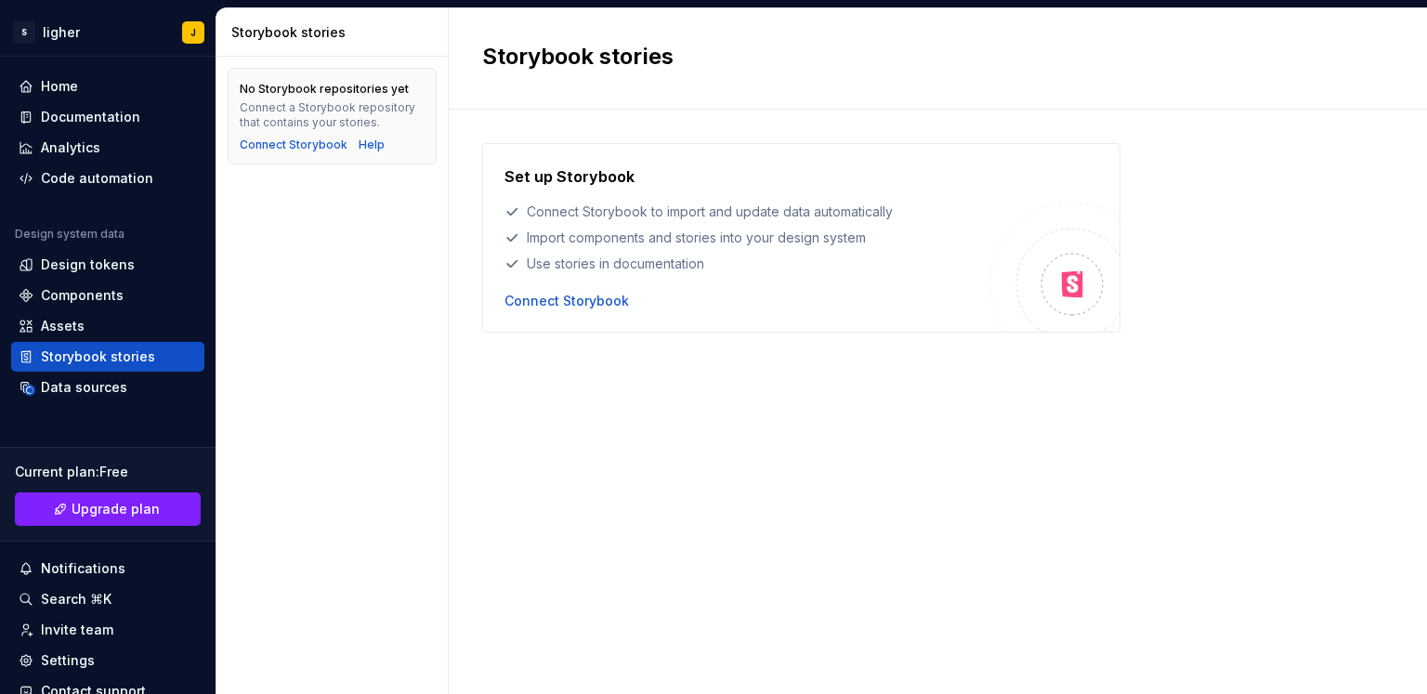
click at [592, 311] on div "Set up Storybook Connect Storybook to import and update data automatically Impo…" at bounding box center [801, 237] width 638 height 189
click at [591, 306] on div "Connect Storybook" at bounding box center [566, 301] width 124 height 19
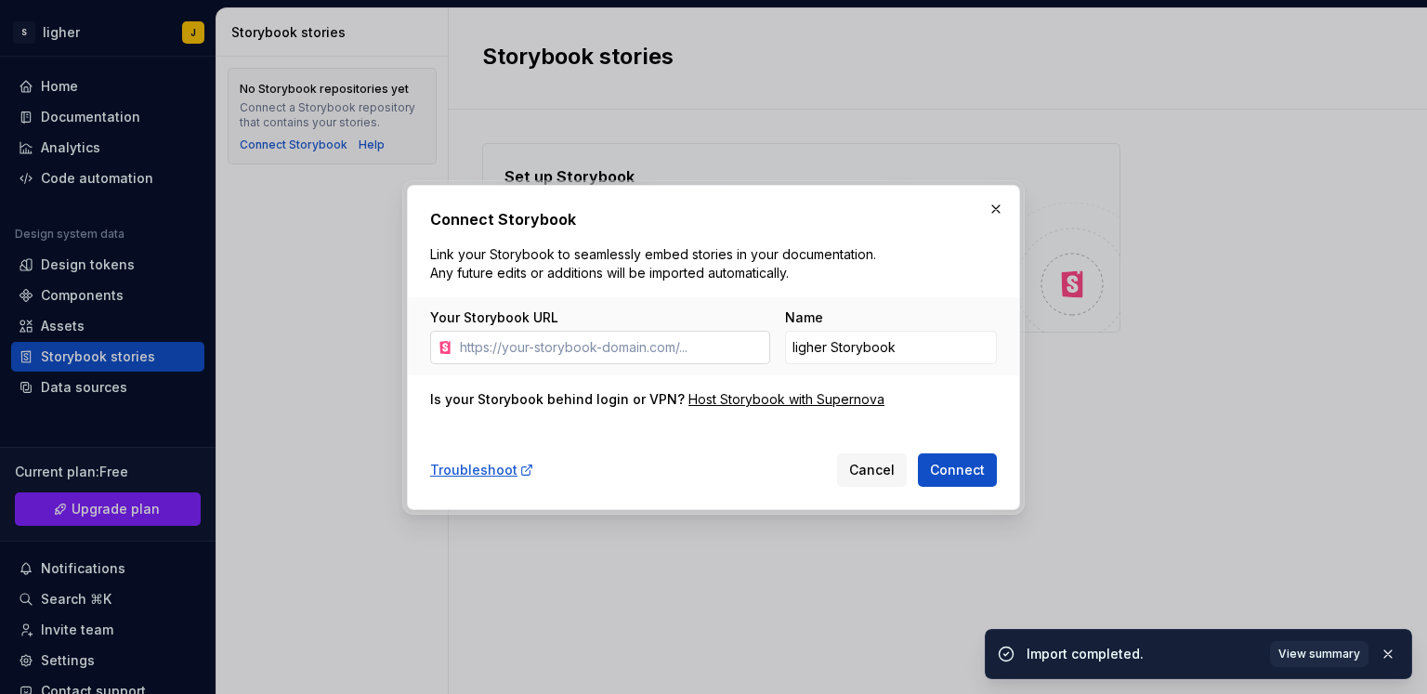
click at [570, 338] on input "Your Storybook URL" at bounding box center [611, 347] width 318 height 33
click at [903, 471] on button "Cancel" at bounding box center [872, 469] width 70 height 33
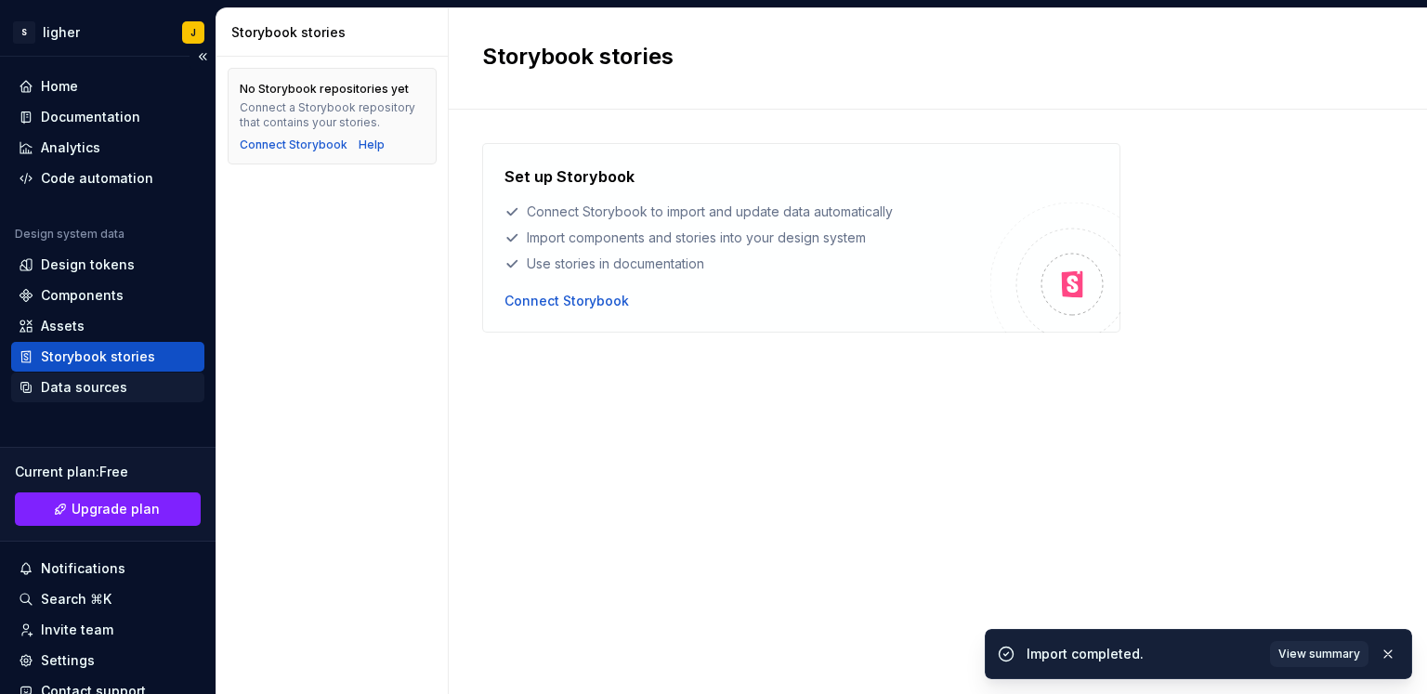
click at [137, 402] on div "Home Documentation Analytics Code automation Design system data Design tokens C…" at bounding box center [107, 404] width 215 height 695
click at [120, 393] on div "Data sources" at bounding box center [84, 387] width 86 height 19
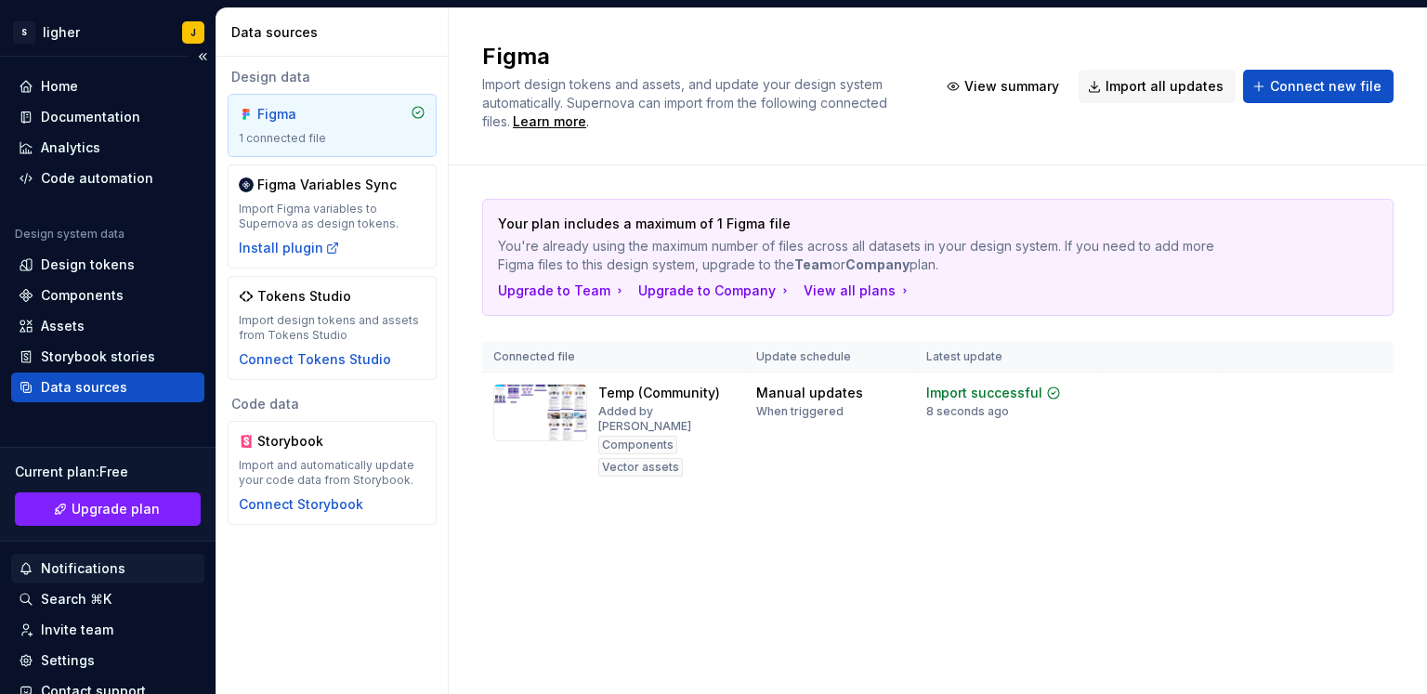
click at [78, 566] on div "Notifications" at bounding box center [83, 568] width 85 height 19
click at [118, 265] on div "Design tokens" at bounding box center [88, 264] width 94 height 19
click at [91, 159] on div "Analytics" at bounding box center [107, 148] width 193 height 30
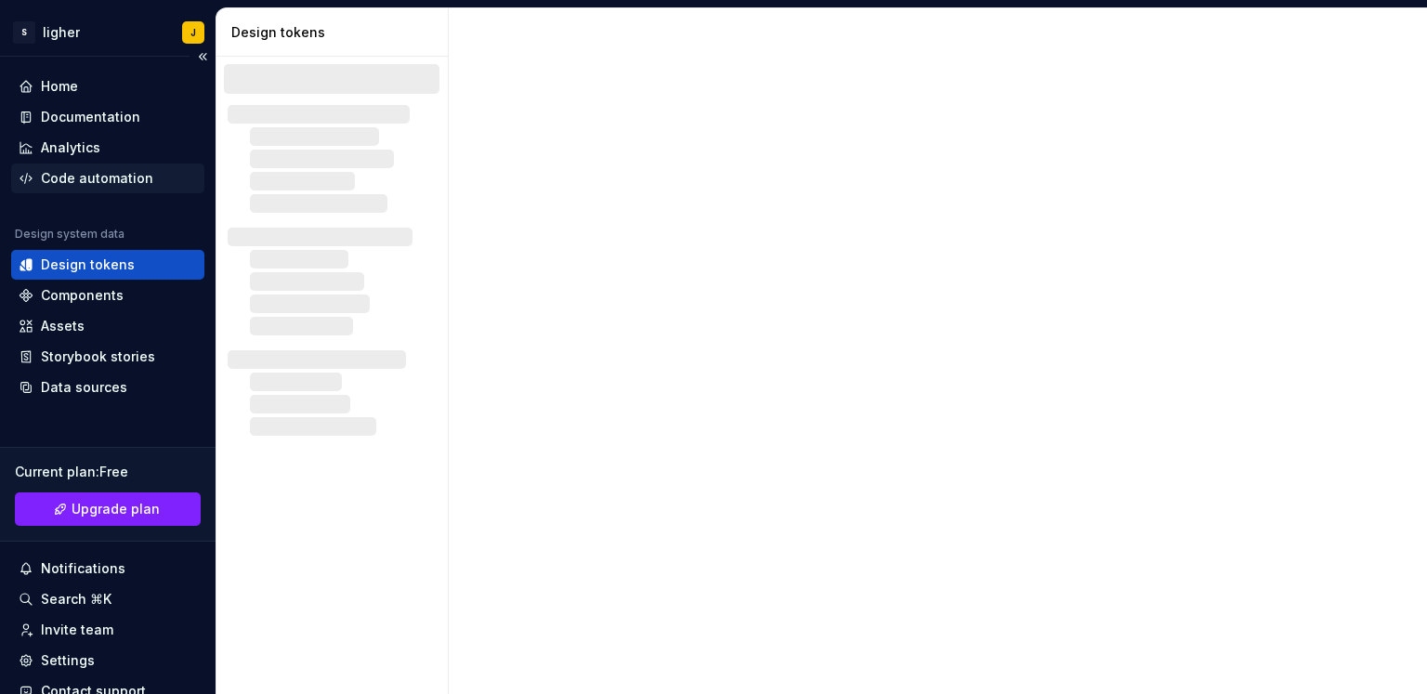
click at [93, 173] on div "Code automation" at bounding box center [97, 178] width 112 height 19
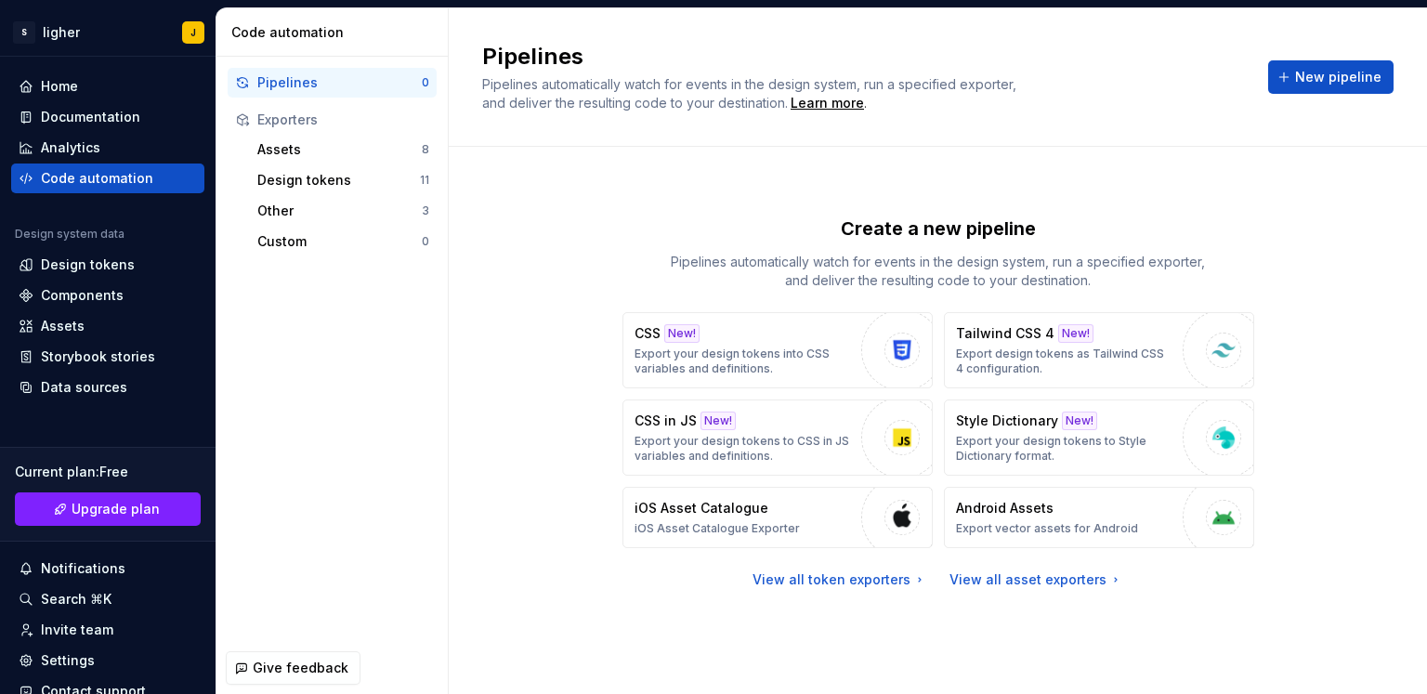
click at [297, 94] on div "Pipelines 0" at bounding box center [332, 83] width 209 height 30
click at [1382, 71] on button "New pipeline" at bounding box center [1330, 76] width 125 height 33
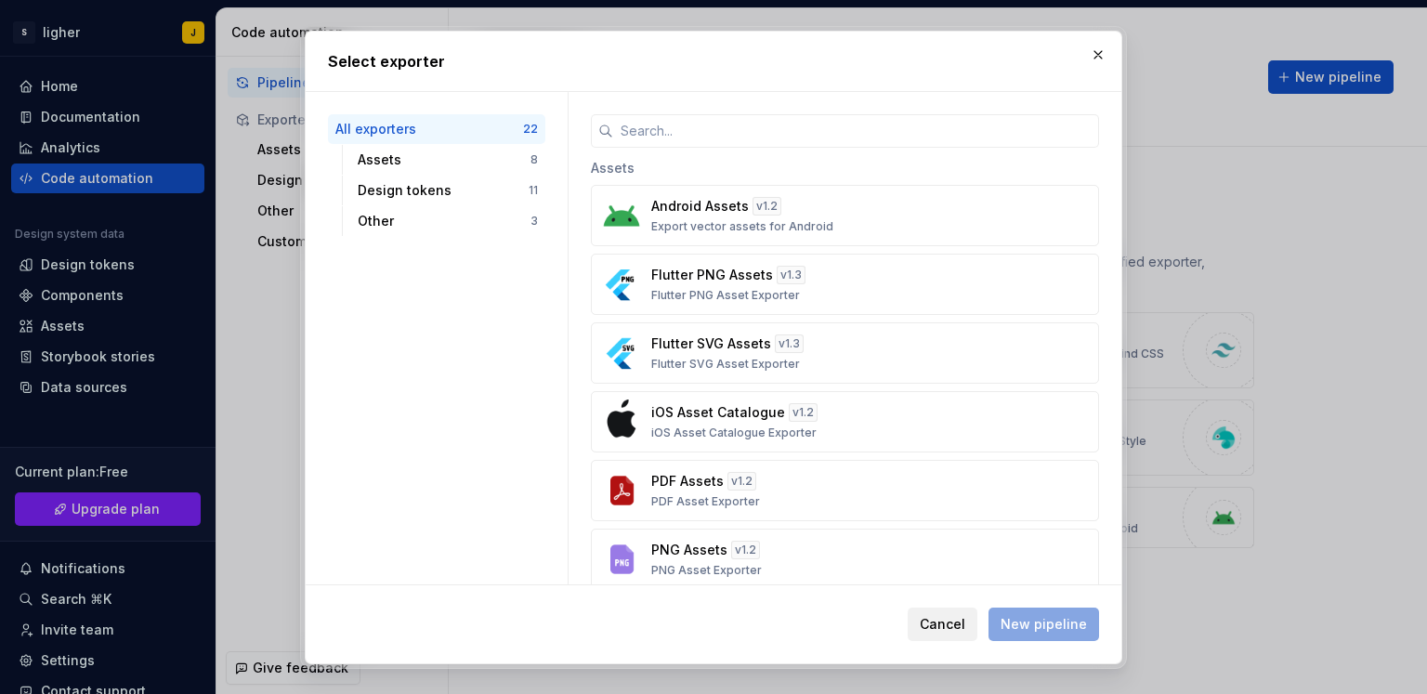
click at [947, 628] on span "Cancel" at bounding box center [942, 624] width 46 height 19
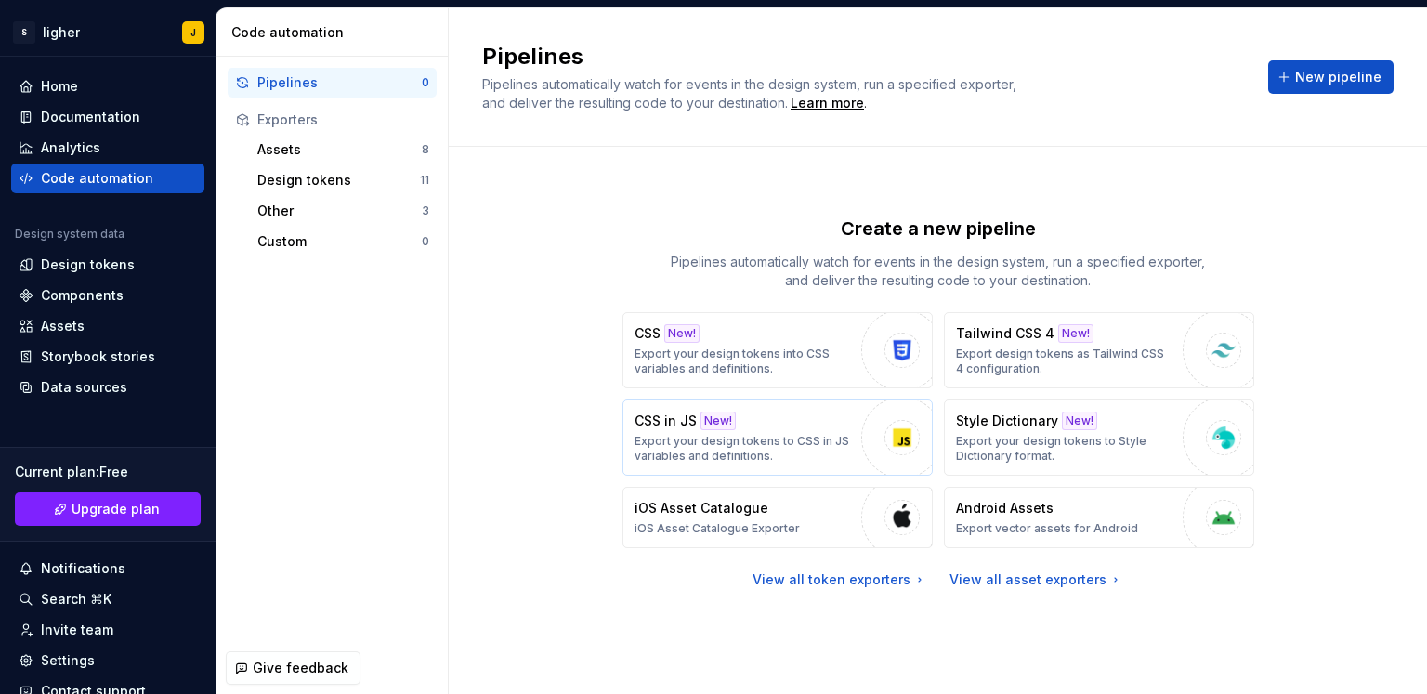
click at [802, 427] on div "CSS in JS New! Export your design tokens to CSS in JS variables and definitions." at bounding box center [742, 437] width 217 height 52
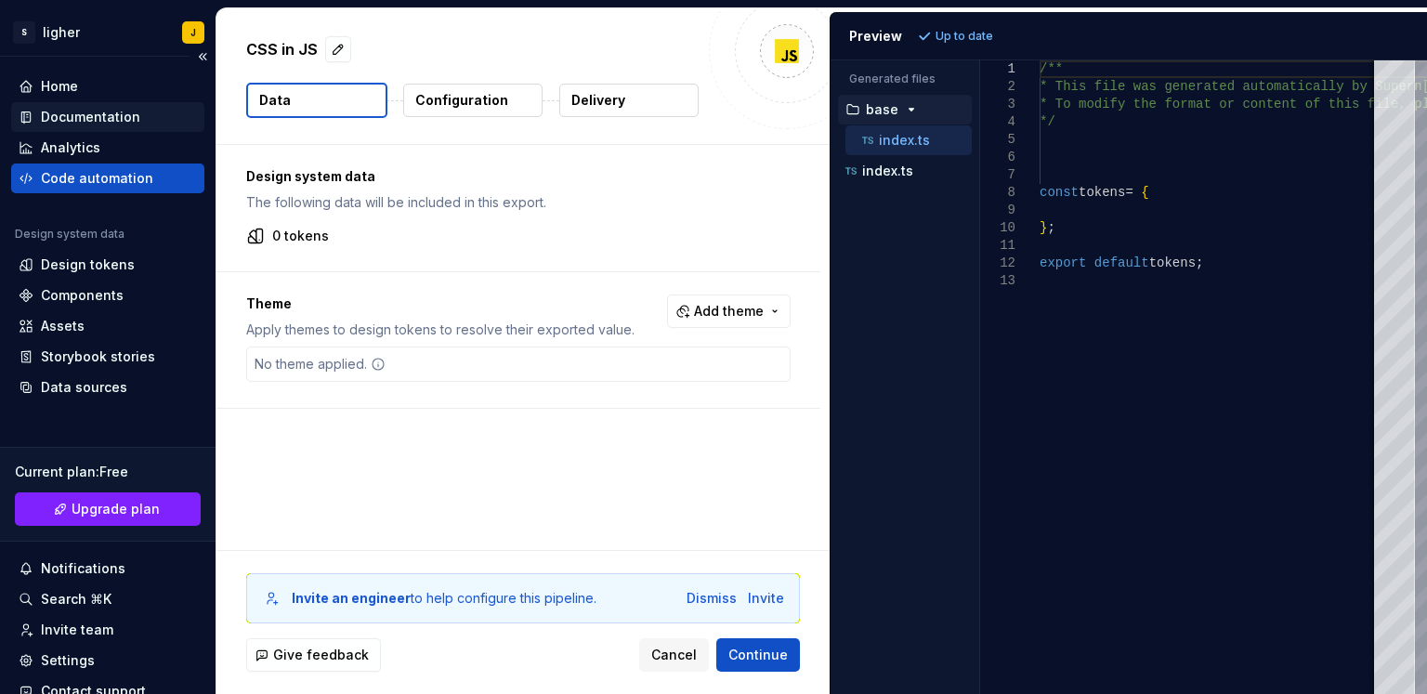
click at [105, 113] on div "Documentation" at bounding box center [90, 117] width 99 height 19
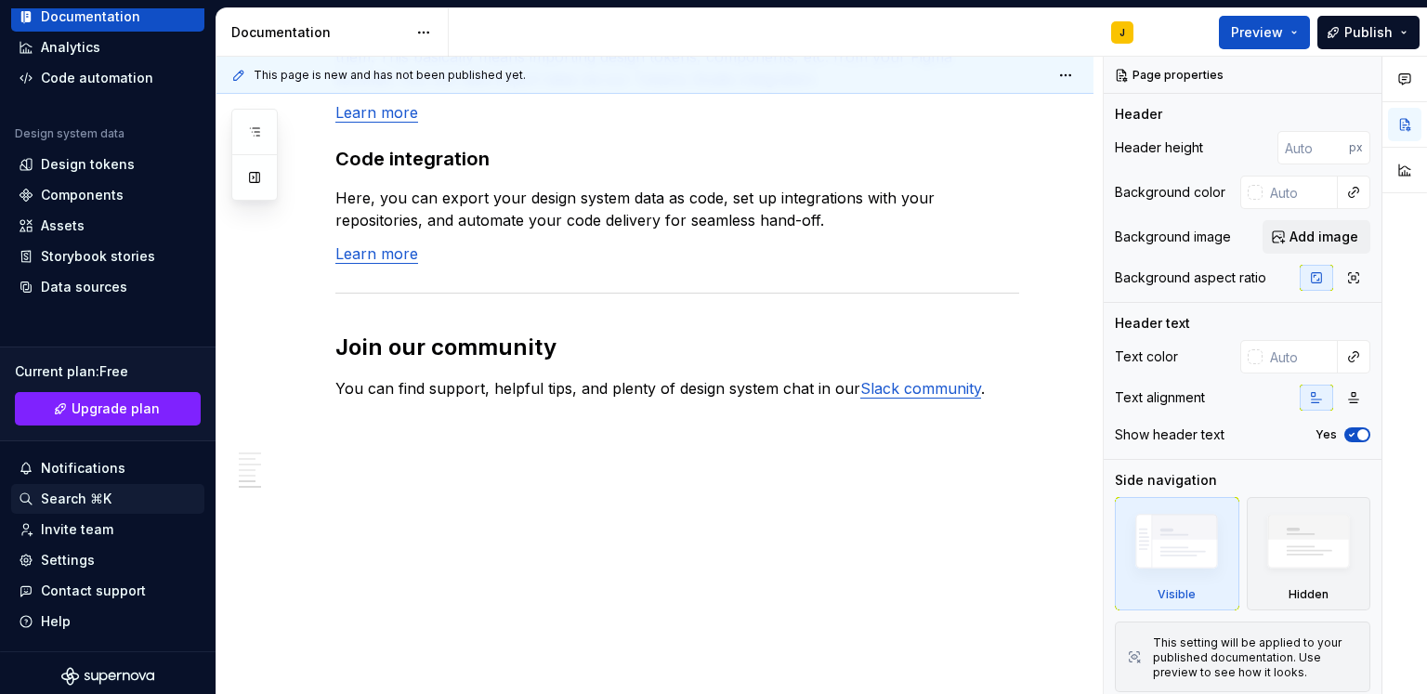
scroll to position [106, 0]
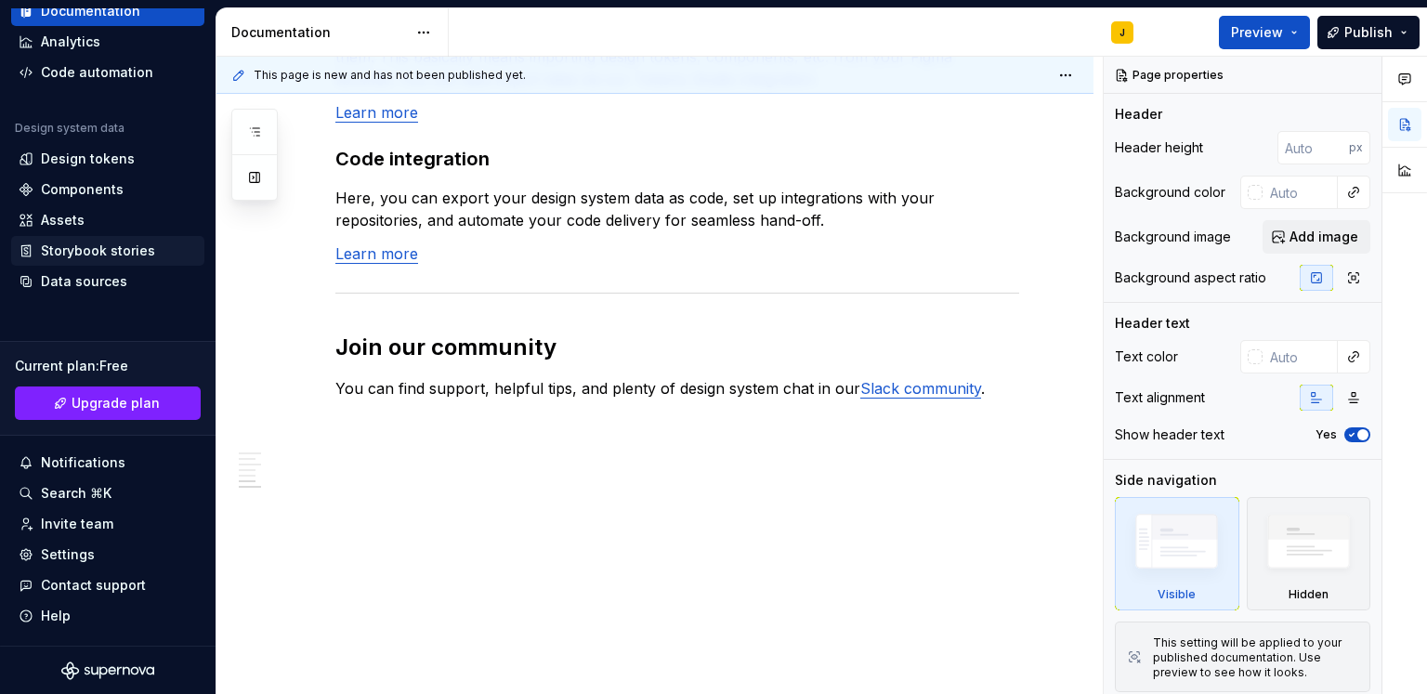
click at [73, 261] on div "Storybook stories" at bounding box center [107, 251] width 193 height 30
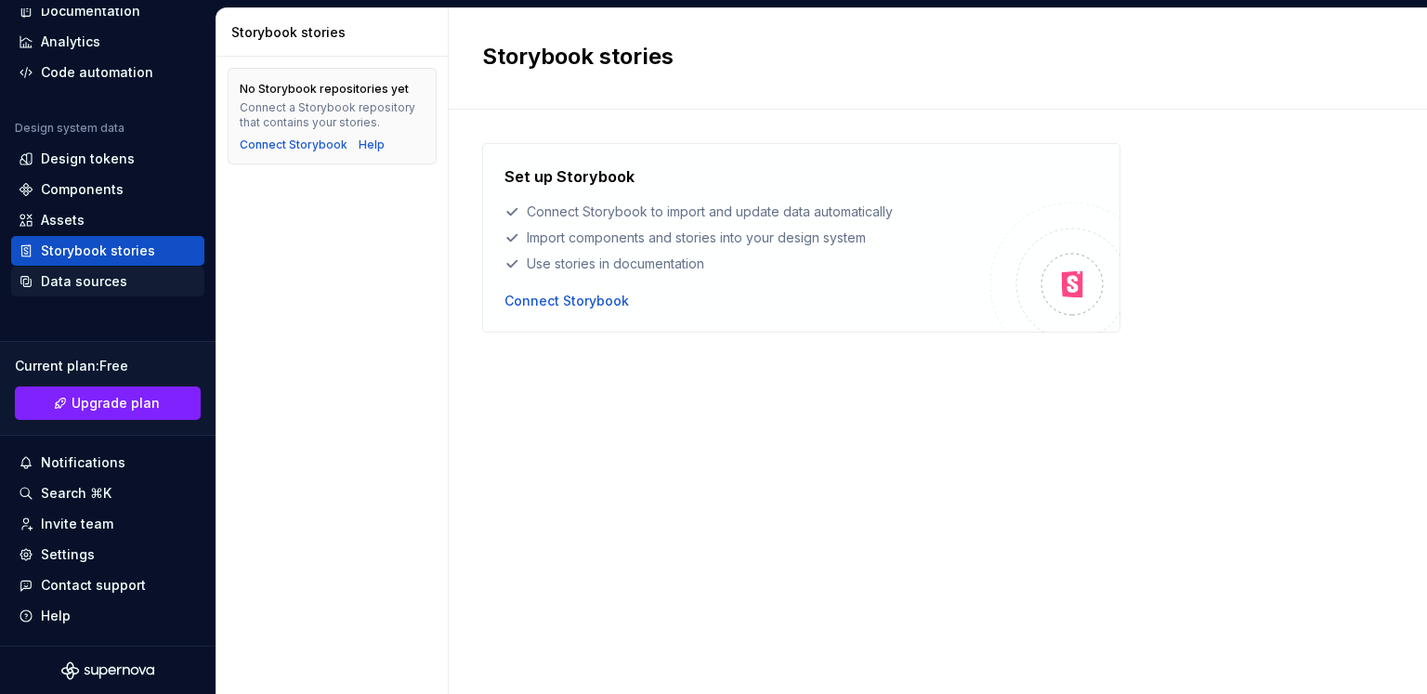
click at [71, 280] on div "Data sources" at bounding box center [84, 281] width 86 height 19
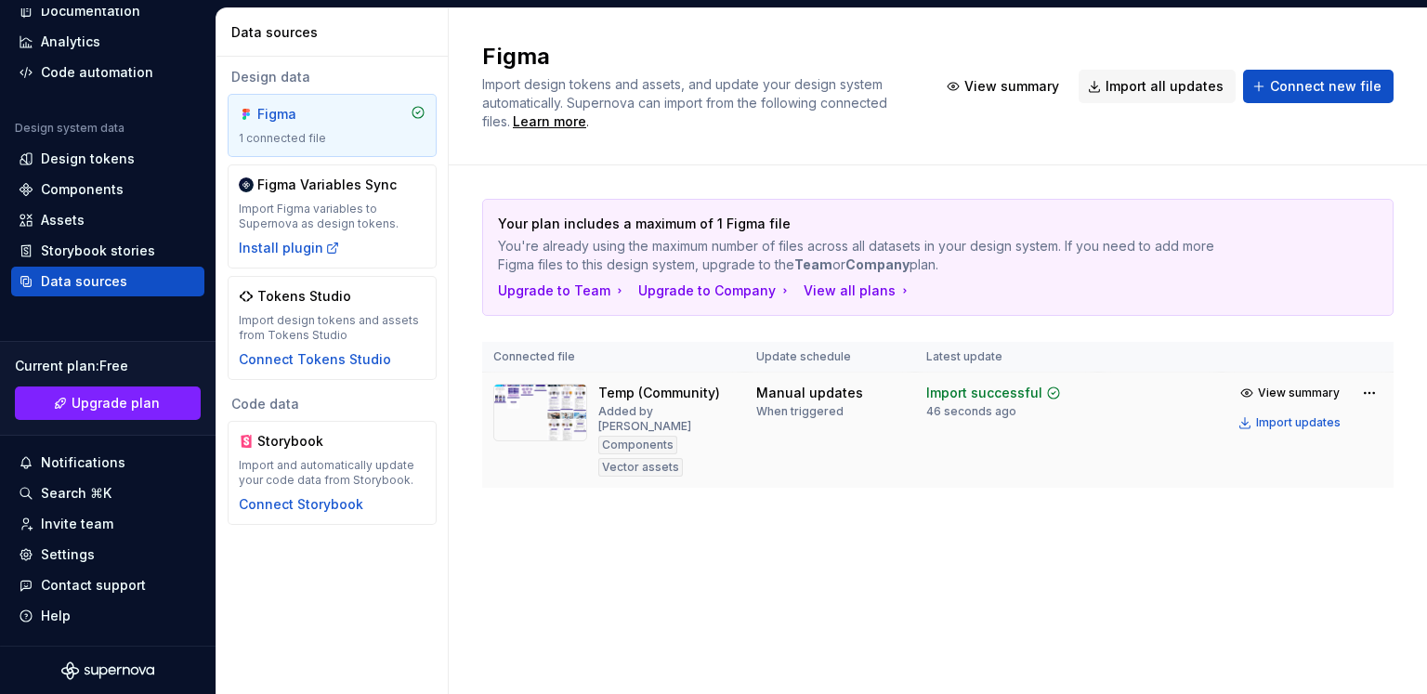
click at [576, 406] on img at bounding box center [540, 413] width 94 height 58
click at [1297, 393] on span "View summary" at bounding box center [1299, 392] width 82 height 15
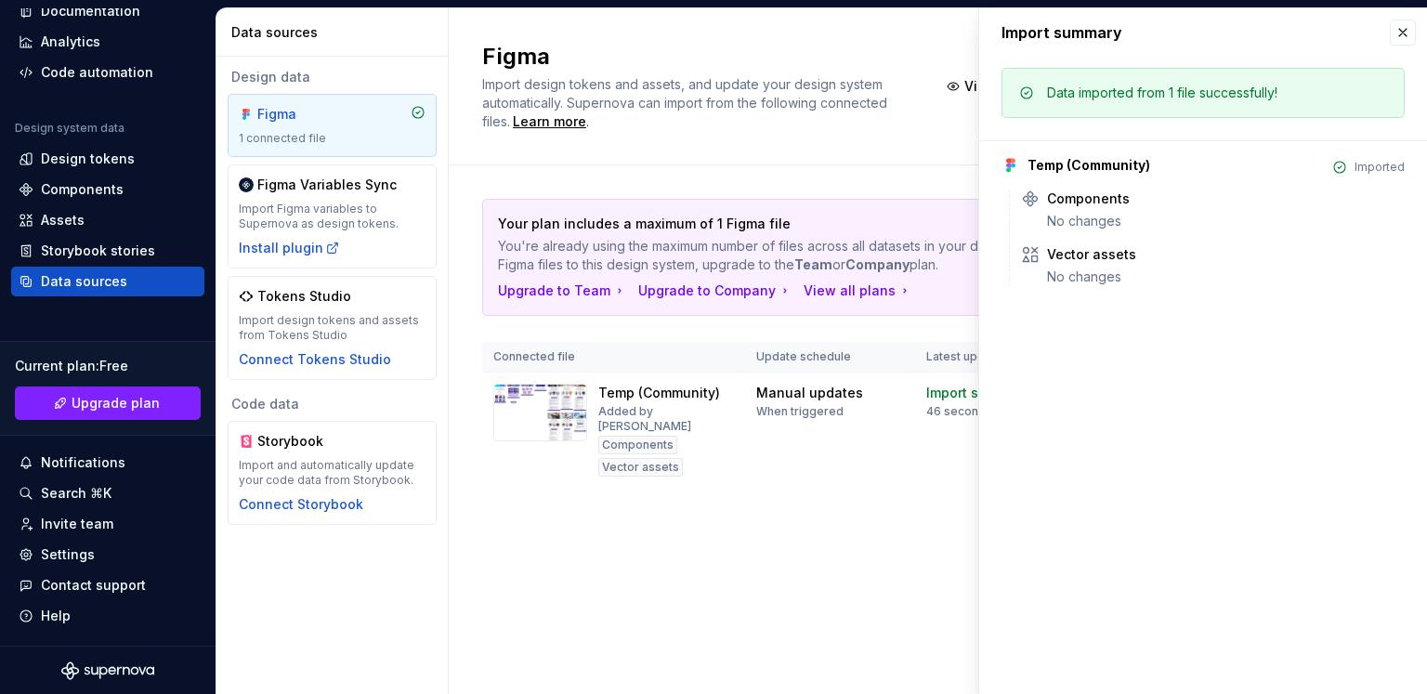
click at [1389, 167] on div "Imported" at bounding box center [1368, 167] width 72 height 15
drag, startPoint x: 1076, startPoint y: 99, endPoint x: 1426, endPoint y: 97, distance: 349.2
click at [1392, 97] on div "Data imported from 1 file successfully!" at bounding box center [1202, 93] width 403 height 50
click at [1402, 32] on button "button" at bounding box center [1402, 33] width 26 height 26
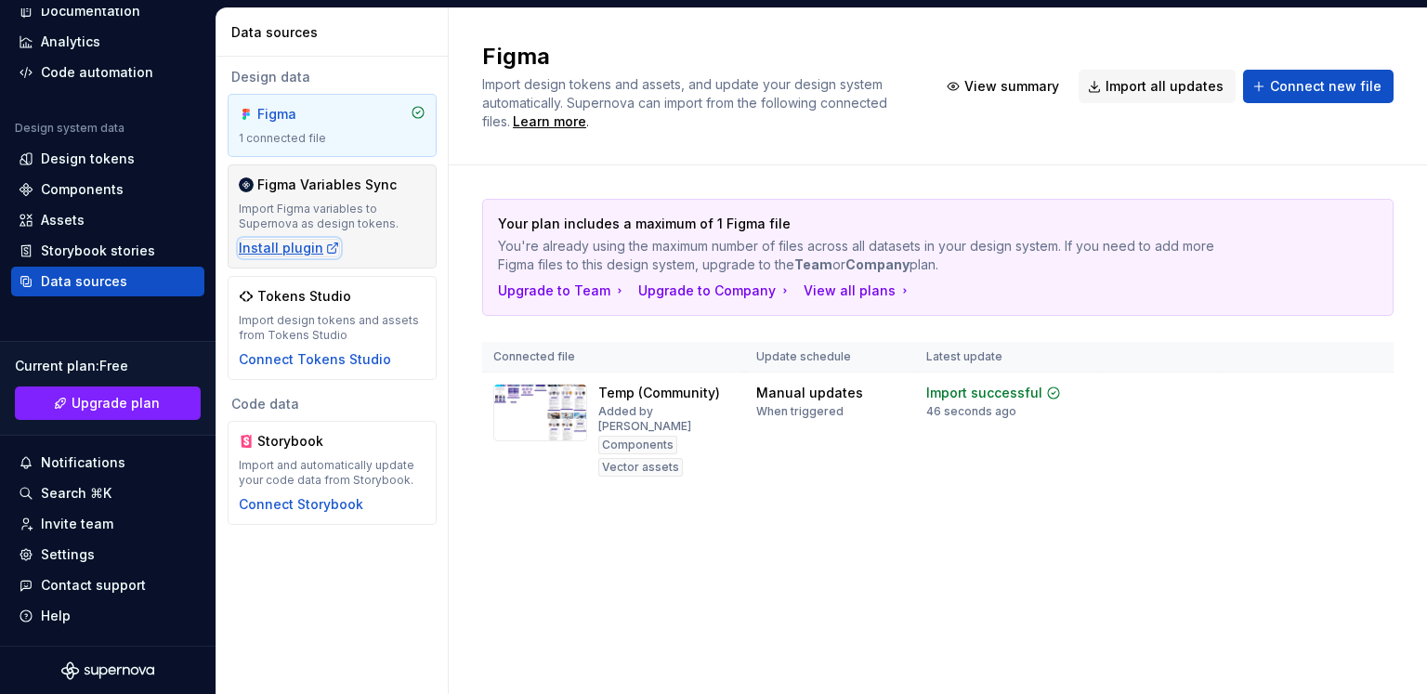
click at [287, 246] on div "Install plugin" at bounding box center [289, 248] width 101 height 19
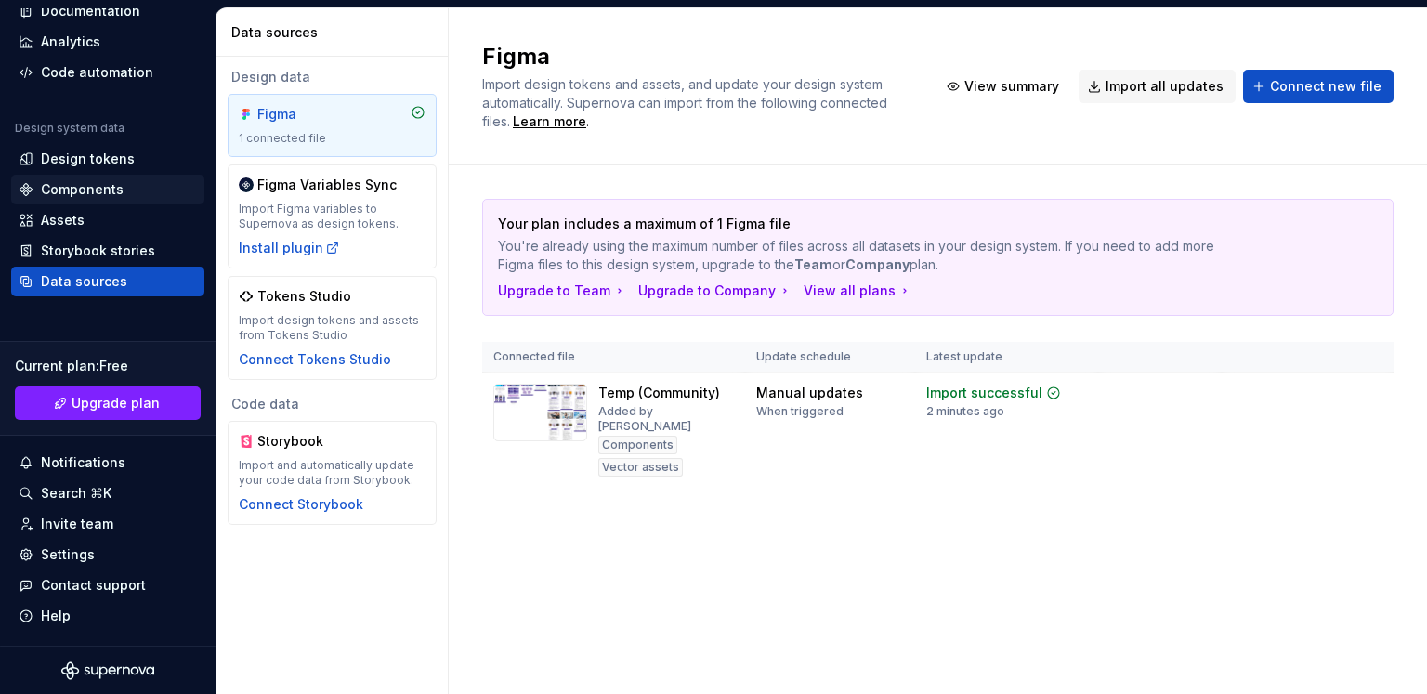
click at [74, 176] on div "Components" at bounding box center [107, 190] width 193 height 30
click at [74, 163] on div "Design tokens" at bounding box center [88, 159] width 94 height 19
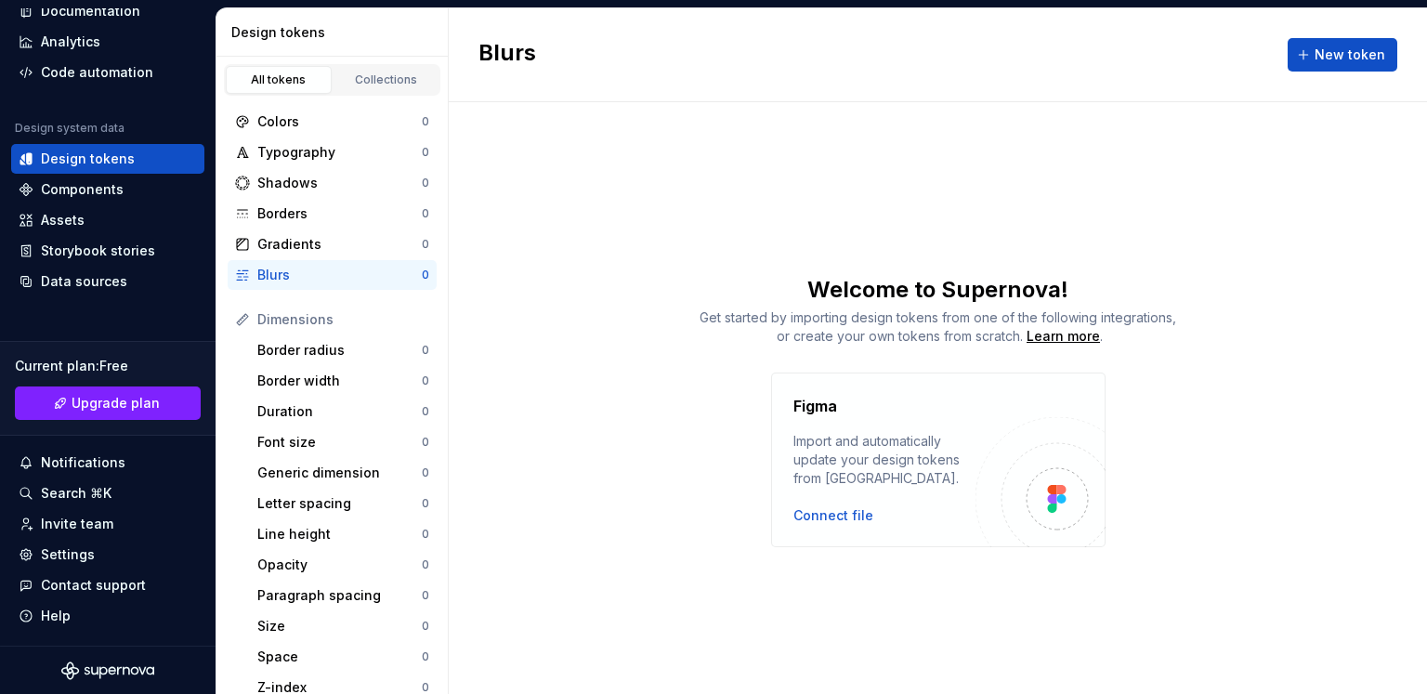
click at [822, 528] on div "Figma Import and automatically update your design tokens from Figma. Connect fi…" at bounding box center [938, 459] width 334 height 175
click at [838, 514] on div "Connect file" at bounding box center [833, 515] width 80 height 19
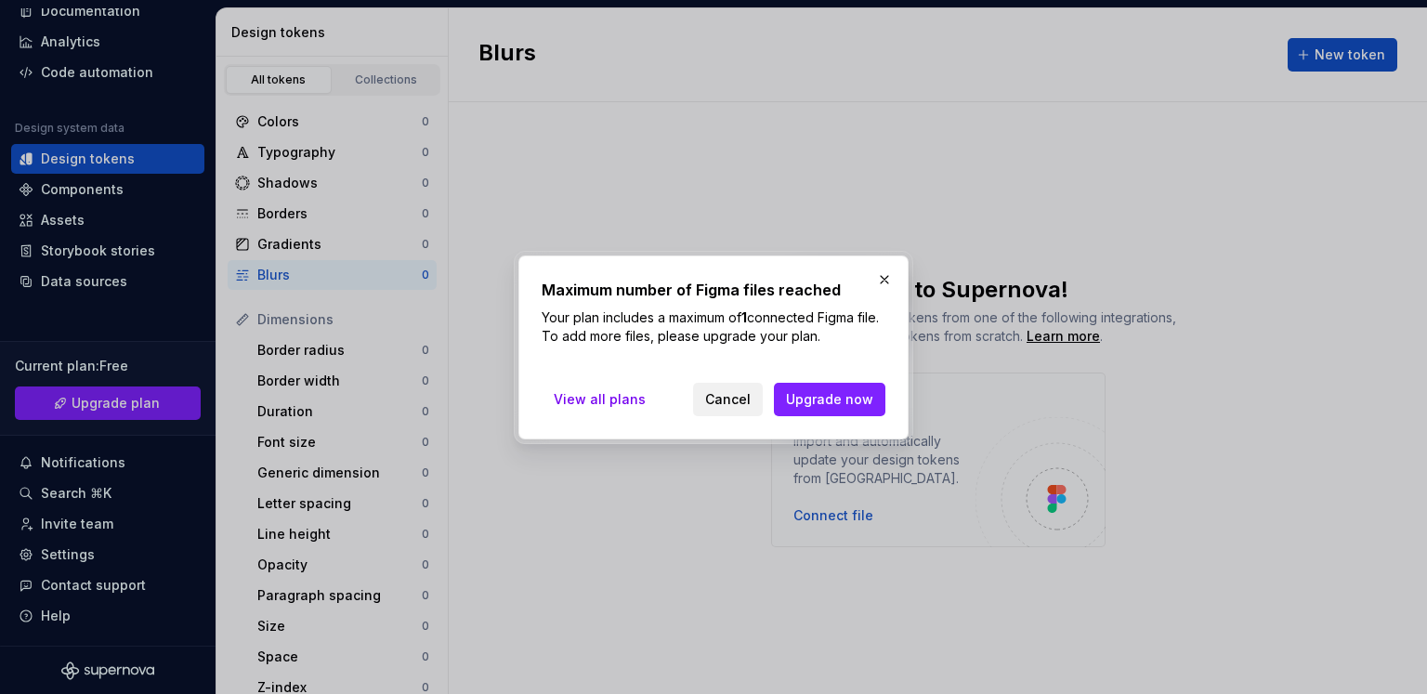
click at [736, 396] on span "Cancel" at bounding box center [728, 399] width 46 height 19
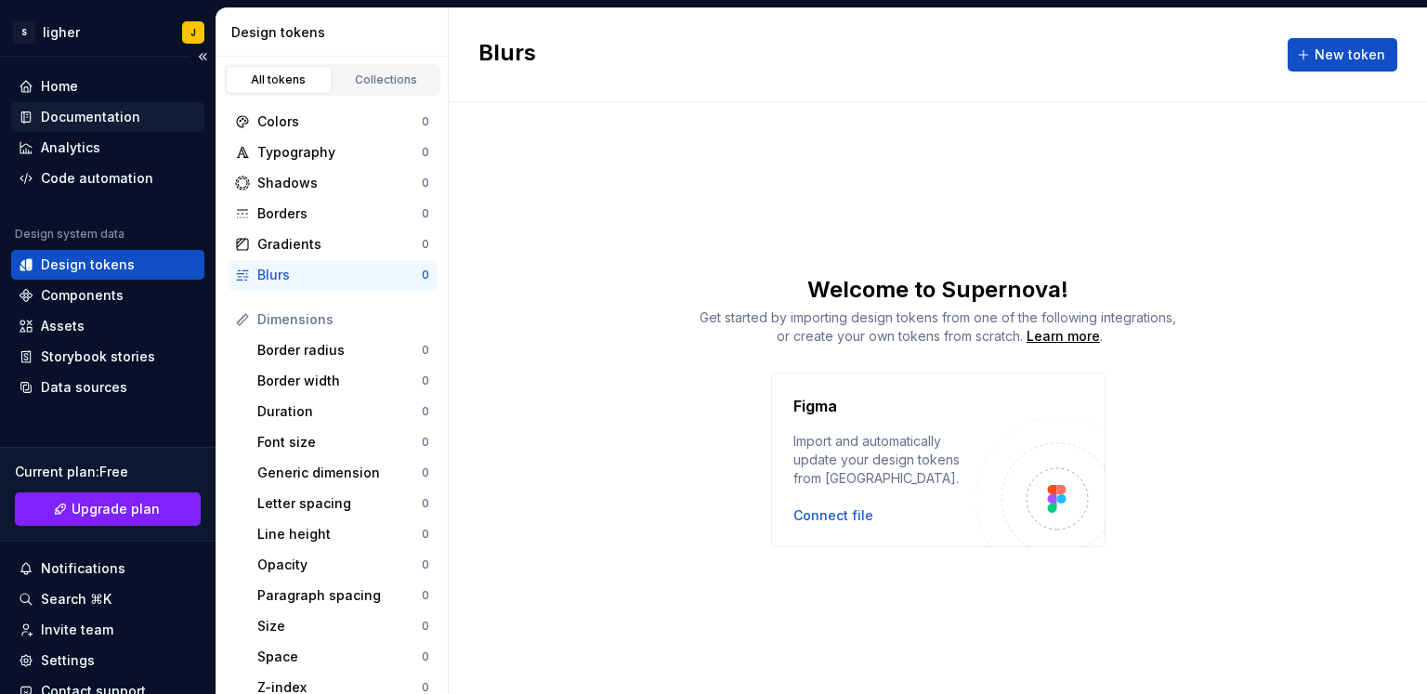
click at [104, 121] on div "Documentation" at bounding box center [90, 117] width 99 height 19
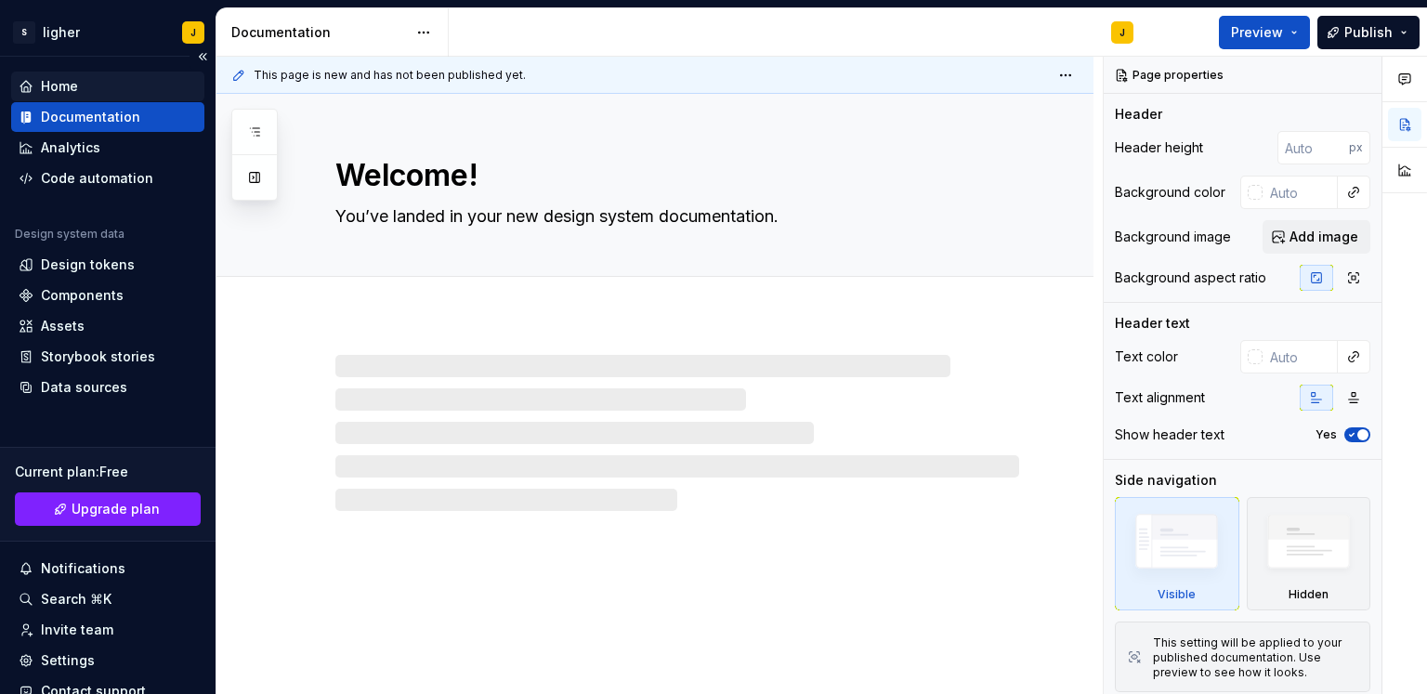
click at [88, 93] on div "Home" at bounding box center [108, 86] width 178 height 19
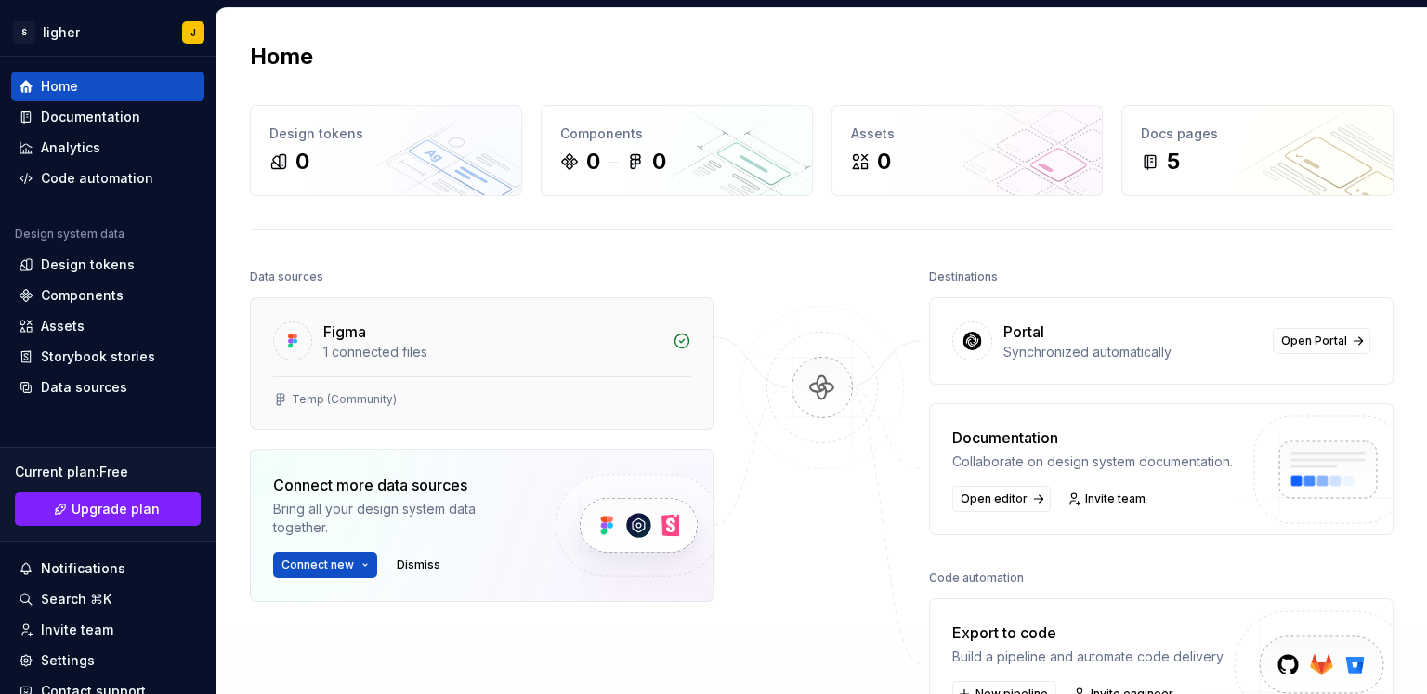
click at [416, 349] on div "1 connected files" at bounding box center [492, 352] width 338 height 19
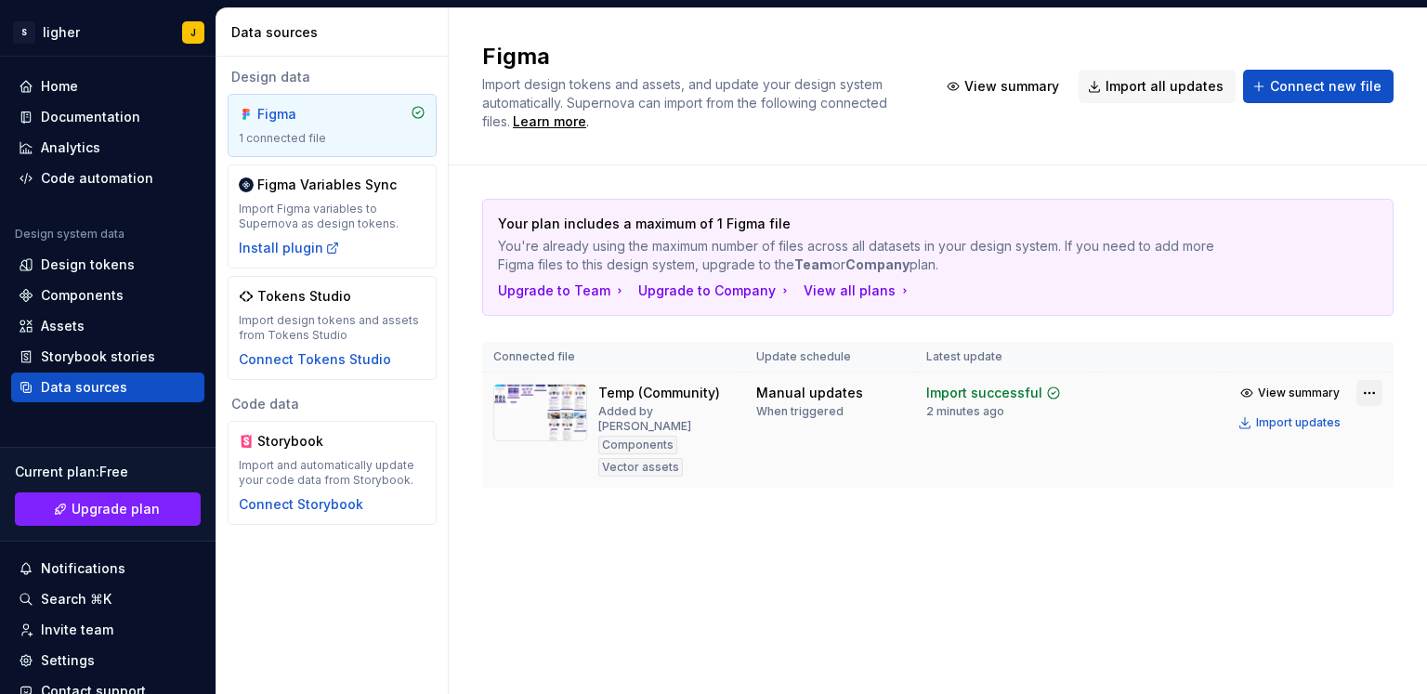
click at [1375, 388] on html "S ligher J Home Documentation Analytics Code automation Design system data Desi…" at bounding box center [713, 347] width 1427 height 694
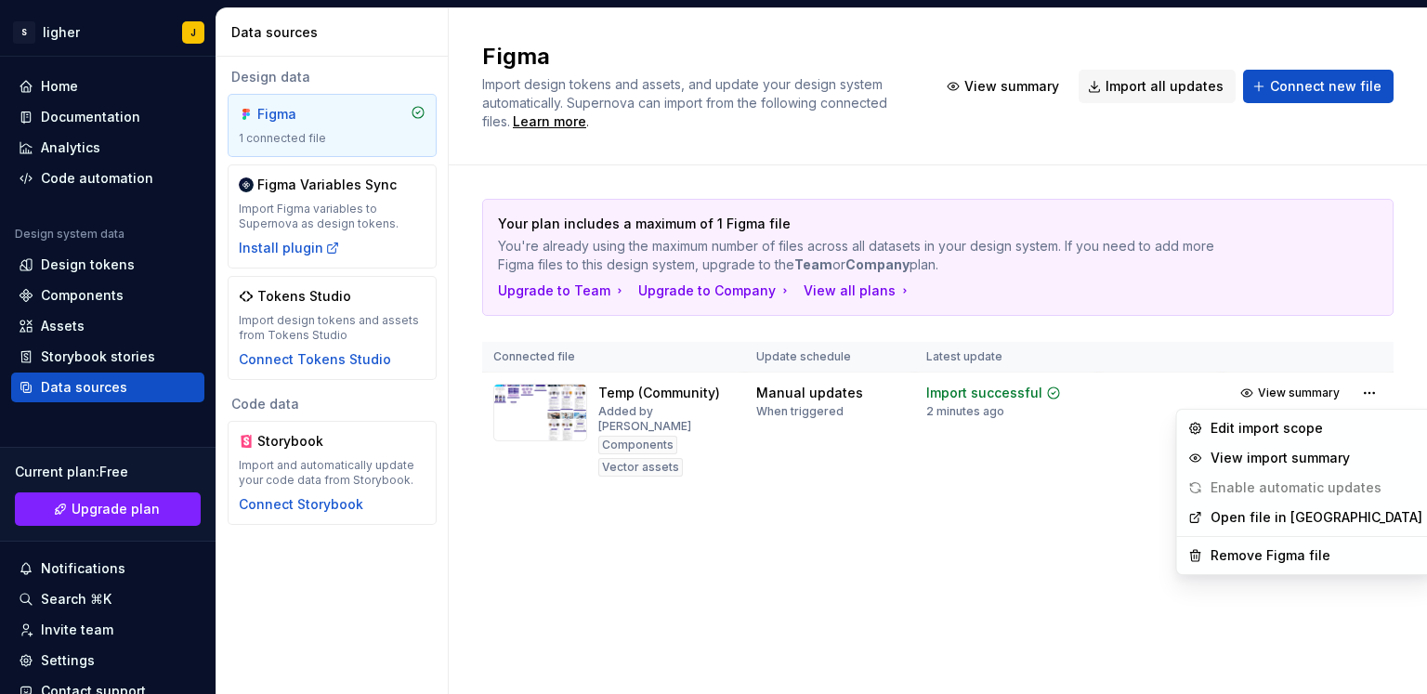
click at [276, 251] on html "S ligher J Home Documentation Analytics Code automation Design system data Desi…" at bounding box center [713, 347] width 1427 height 694
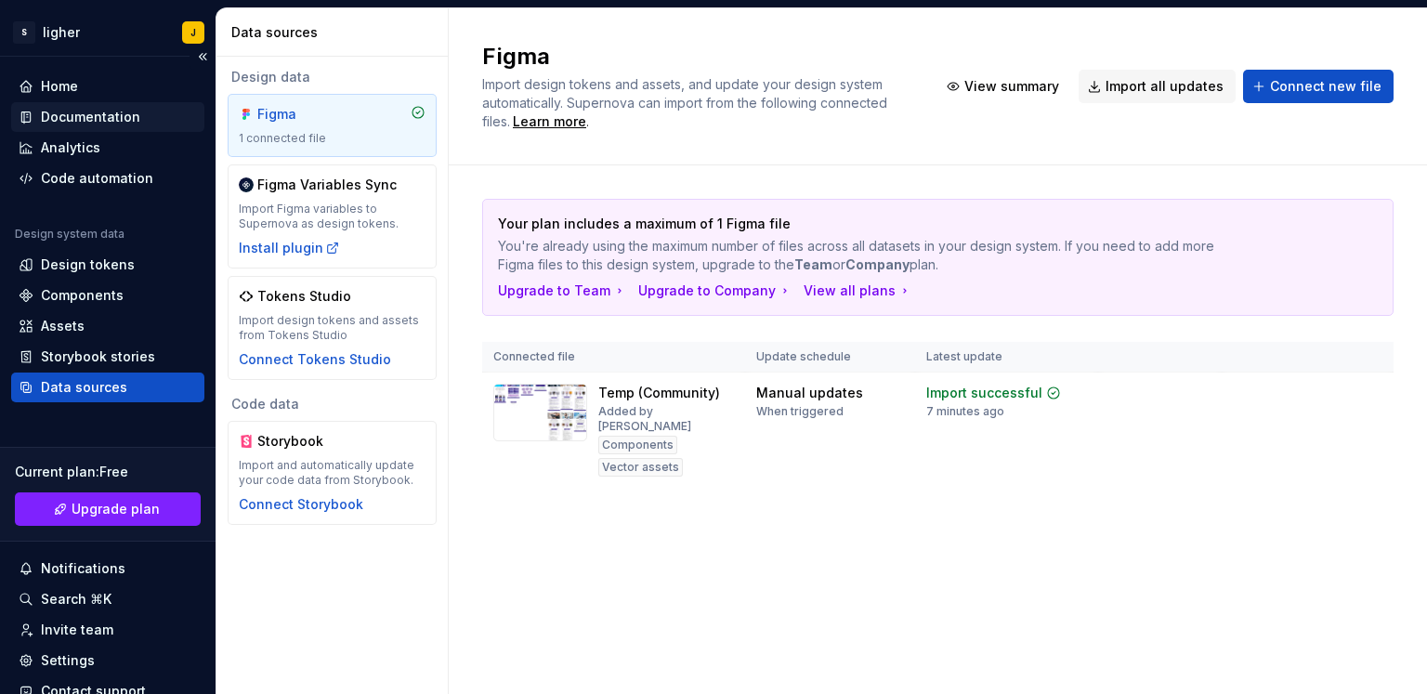
click at [97, 122] on div "Documentation" at bounding box center [90, 117] width 99 height 19
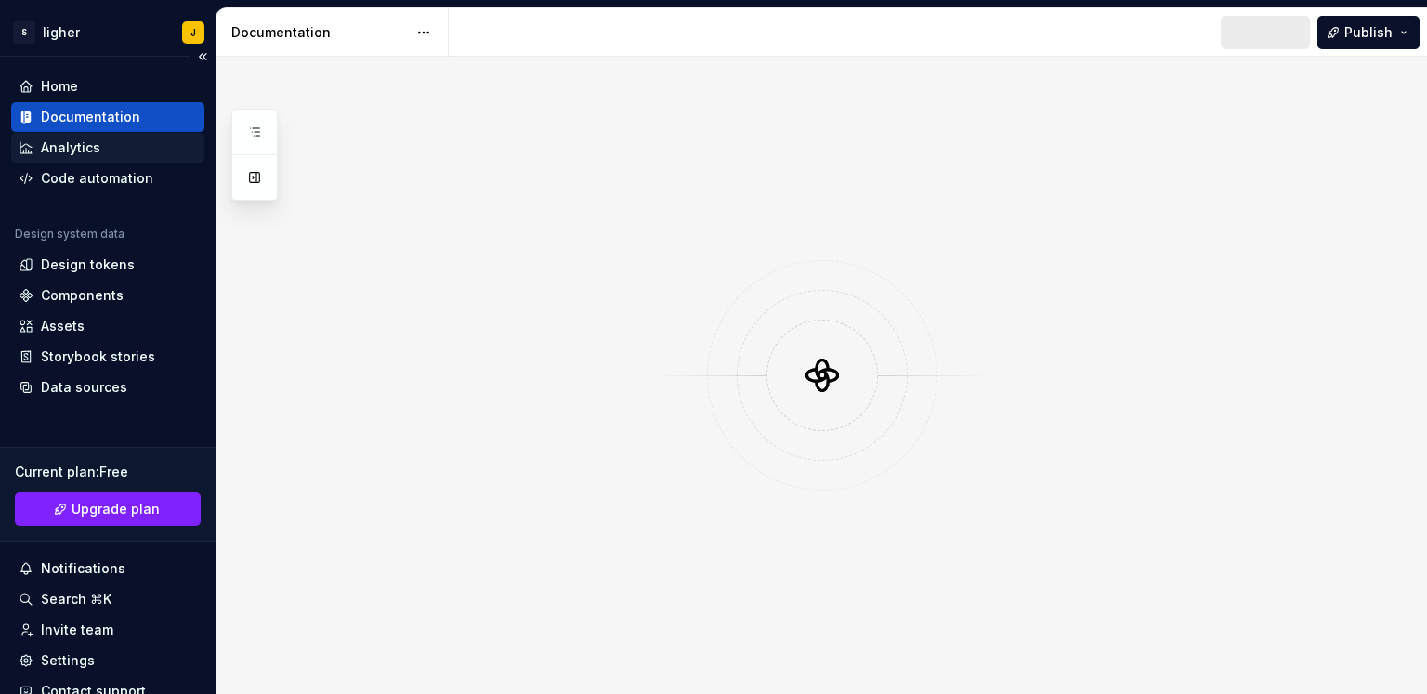
click at [90, 141] on div "Analytics" at bounding box center [70, 147] width 59 height 19
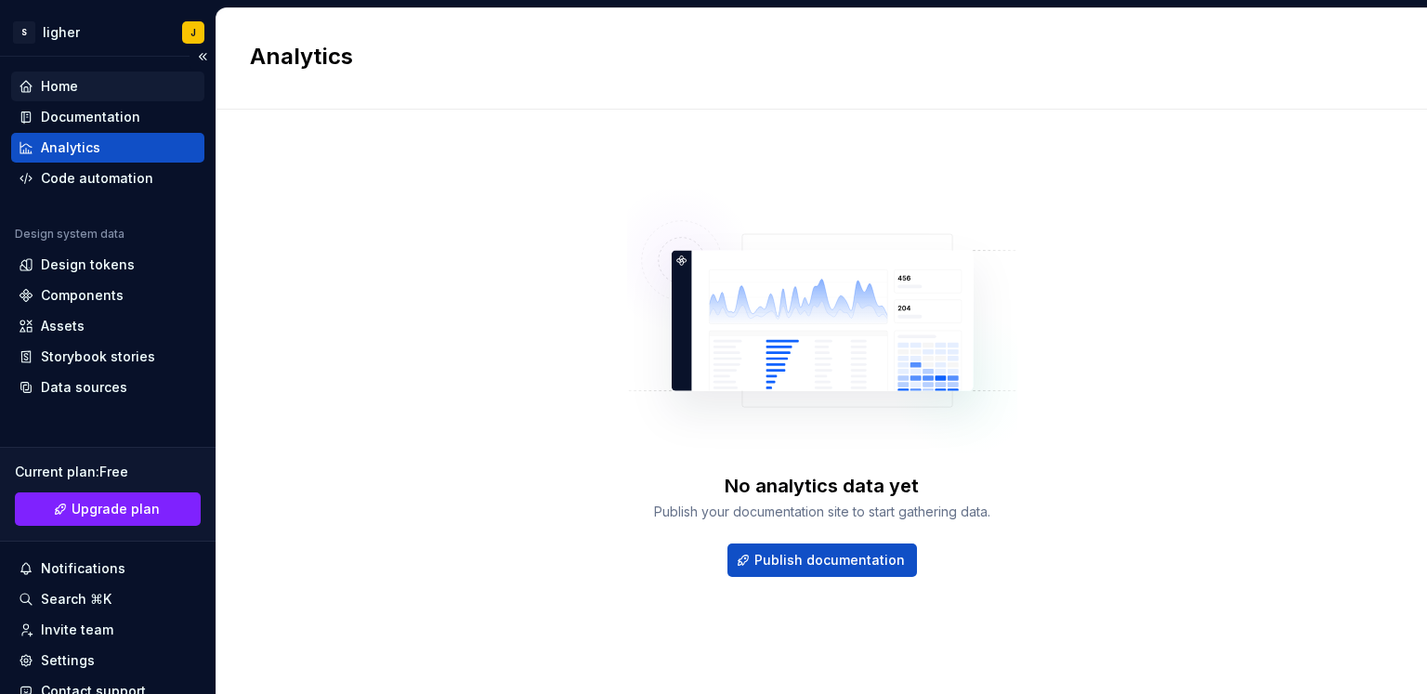
click at [67, 86] on div "Home" at bounding box center [59, 86] width 37 height 19
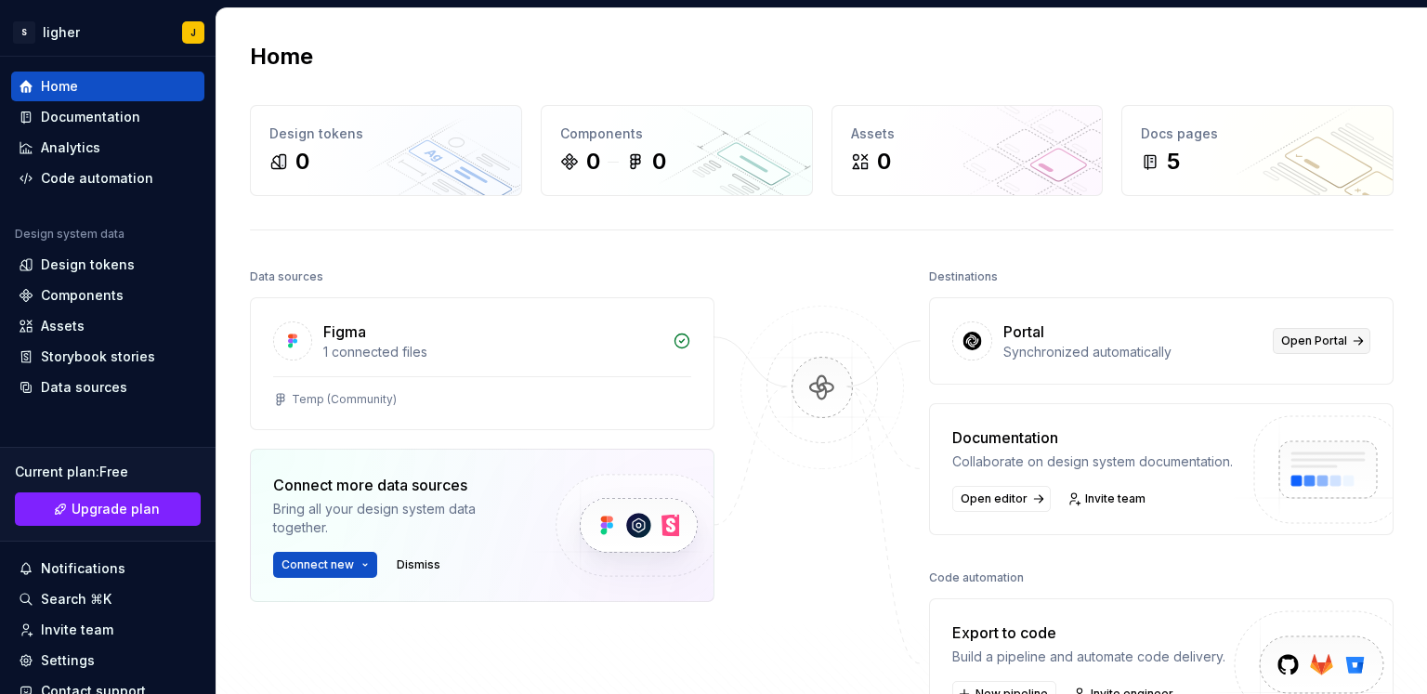
click at [1300, 336] on span "Open Portal" at bounding box center [1314, 340] width 66 height 15
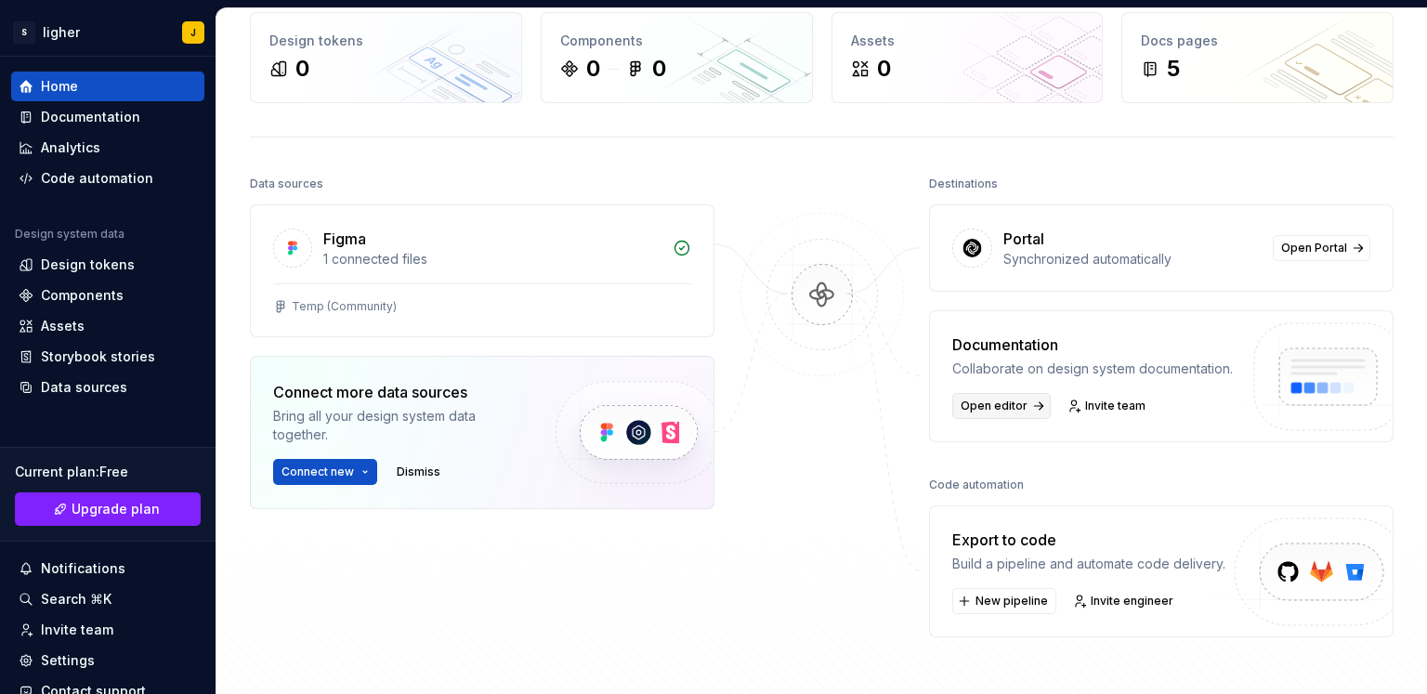
click at [999, 393] on link "Open editor" at bounding box center [1001, 406] width 98 height 26
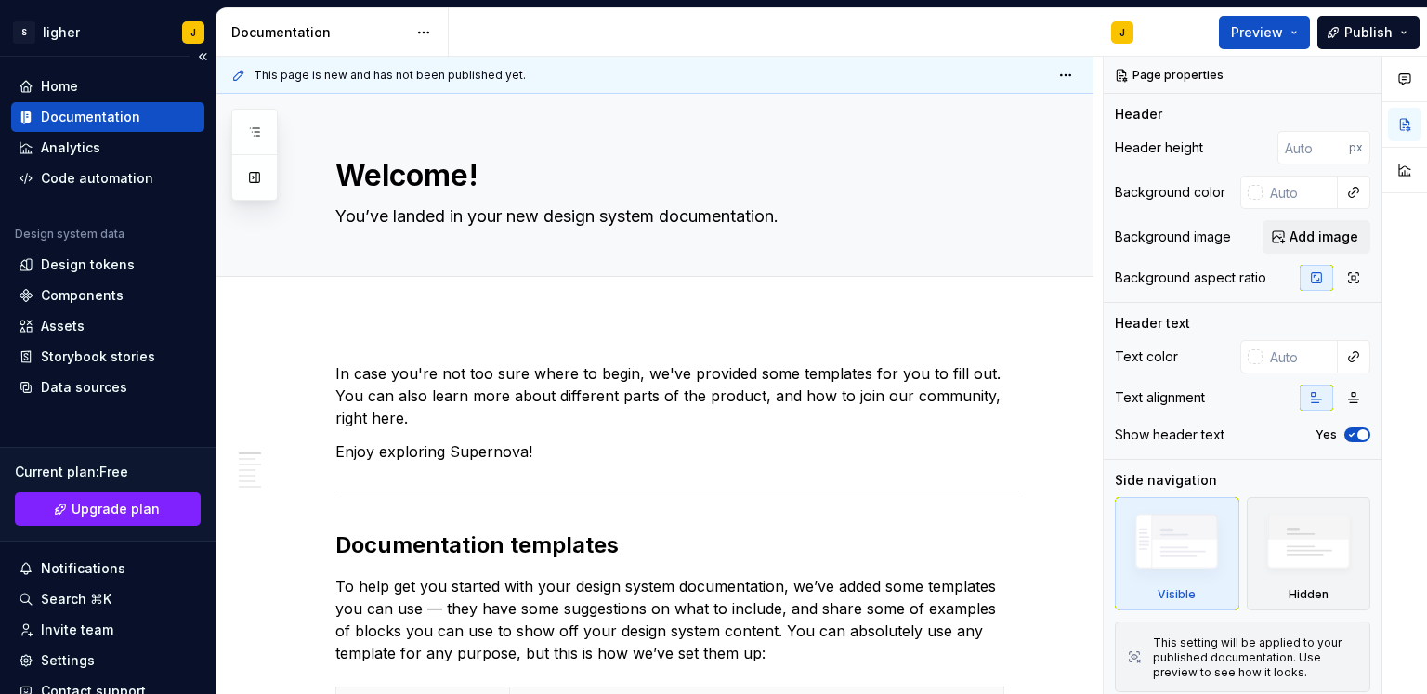
type textarea "*"
click at [76, 267] on div "Design tokens" at bounding box center [88, 264] width 94 height 19
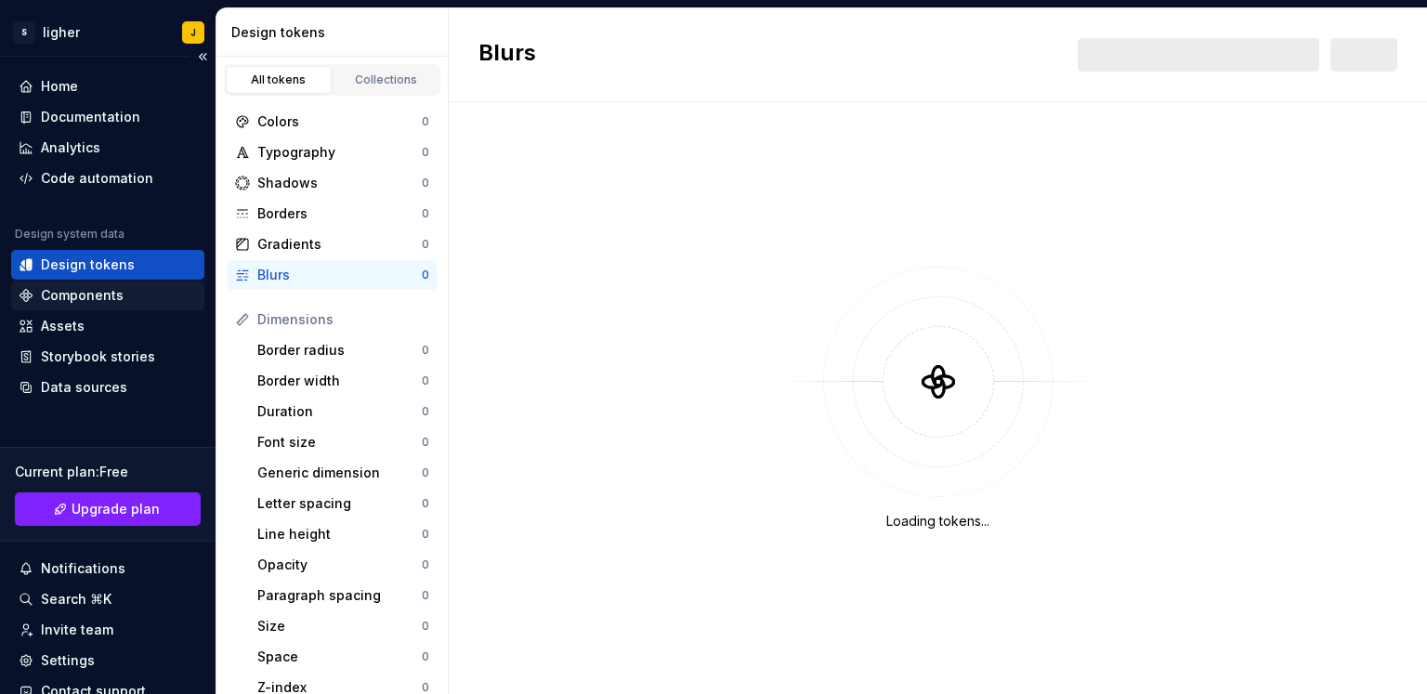
click at [69, 291] on div "Components" at bounding box center [82, 295] width 83 height 19
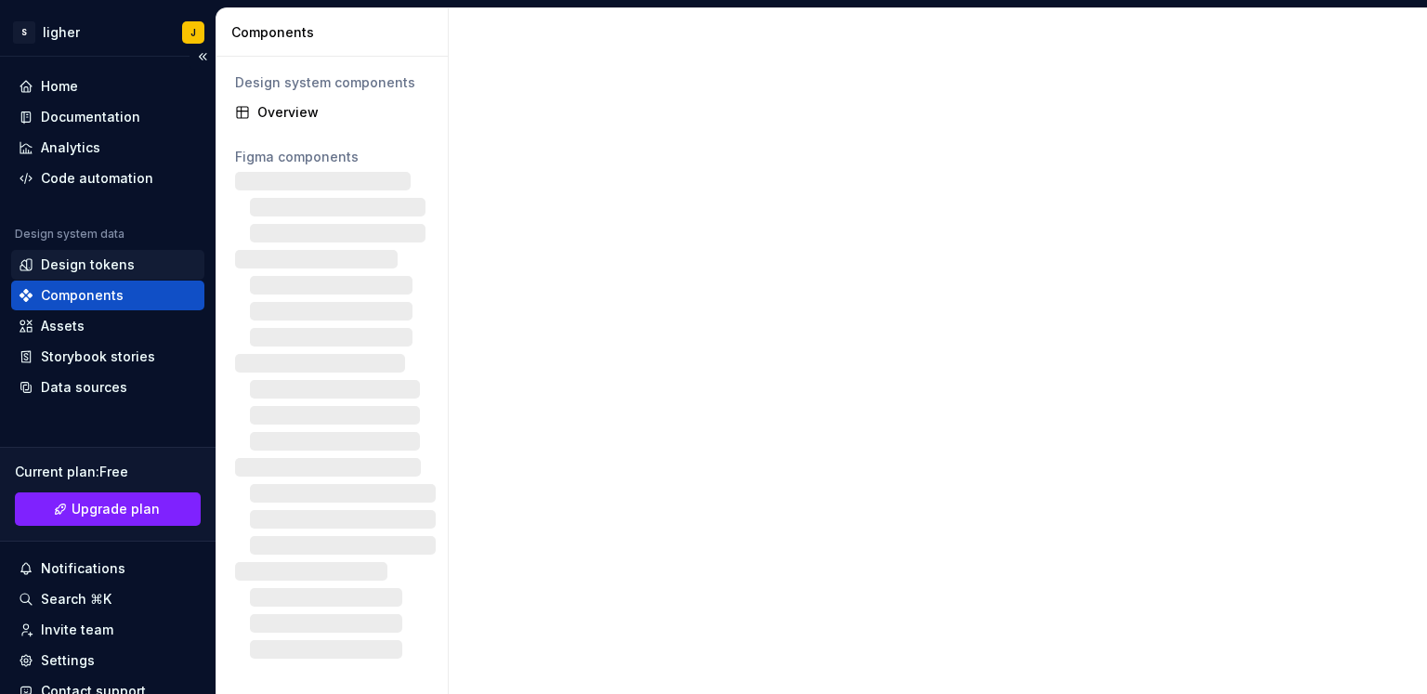
click at [83, 271] on div "Design tokens" at bounding box center [88, 264] width 94 height 19
click at [87, 265] on div "Design tokens" at bounding box center [88, 264] width 94 height 19
click at [87, 264] on div "Design tokens" at bounding box center [88, 264] width 94 height 19
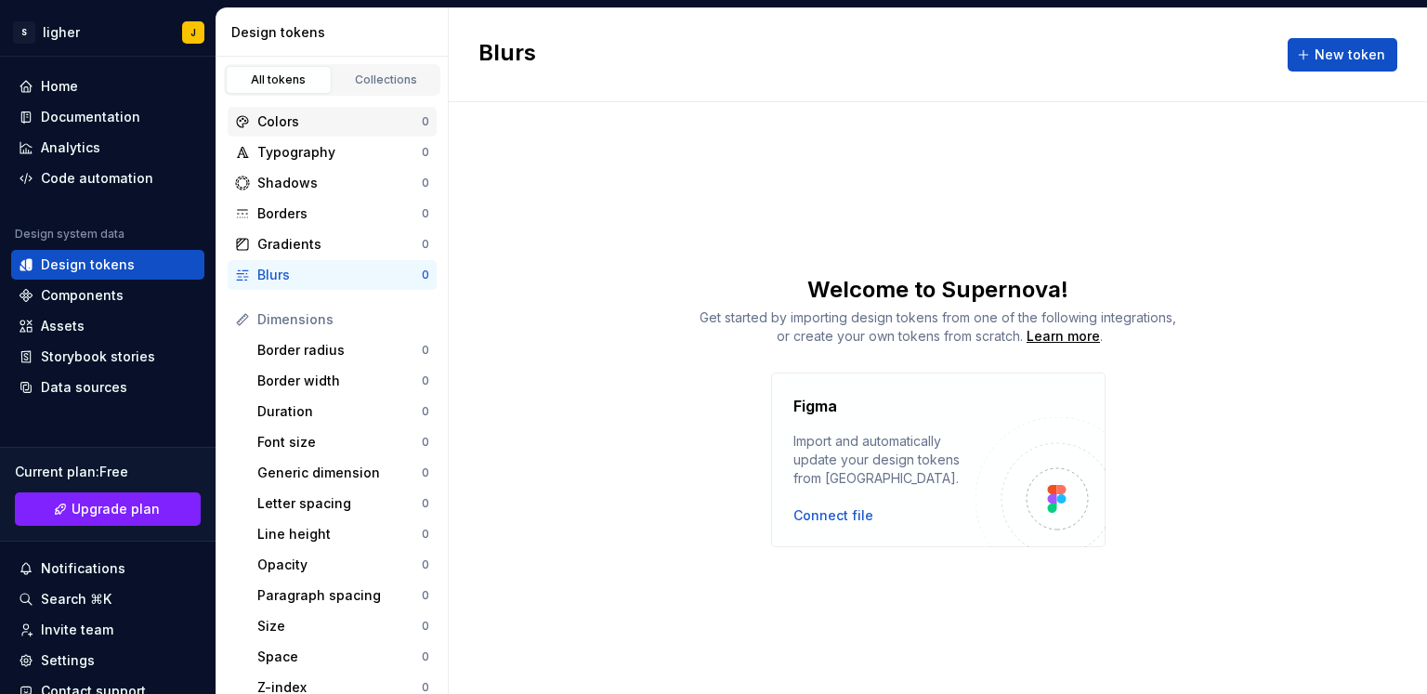
click at [383, 124] on div "Colors" at bounding box center [339, 121] width 164 height 19
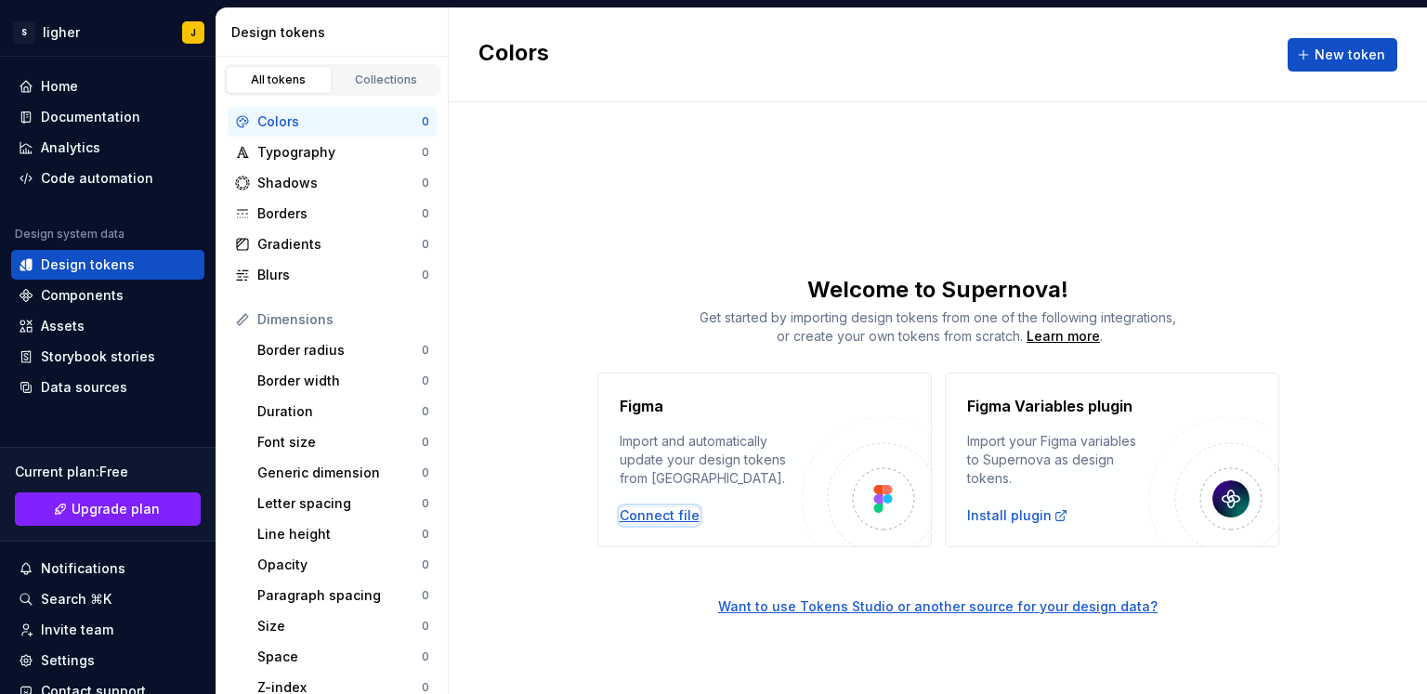
click at [669, 514] on div "Connect file" at bounding box center [659, 515] width 80 height 19
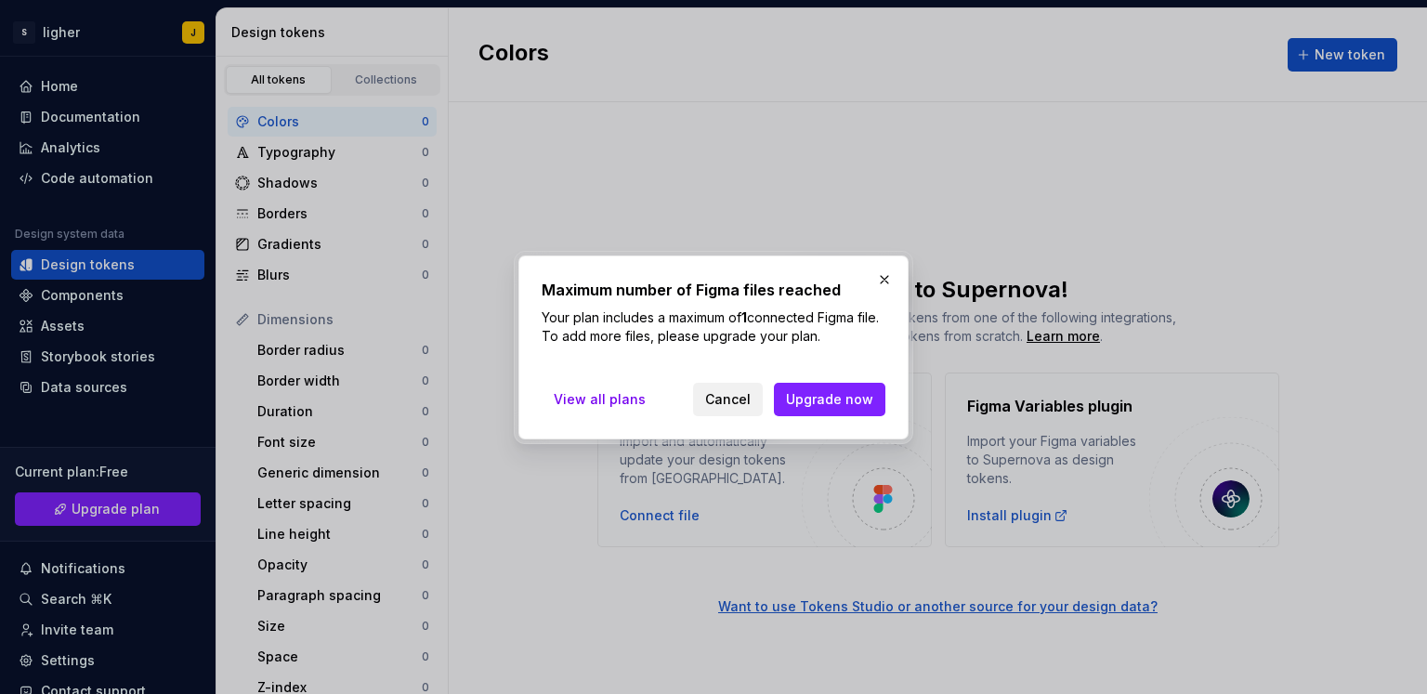
click at [750, 398] on span "Cancel" at bounding box center [728, 399] width 46 height 19
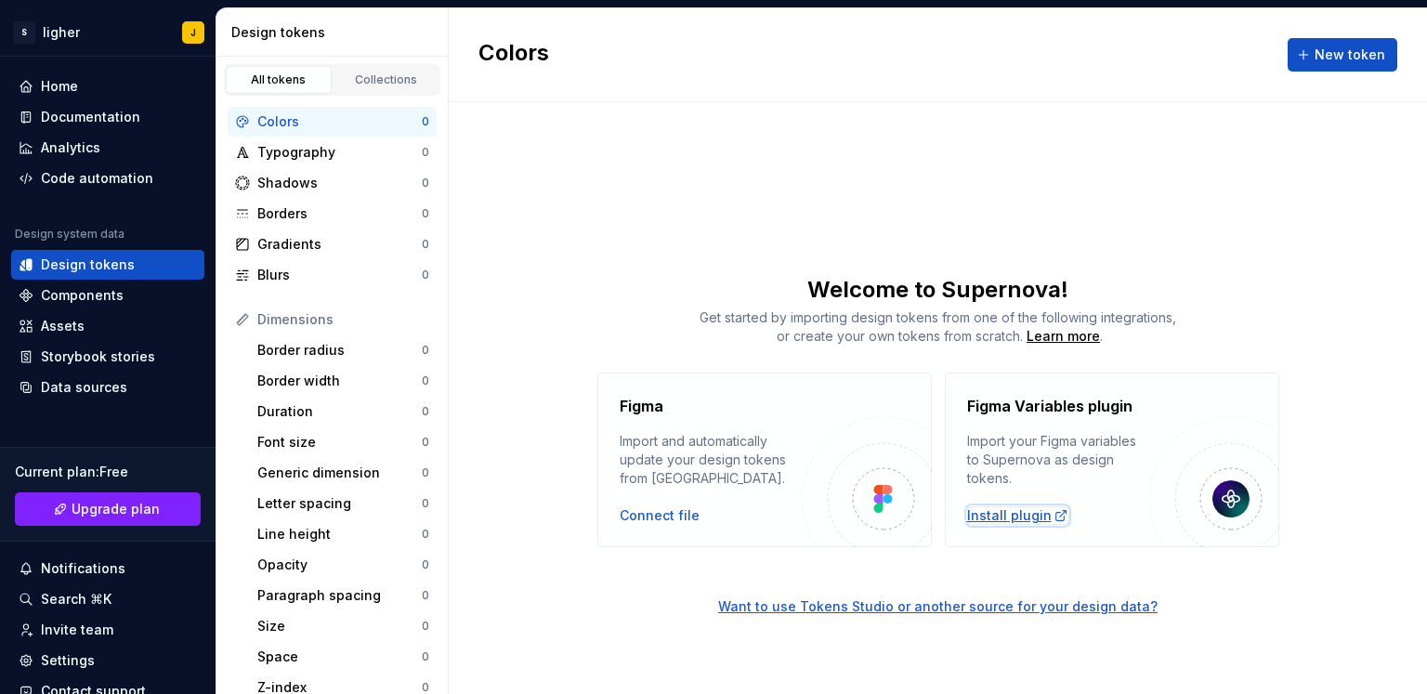
click at [1018, 514] on div "Install plugin" at bounding box center [1017, 515] width 101 height 19
click at [85, 298] on div "Components" at bounding box center [82, 295] width 83 height 19
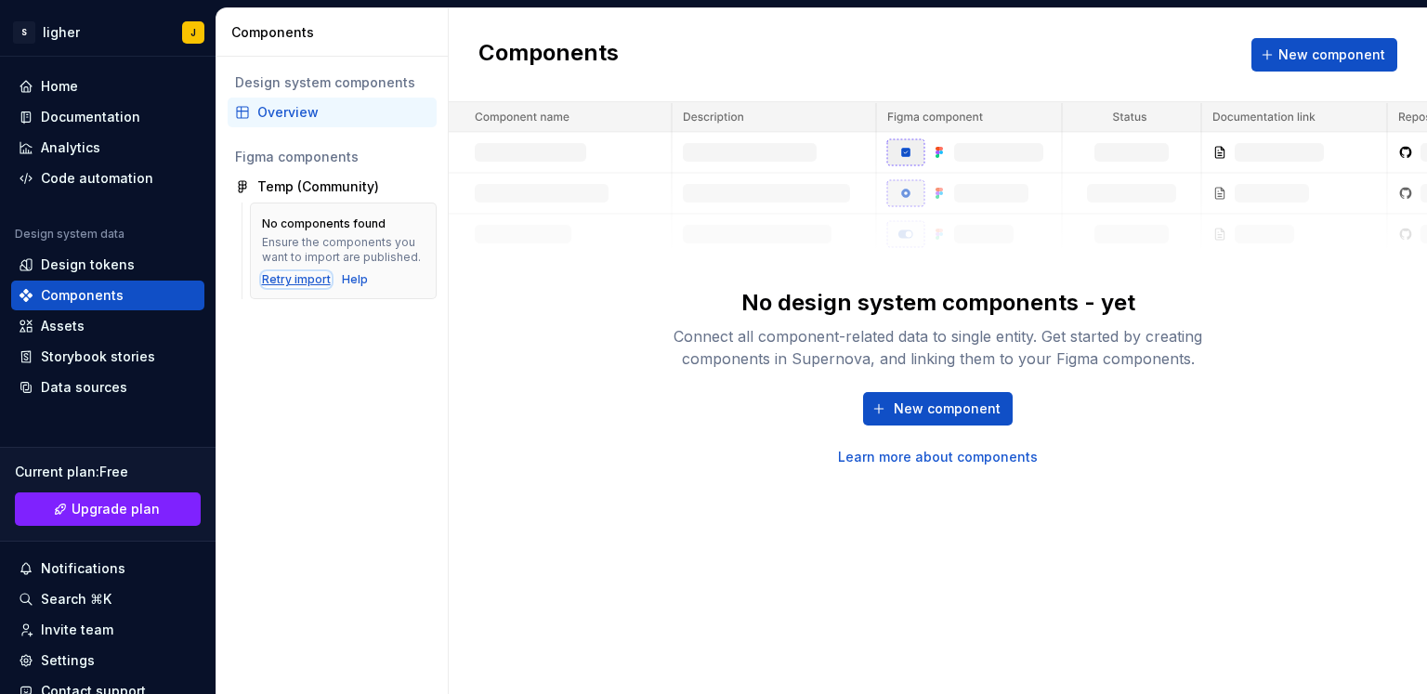
click at [300, 283] on div "Retry import" at bounding box center [296, 279] width 69 height 15
click at [106, 254] on div "Design tokens" at bounding box center [107, 265] width 193 height 30
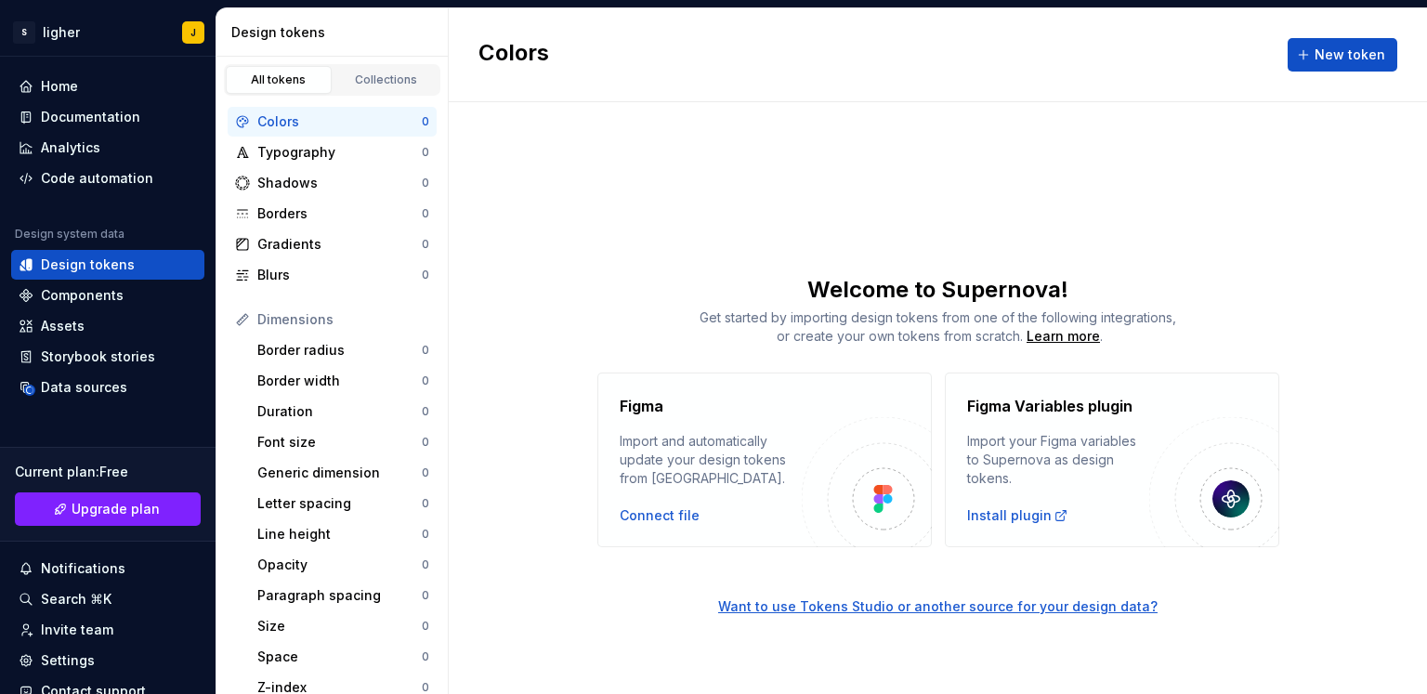
click at [1373, 72] on div "Colors New token" at bounding box center [938, 55] width 978 height 94
click at [1348, 57] on span "New token" at bounding box center [1349, 55] width 71 height 19
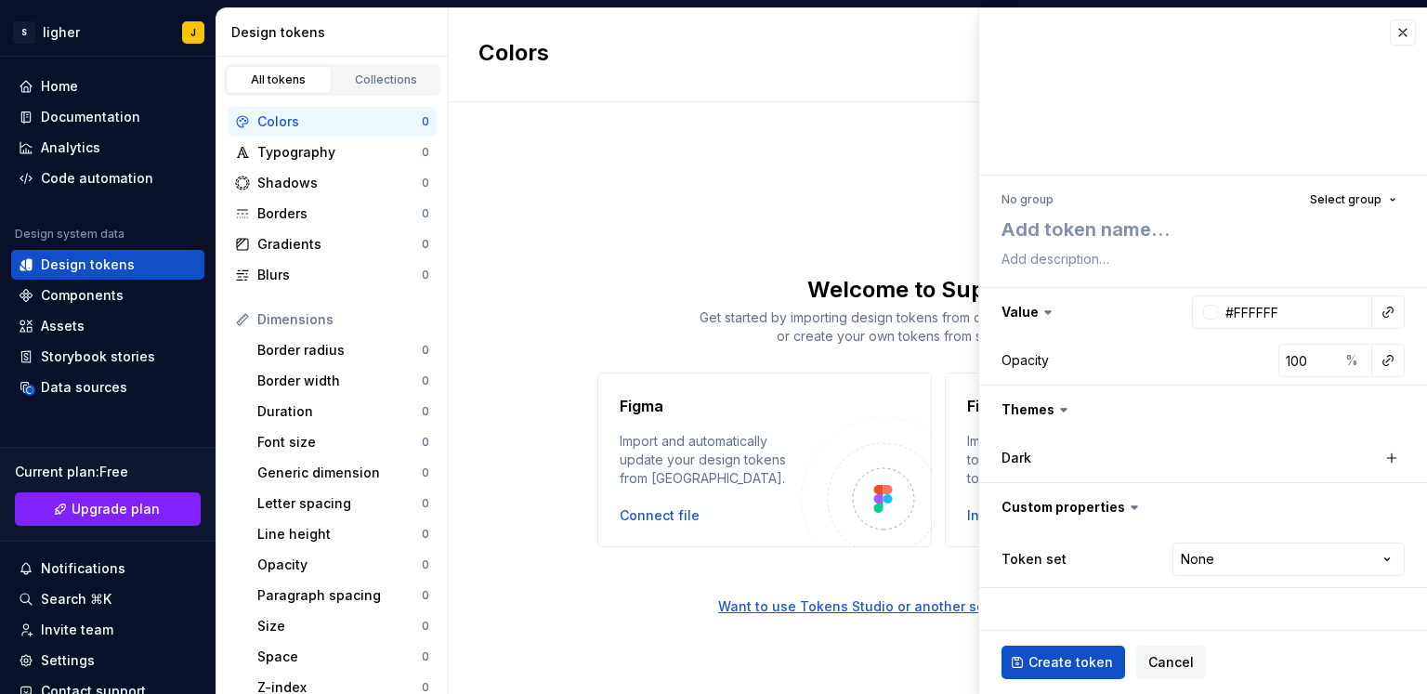
type textarea "*"
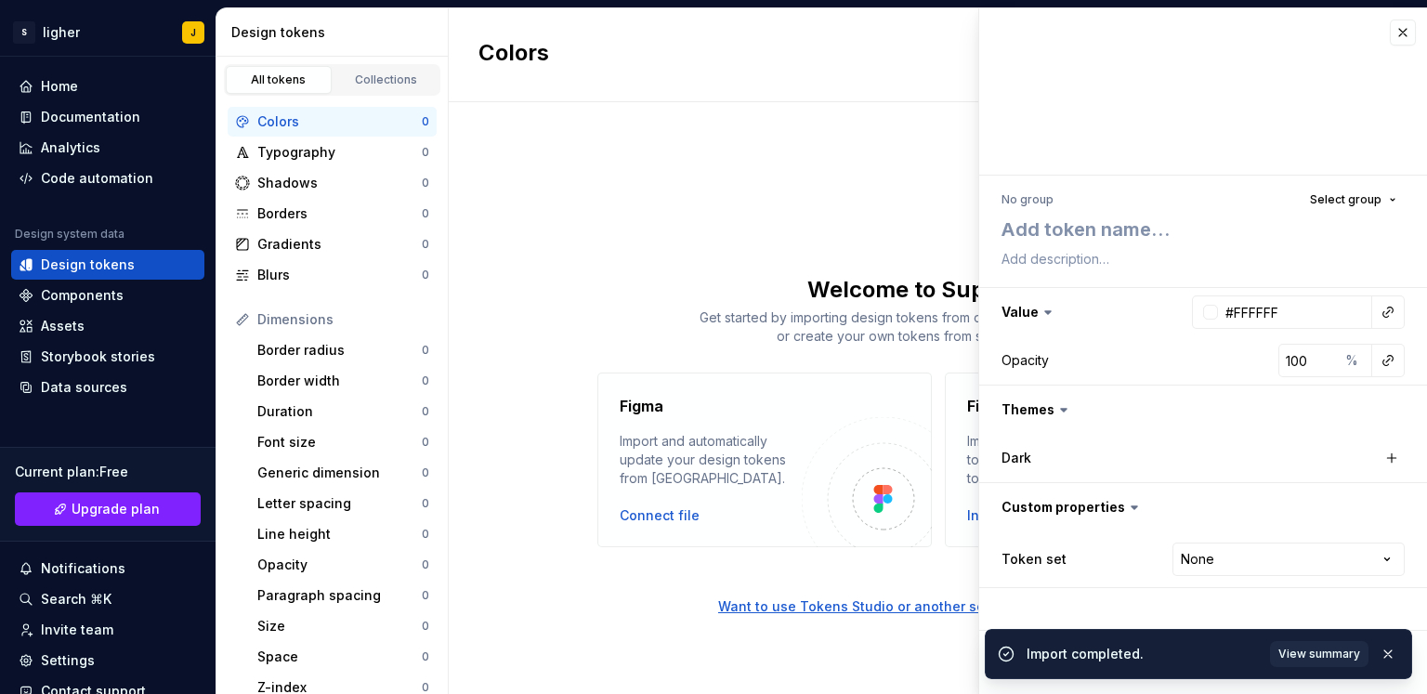
click at [926, 169] on div "Colors New token Welcome to Supernova! Get started by importing design tokens f…" at bounding box center [938, 350] width 978 height 685
click at [1417, 31] on div at bounding box center [1203, 91] width 448 height 167
click at [1408, 31] on button "button" at bounding box center [1402, 33] width 26 height 26
click at [1398, 32] on div "Colors New token" at bounding box center [938, 55] width 978 height 94
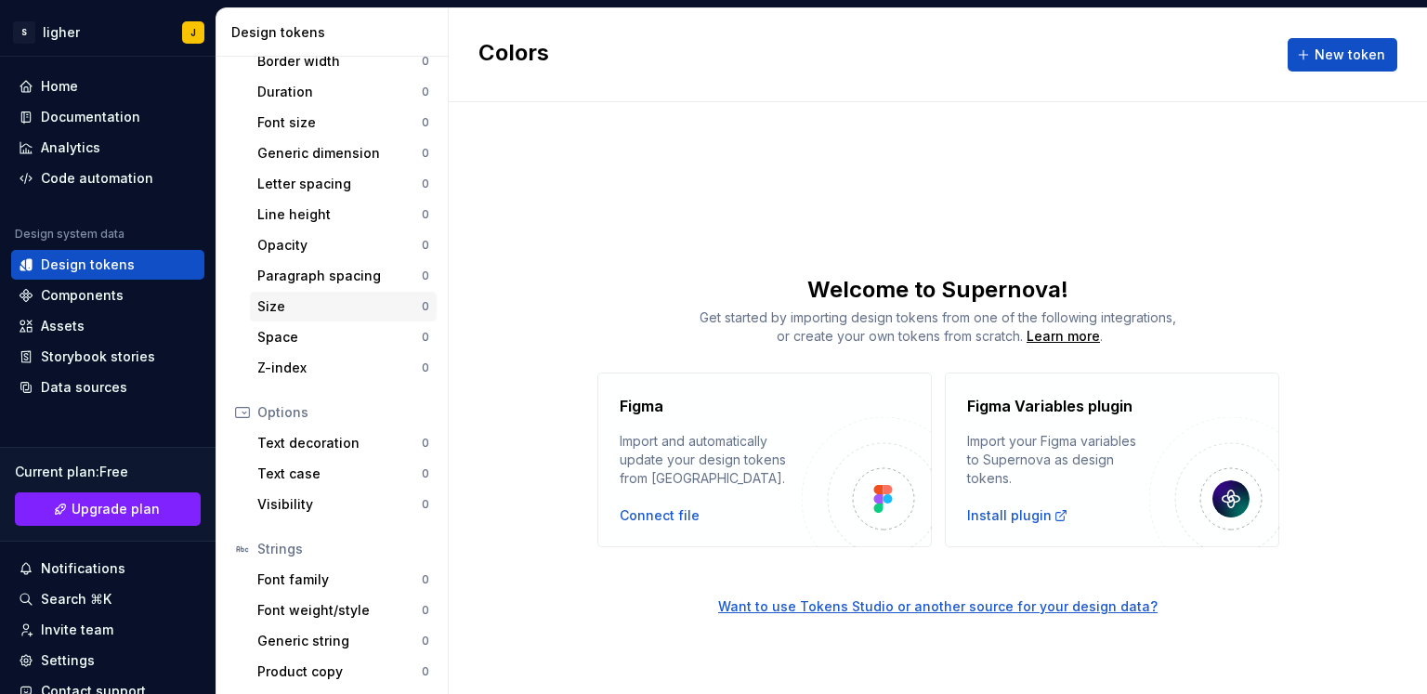
scroll to position [322, 0]
click at [87, 313] on div "Assets" at bounding box center [107, 326] width 193 height 30
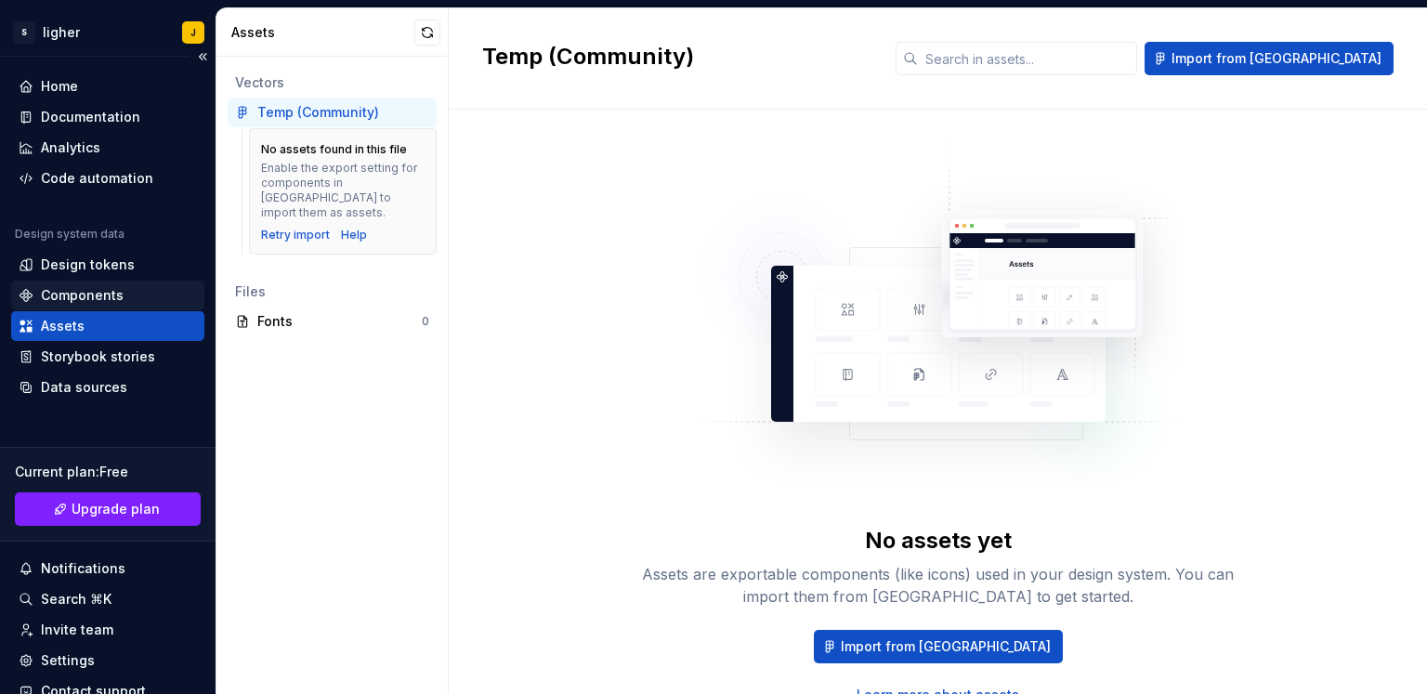
click at [90, 298] on div "Components" at bounding box center [82, 295] width 83 height 19
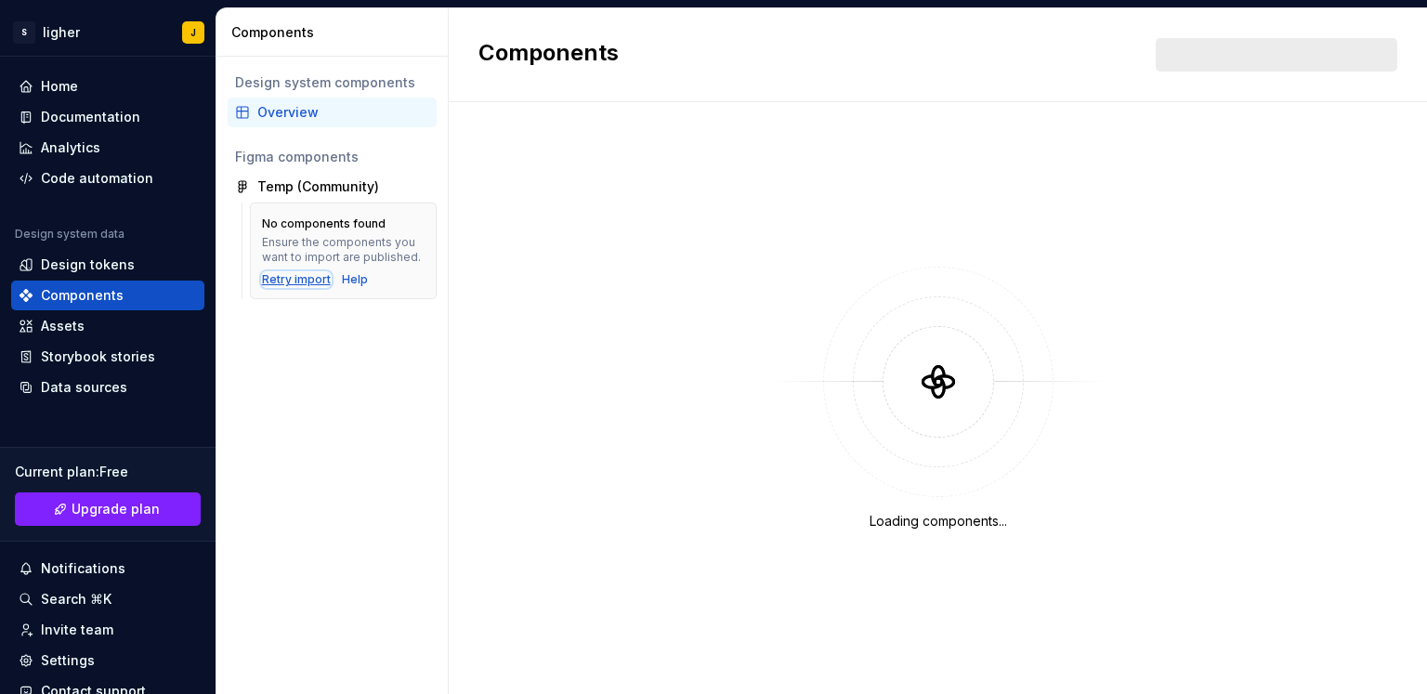
click at [294, 283] on div "Retry import" at bounding box center [296, 279] width 69 height 15
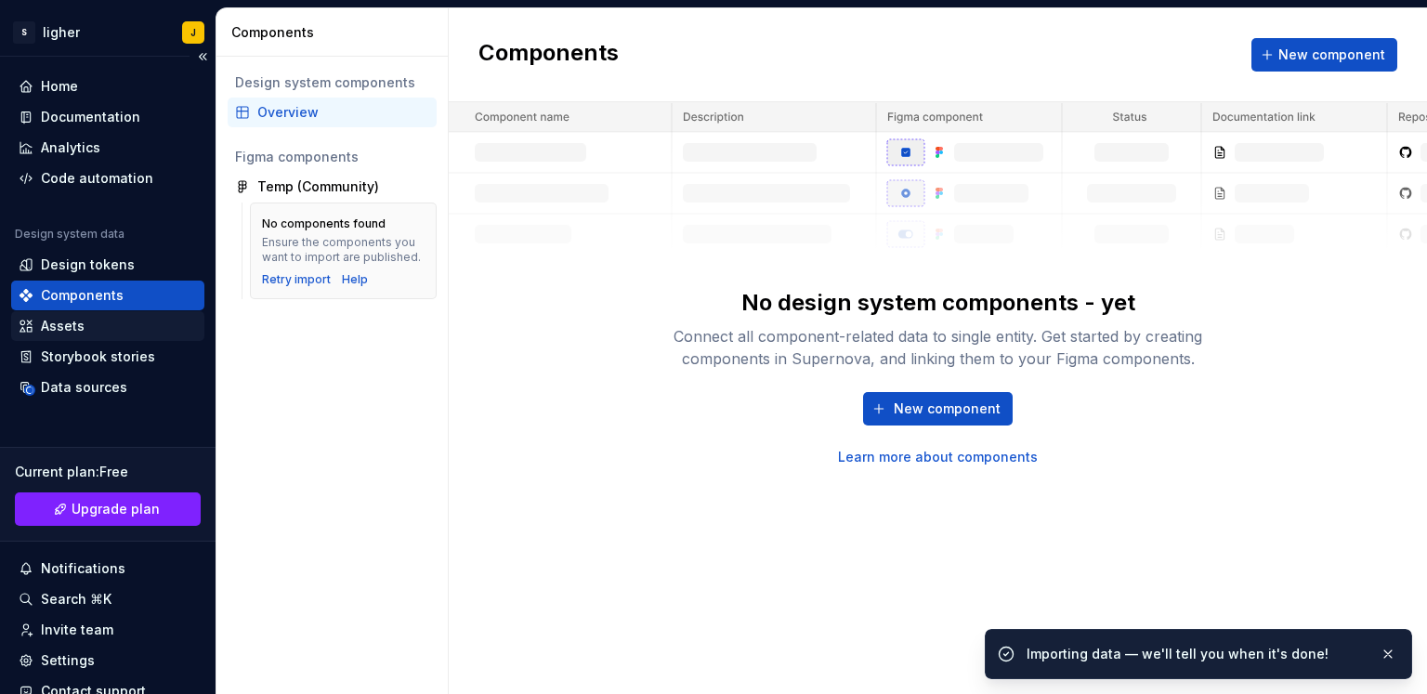
click at [41, 322] on div "Assets" at bounding box center [63, 326] width 44 height 19
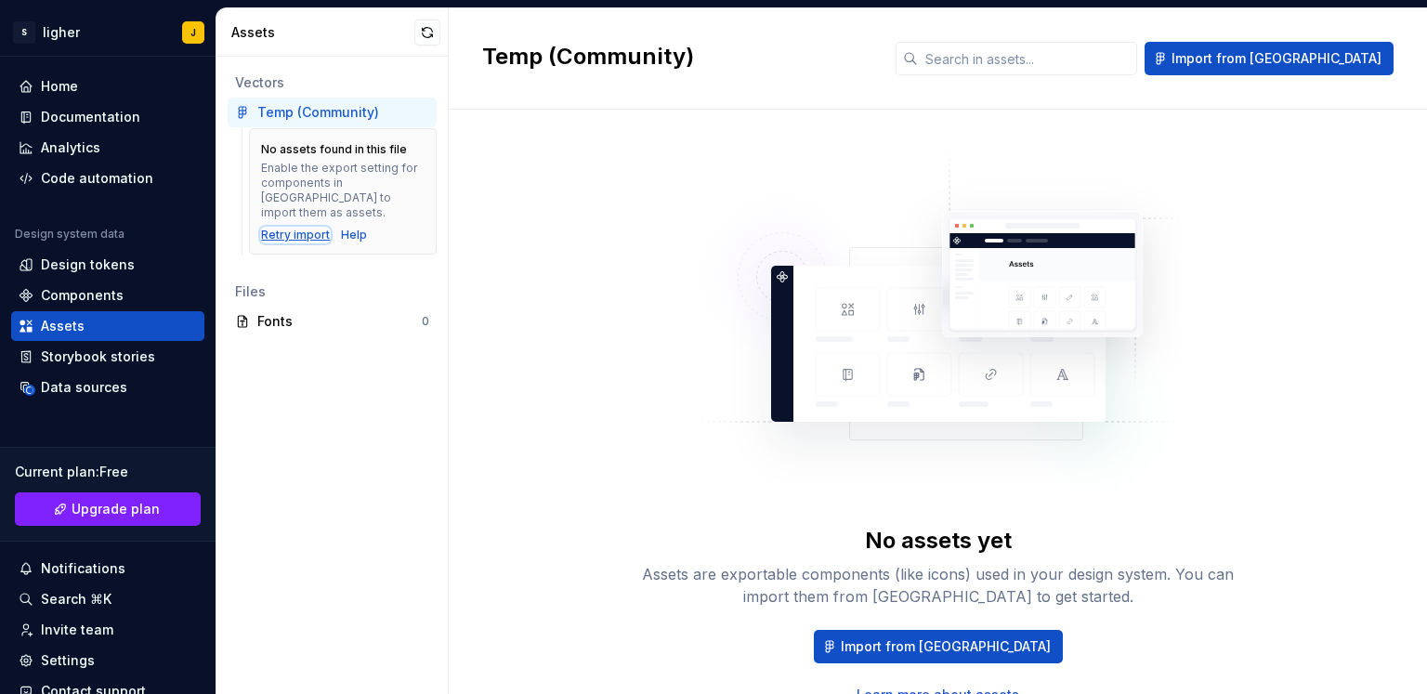
click at [306, 228] on div "Retry import" at bounding box center [295, 235] width 69 height 15
click at [74, 358] on div "Storybook stories" at bounding box center [98, 356] width 114 height 19
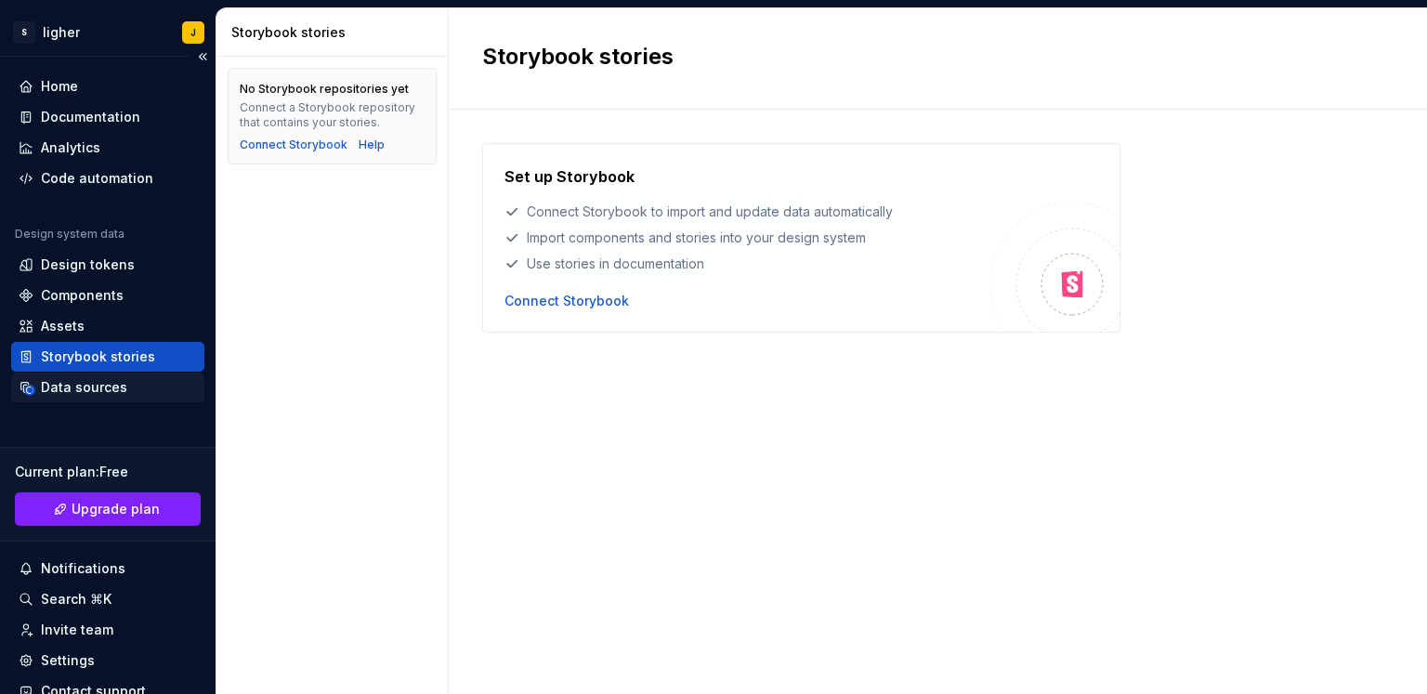
click at [107, 397] on div "Data sources" at bounding box center [107, 387] width 193 height 30
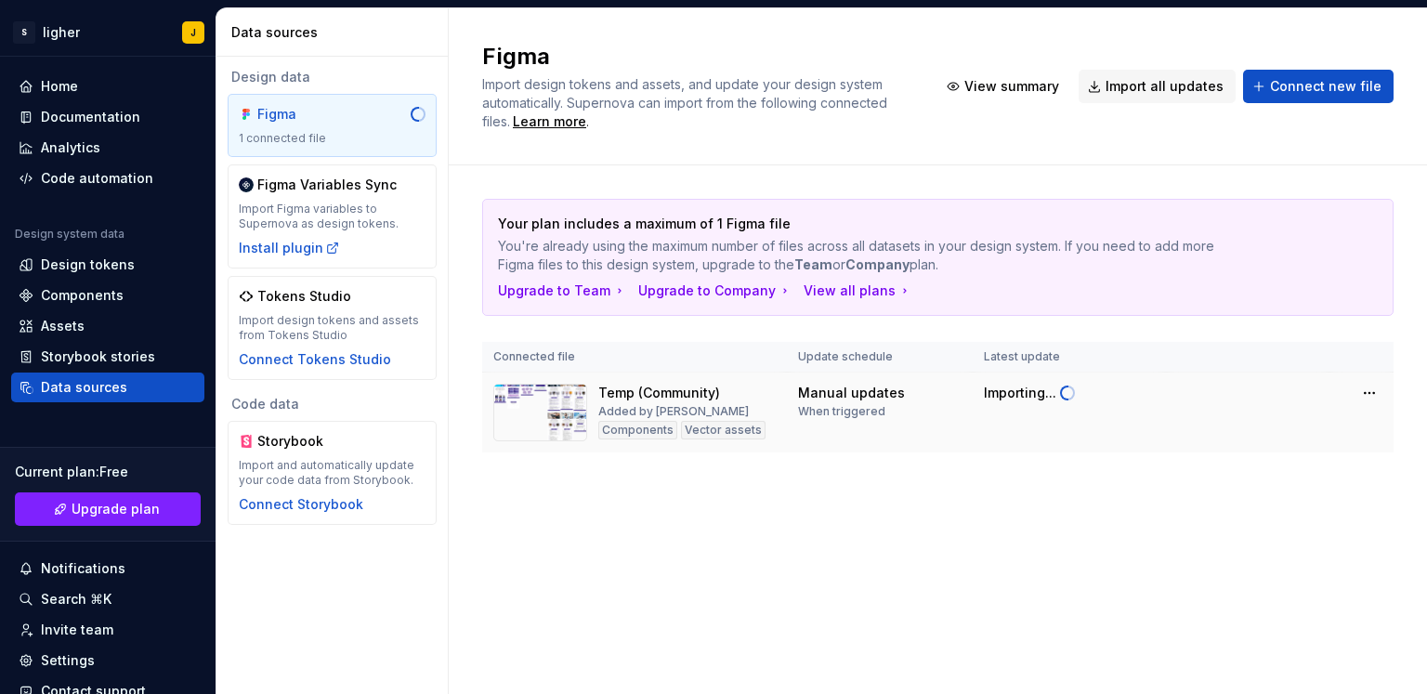
click at [635, 431] on div "Components" at bounding box center [637, 430] width 79 height 19
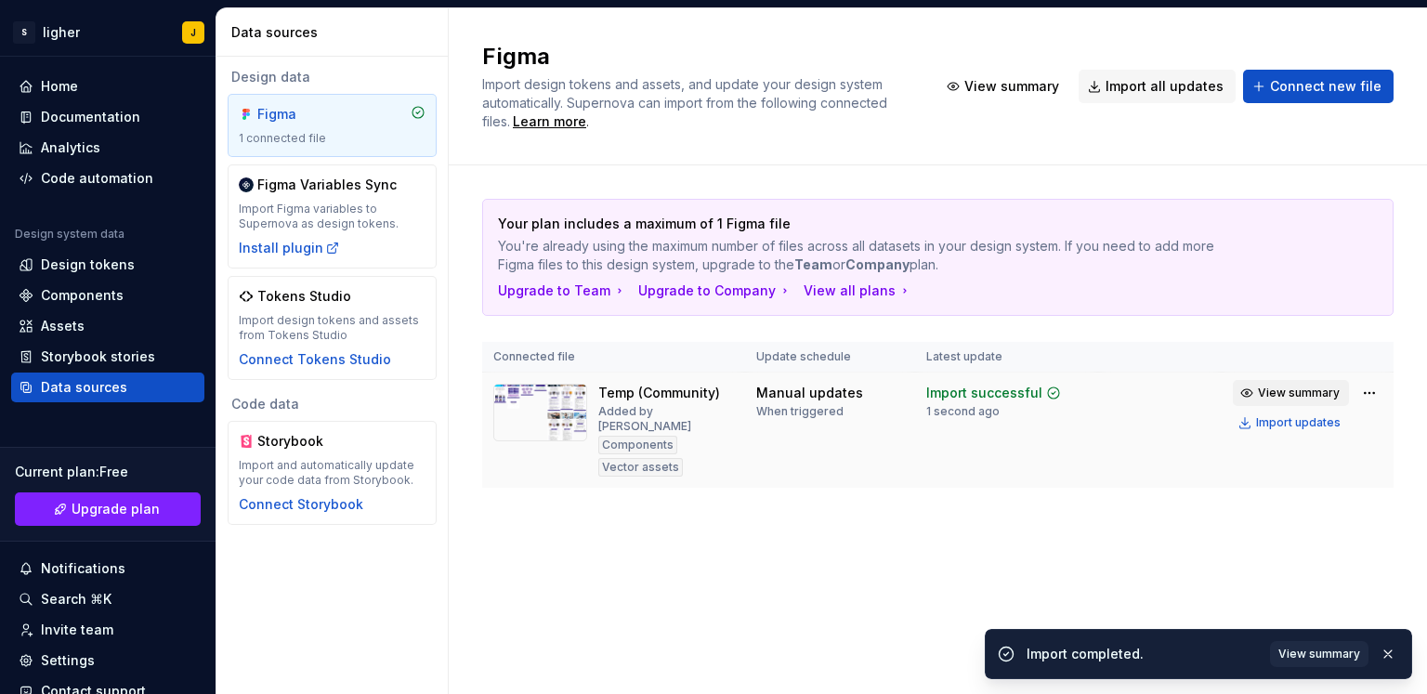
click at [1297, 402] on button "View summary" at bounding box center [1290, 393] width 116 height 26
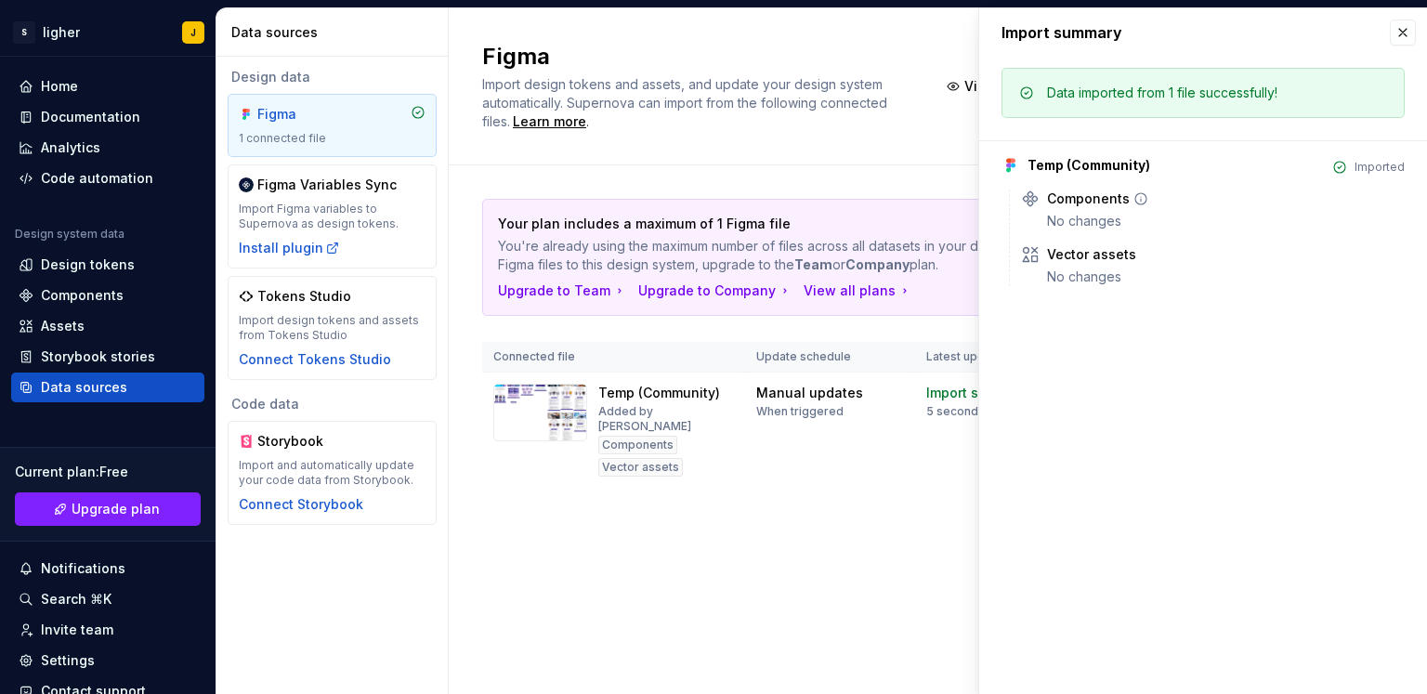
click at [1135, 202] on icon at bounding box center [1140, 198] width 11 height 11
click at [1372, 160] on div "Imported" at bounding box center [1379, 167] width 50 height 15
click at [734, 439] on div "Components Vector assets" at bounding box center [666, 456] width 136 height 41
click at [769, 599] on div "Figma Import design tokens and assets, and update your design system automatica…" at bounding box center [938, 350] width 978 height 685
click at [1412, 33] on button "button" at bounding box center [1402, 33] width 26 height 26
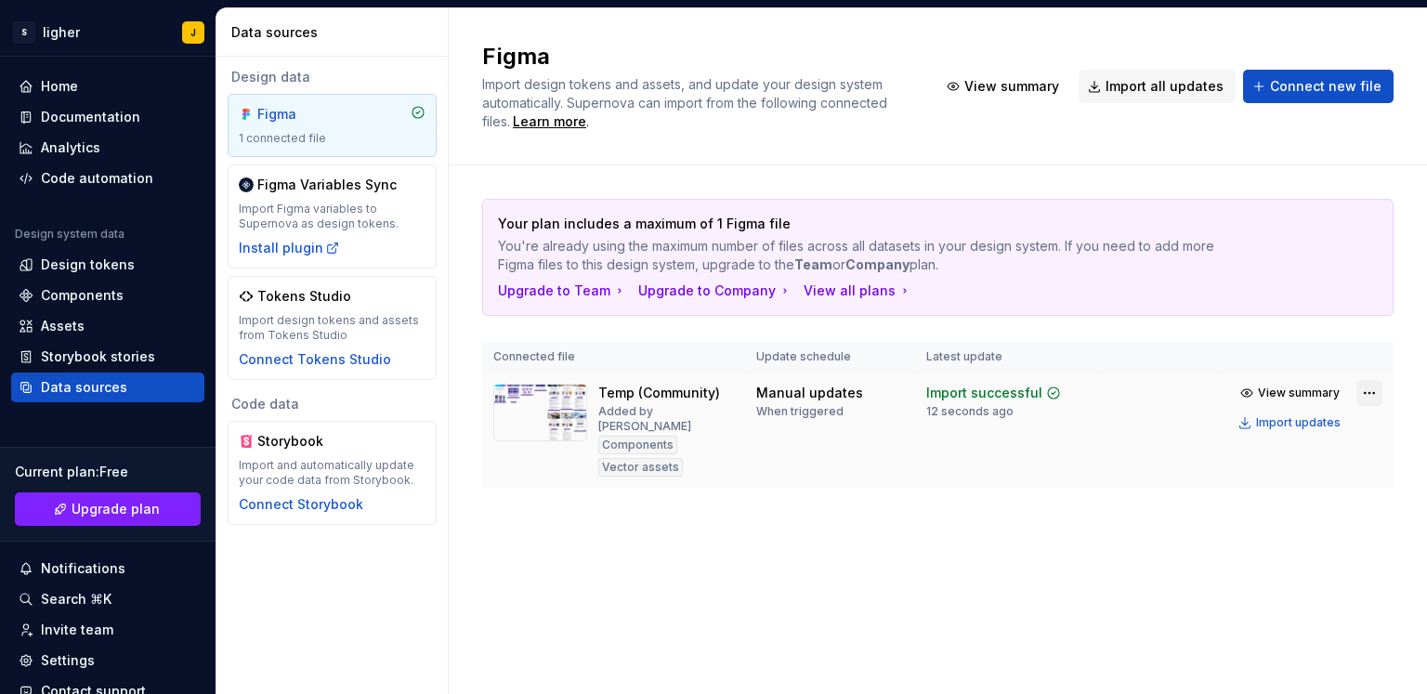
click at [1367, 384] on html "S ligher J Home Documentation Analytics Code automation Design system data Desi…" at bounding box center [713, 347] width 1427 height 694
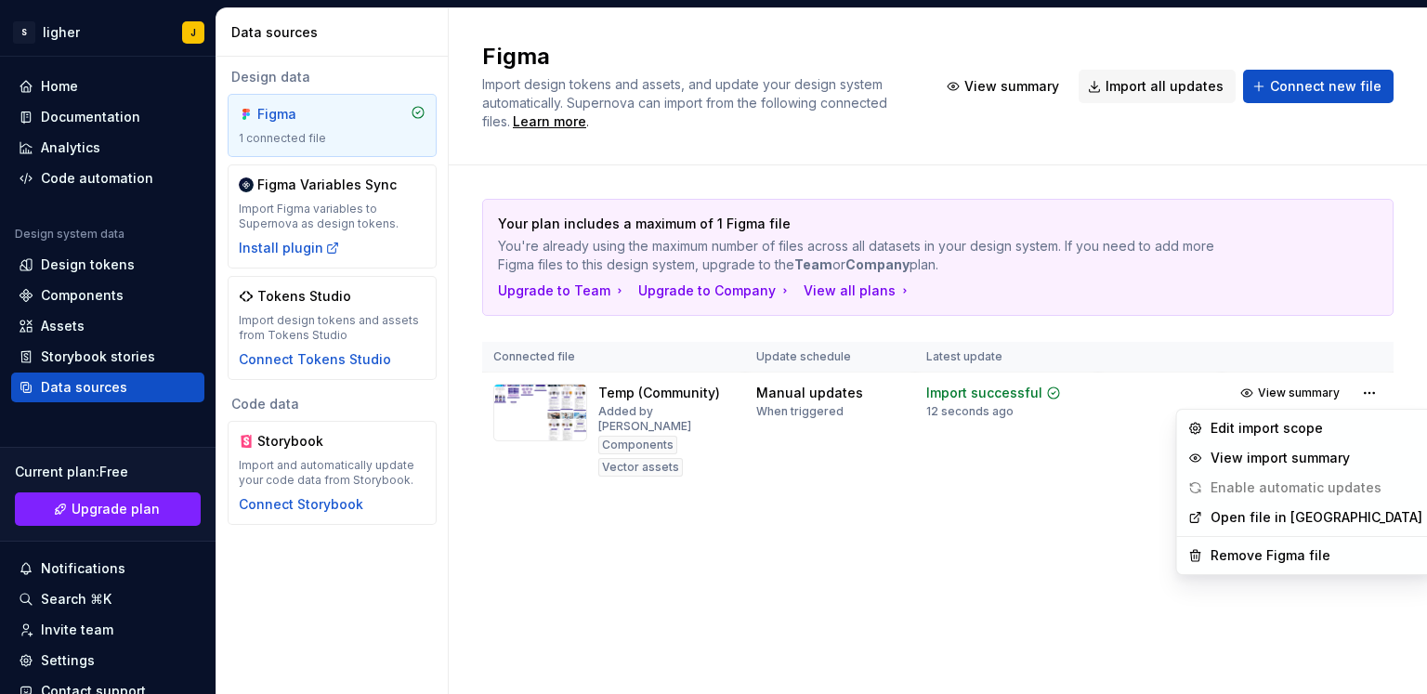
click at [76, 606] on html "S ligher J Home Documentation Analytics Code automation Design system data Desi…" at bounding box center [713, 347] width 1427 height 694
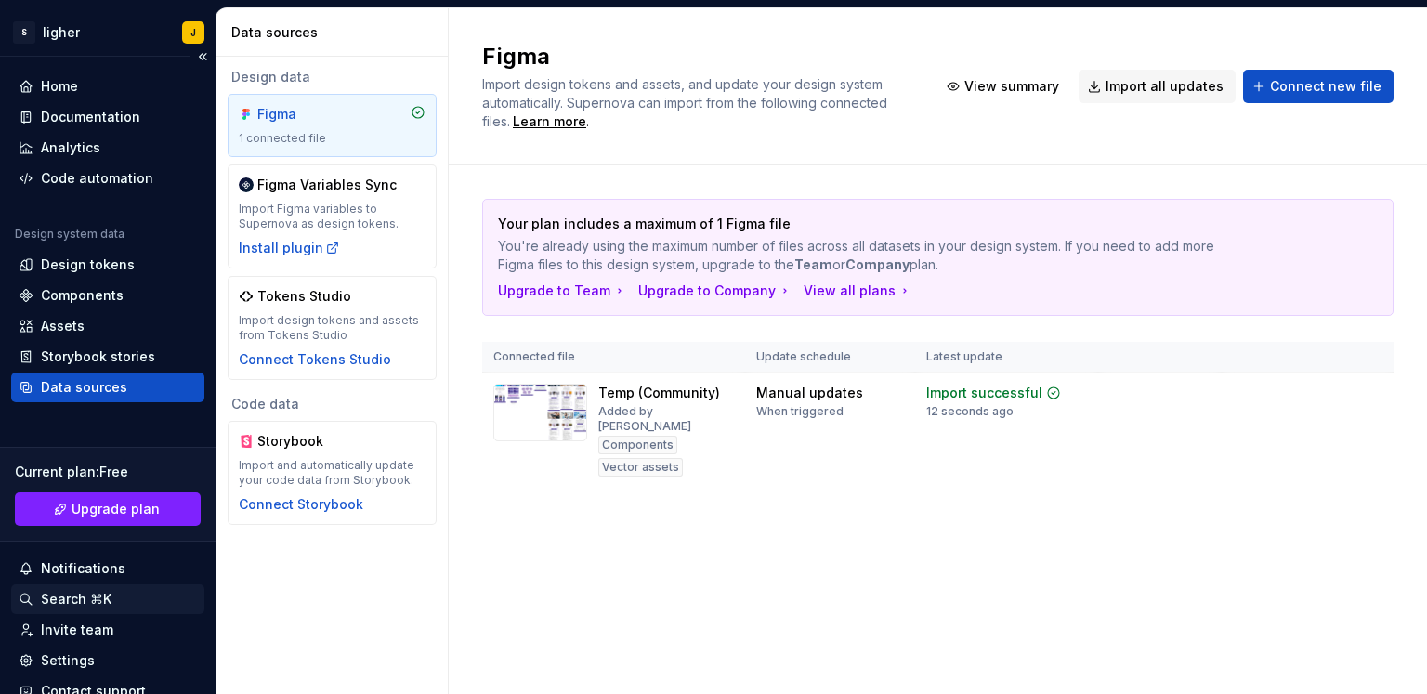
click at [74, 607] on div "Search ⌘K" at bounding box center [107, 599] width 193 height 30
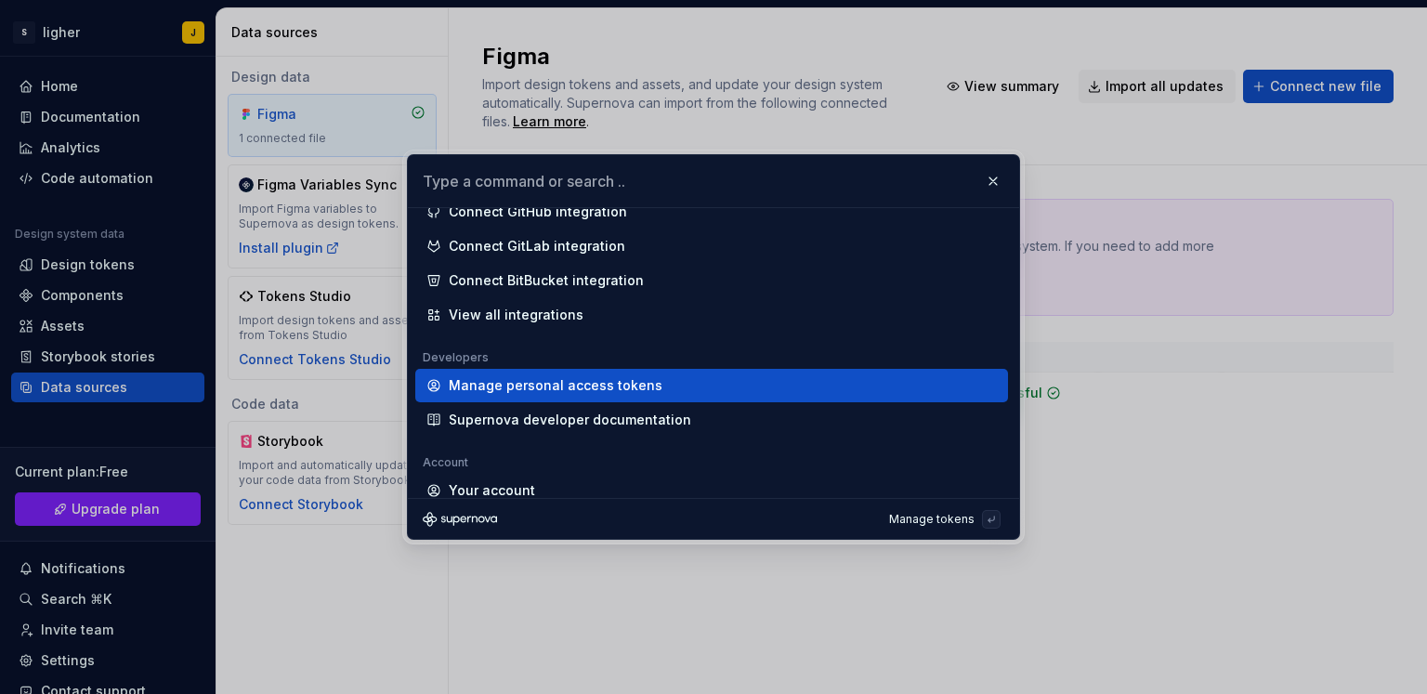
scroll to position [2395, 0]
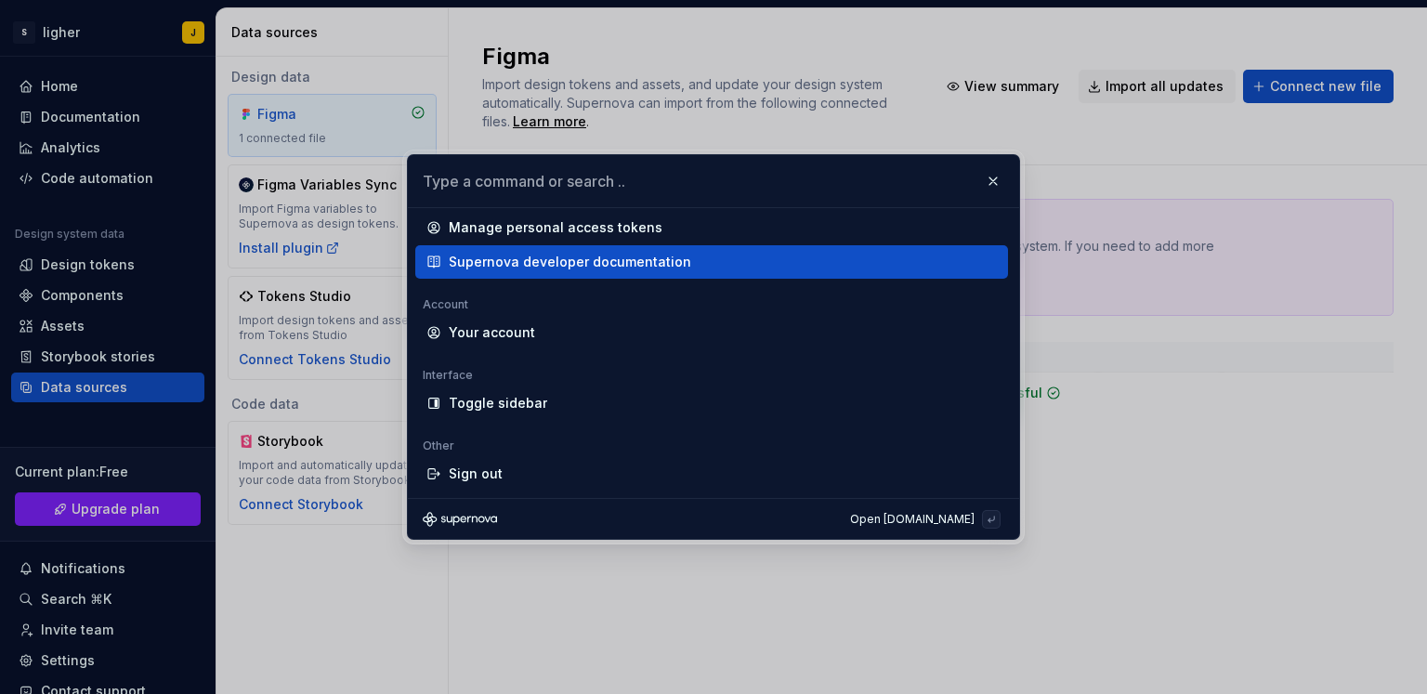
click at [974, 176] on input "text" at bounding box center [713, 181] width 611 height 52
click at [993, 183] on button "button" at bounding box center [993, 181] width 26 height 26
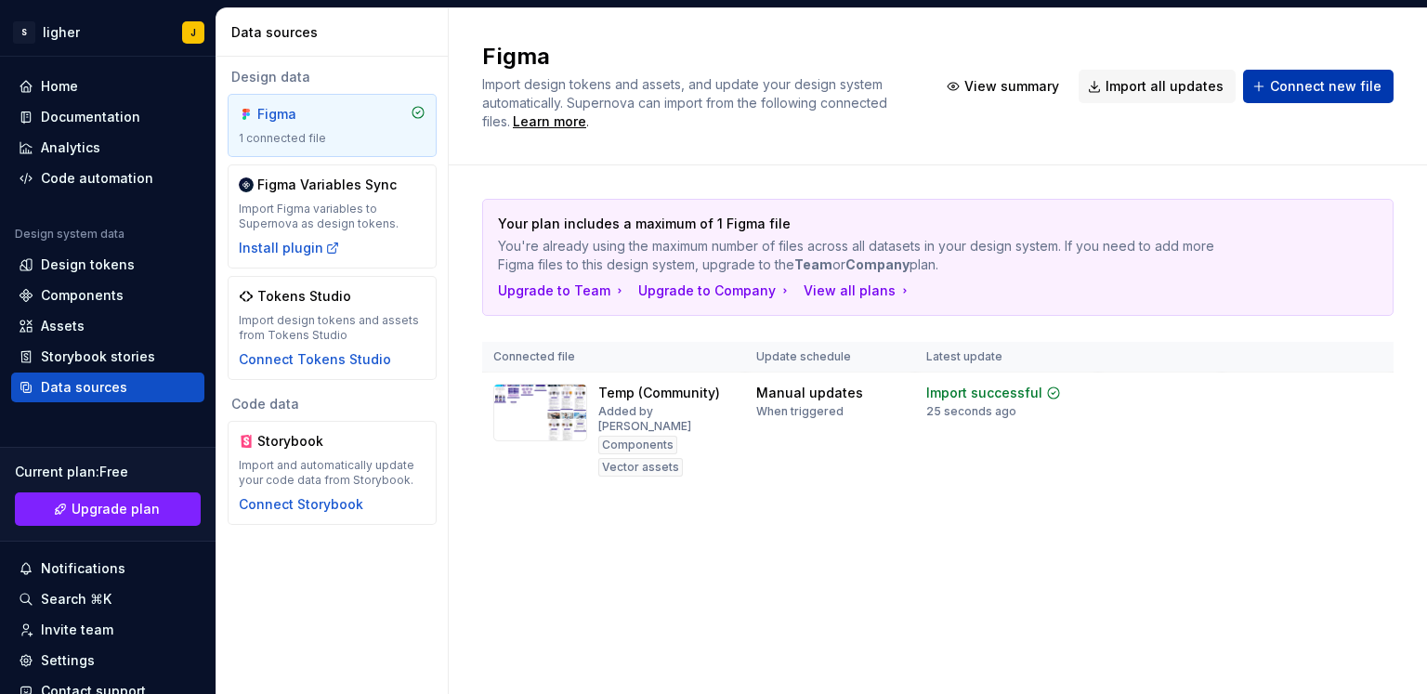
click at [1292, 92] on span "Connect new file" at bounding box center [1325, 86] width 111 height 19
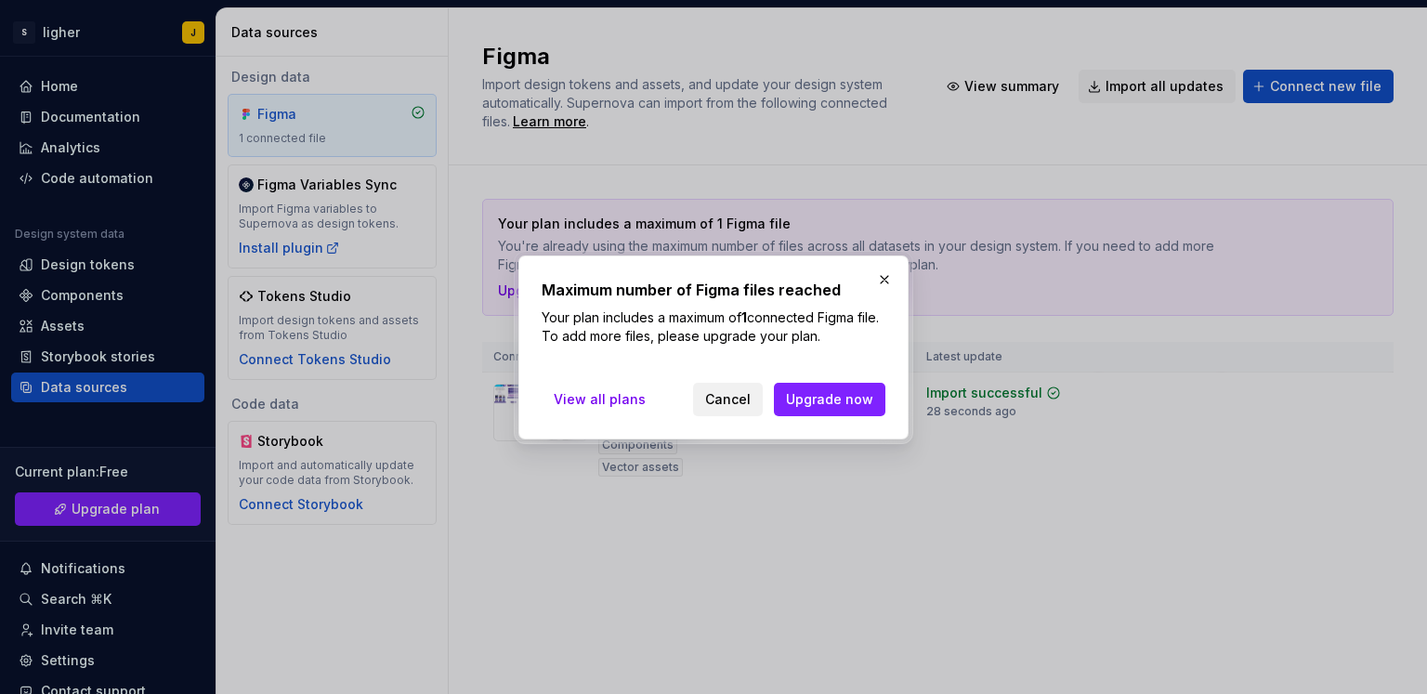
click at [763, 412] on button "Cancel" at bounding box center [728, 399] width 70 height 33
click at [745, 395] on td "Temp (Community) Added by Jack Components Vector assets" at bounding box center [613, 430] width 263 height 116
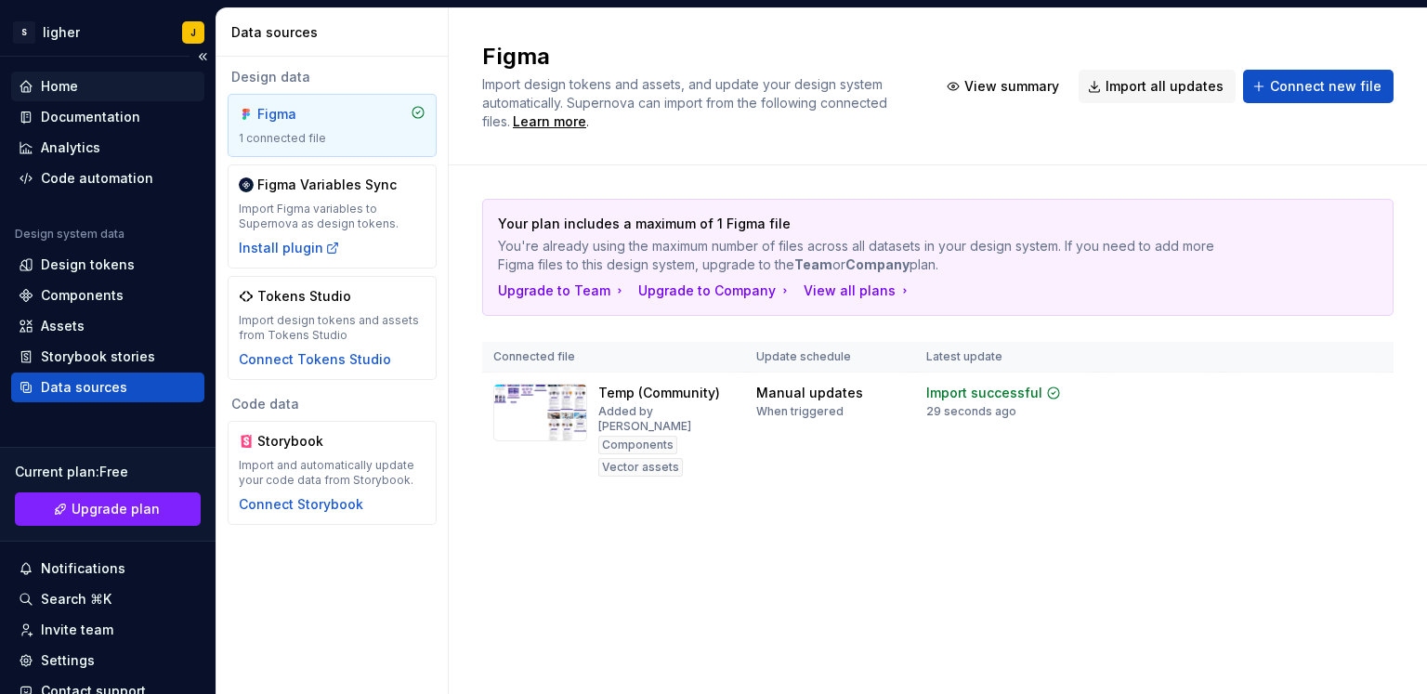
click at [80, 84] on div "Home" at bounding box center [108, 86] width 178 height 19
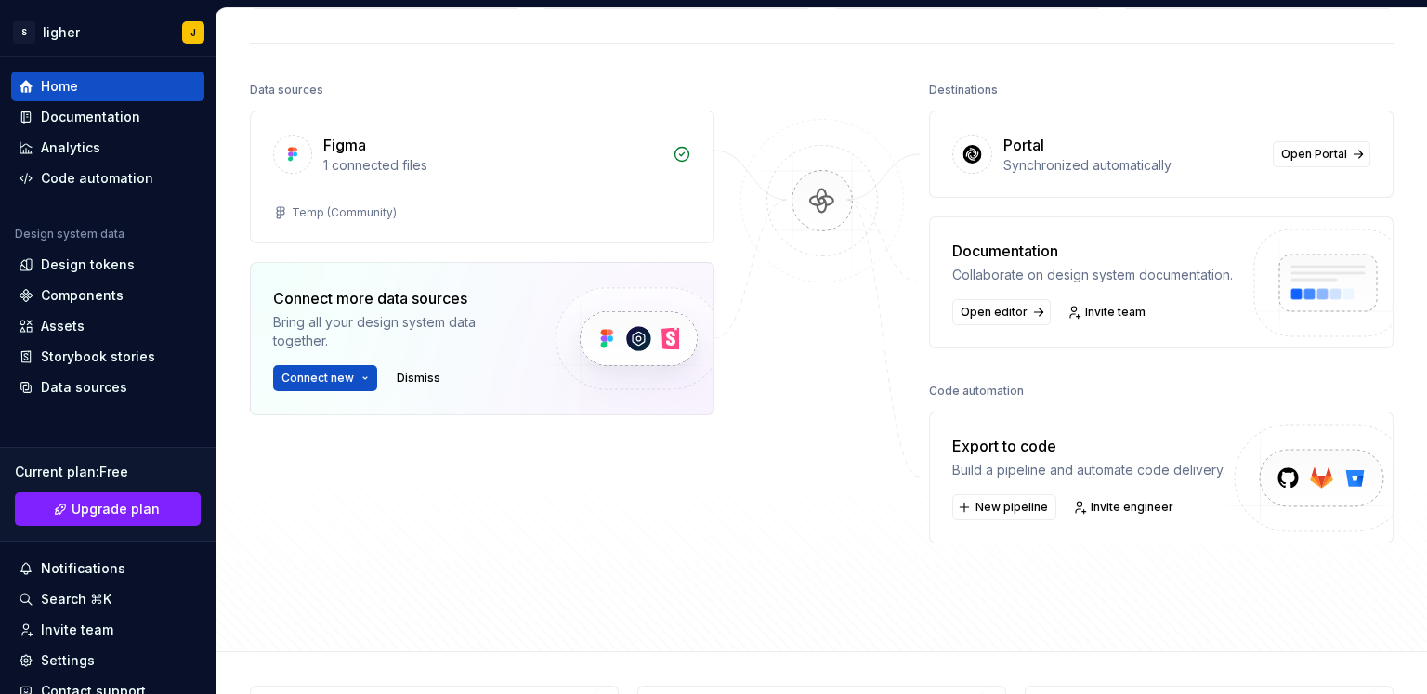
scroll to position [279, 0]
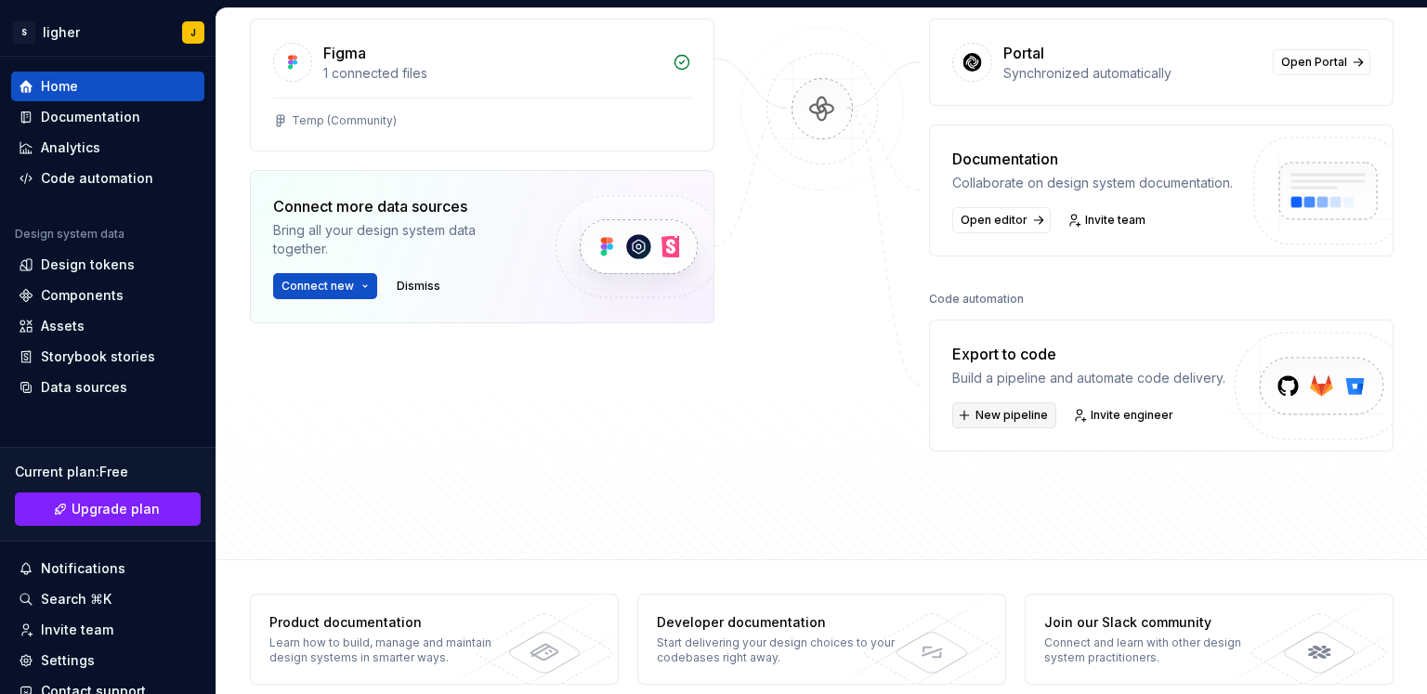
click at [1034, 417] on button "New pipeline" at bounding box center [1004, 415] width 104 height 26
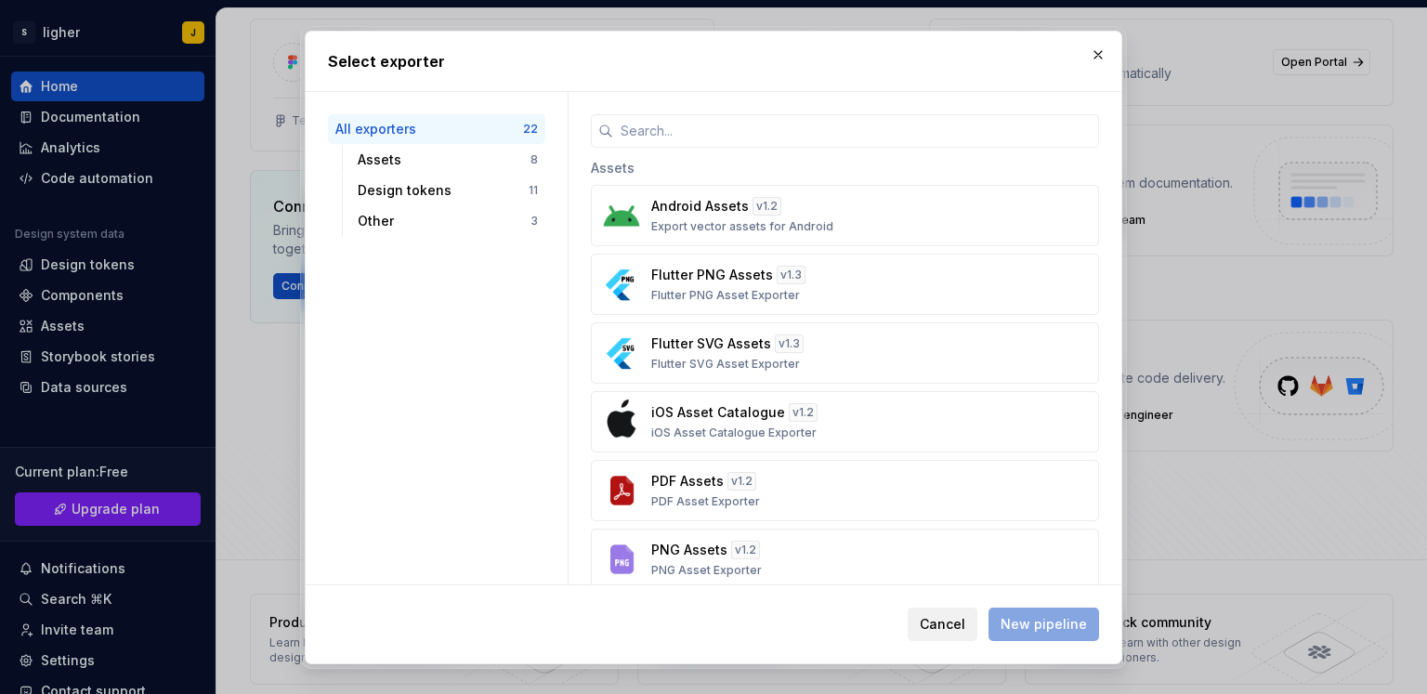
click at [968, 636] on button "Cancel" at bounding box center [942, 623] width 70 height 33
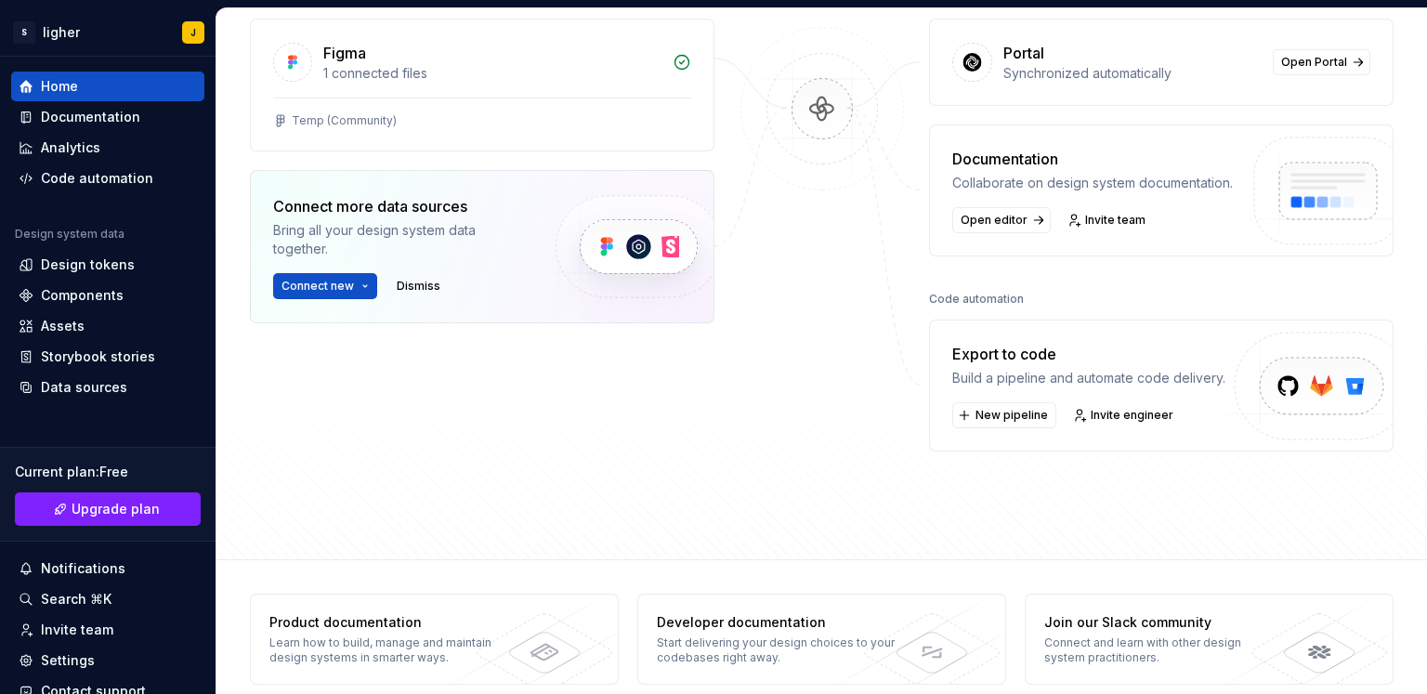
click at [1296, 382] on img at bounding box center [1314, 406] width 228 height 151
click at [1264, 391] on img at bounding box center [1314, 406] width 228 height 151
click at [1273, 391] on img at bounding box center [1314, 406] width 228 height 151
click at [1102, 420] on span "Invite engineer" at bounding box center [1131, 415] width 83 height 15
